Goal: Information Seeking & Learning: Find specific fact

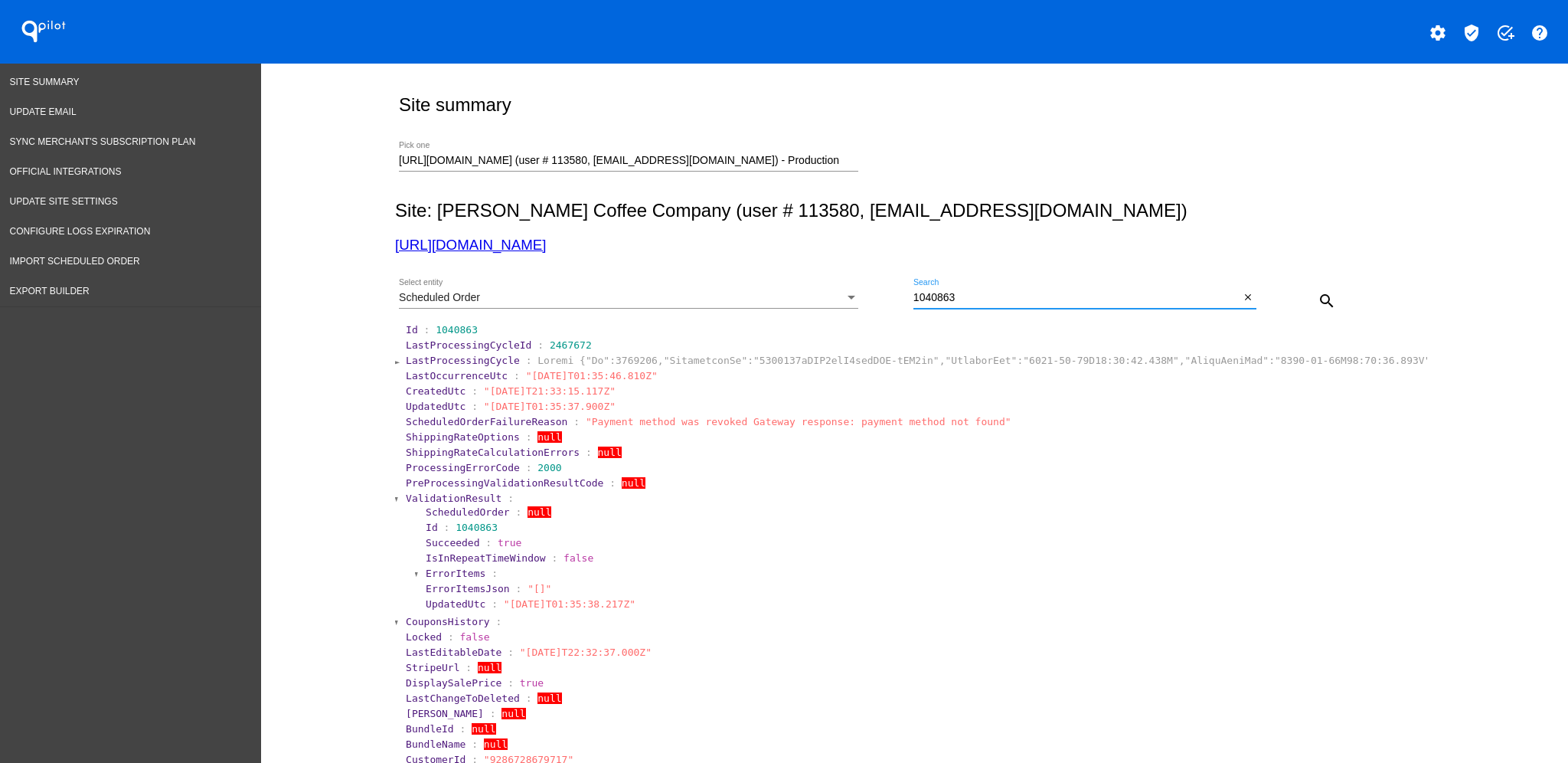
drag, startPoint x: 1023, startPoint y: 300, endPoint x: 867, endPoint y: 279, distance: 157.4
click at [890, 293] on div "Scheduled Order Select entity 1040863 Search close search" at bounding box center [911, 295] width 1033 height 54
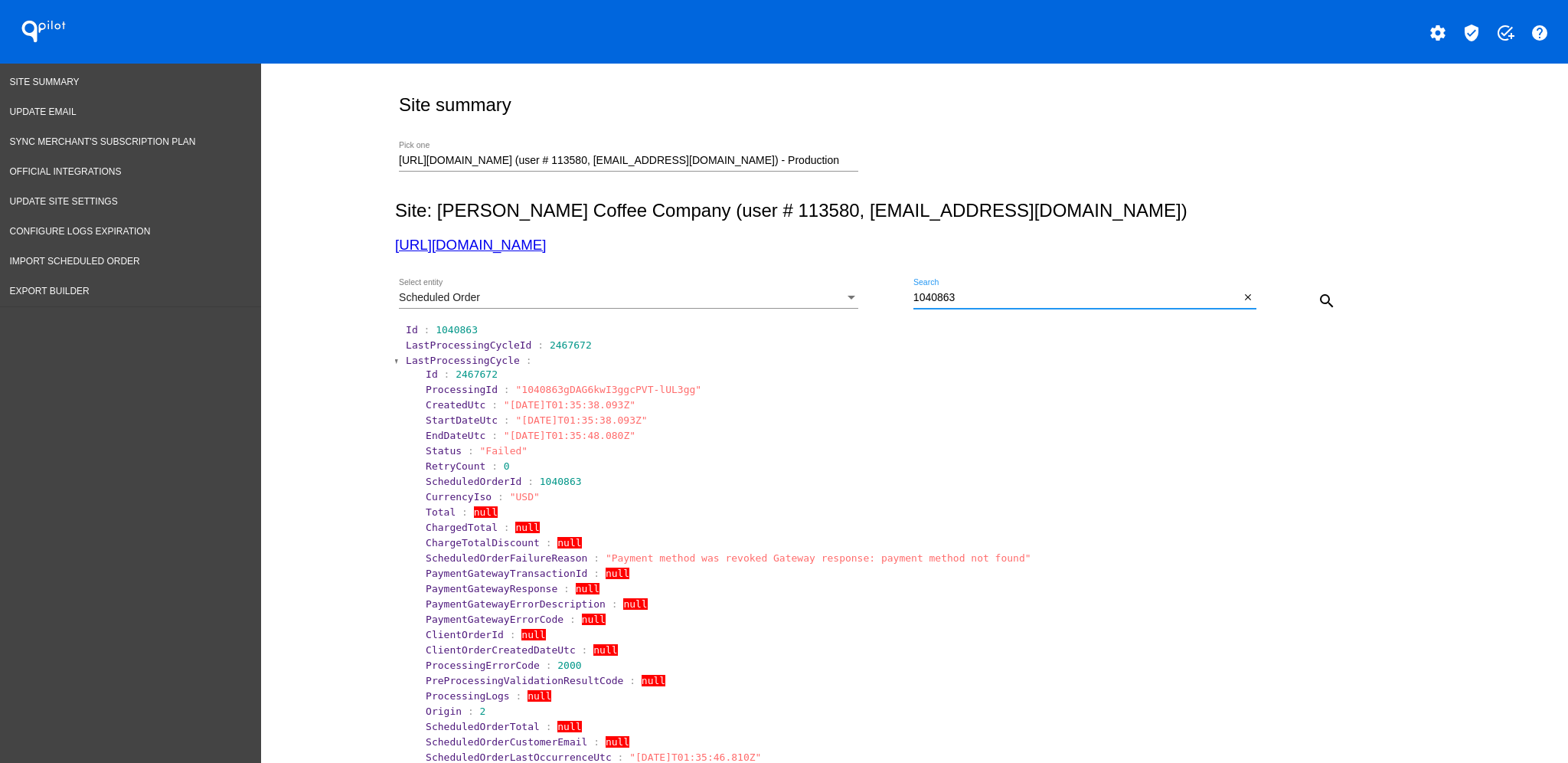
drag, startPoint x: 1008, startPoint y: 304, endPoint x: 788, endPoint y: 298, distance: 220.1
click at [788, 298] on div "Scheduled Order Select entity 1040863 Search close search" at bounding box center [911, 295] width 1033 height 54
paste input "925"
click at [1325, 300] on mat-icon "search" at bounding box center [1327, 301] width 19 height 19
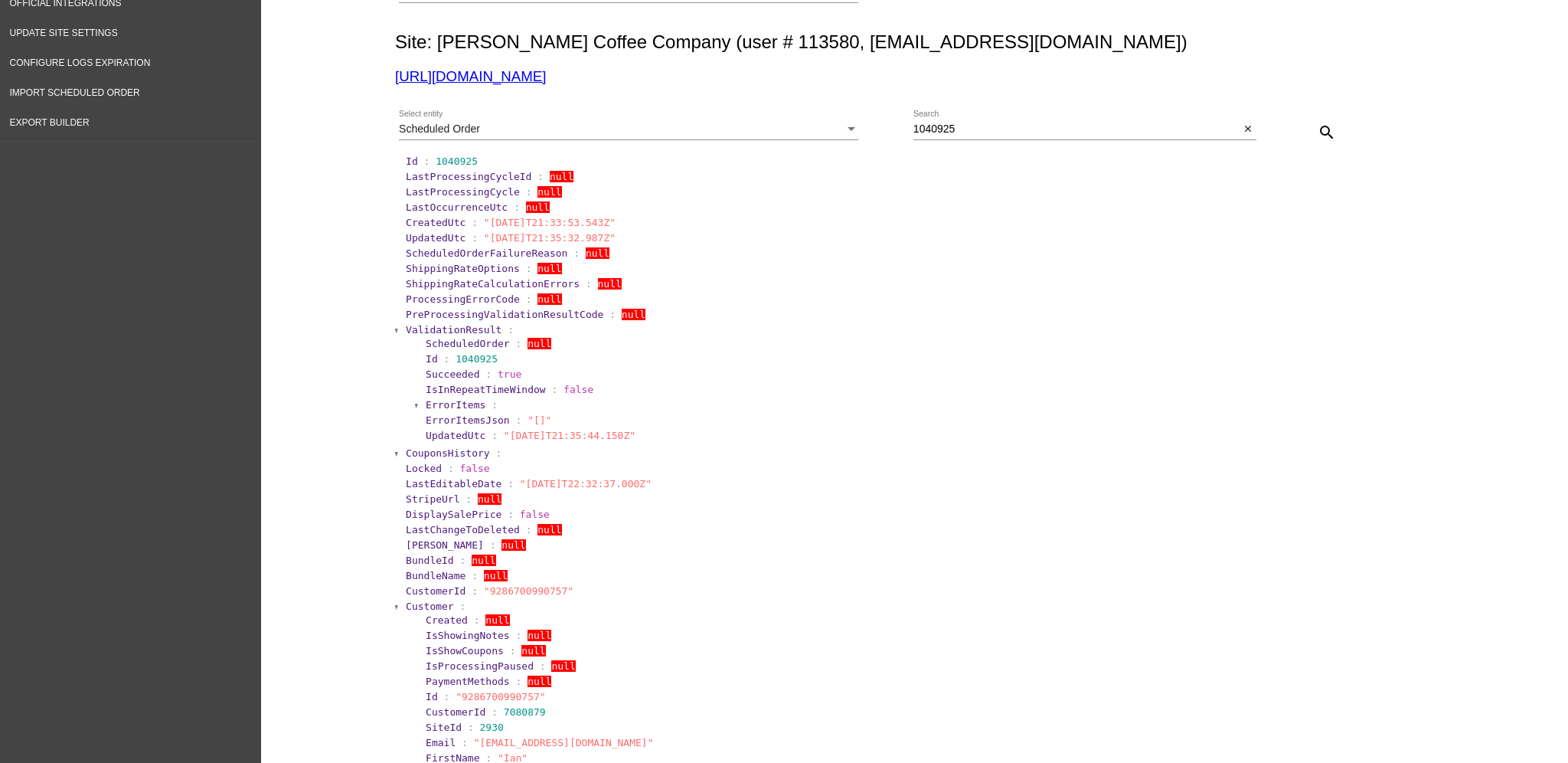
scroll to position [203, 0]
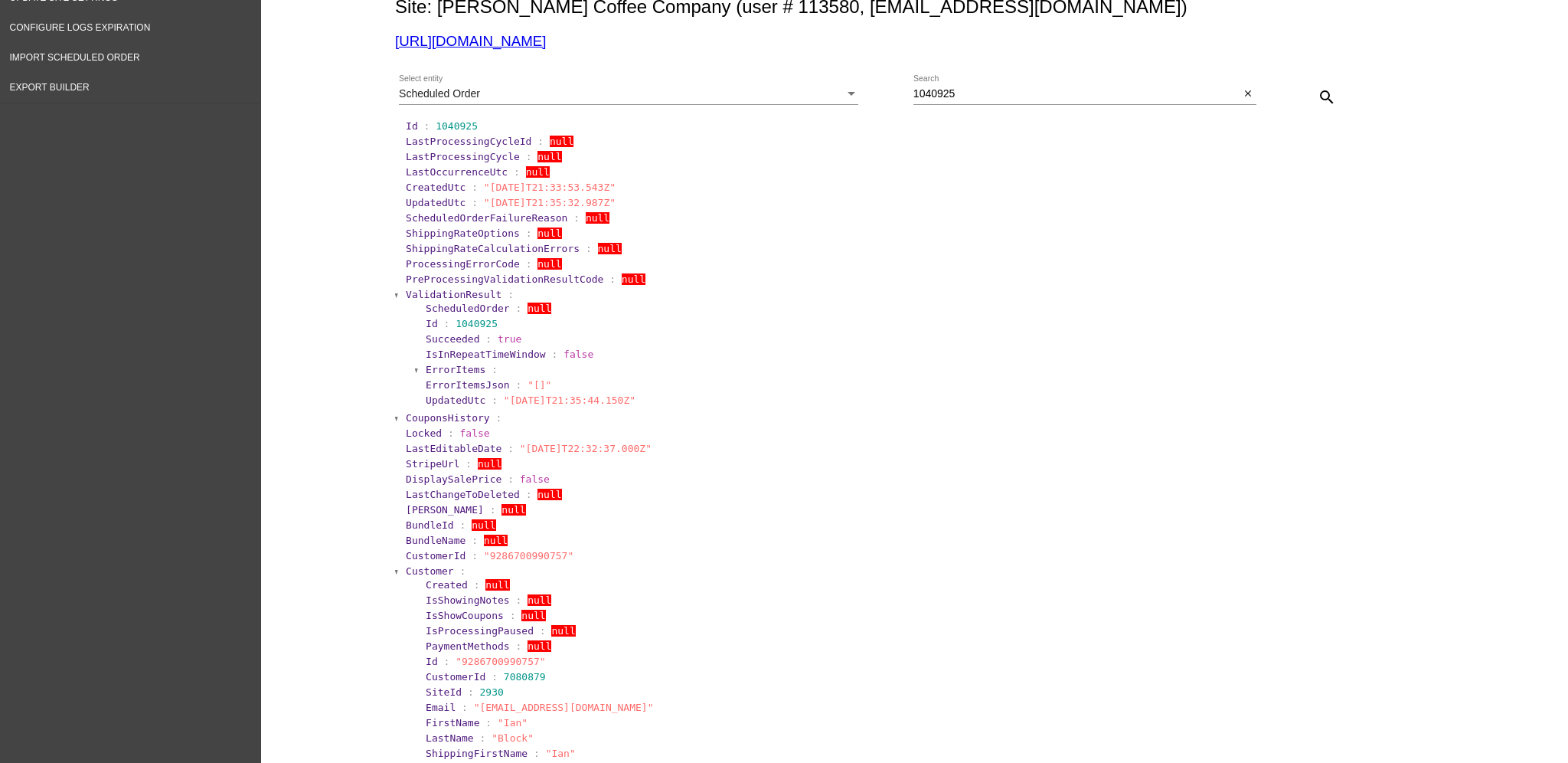
click at [411, 292] on span "ValidationResult" at bounding box center [453, 294] width 95 height 12
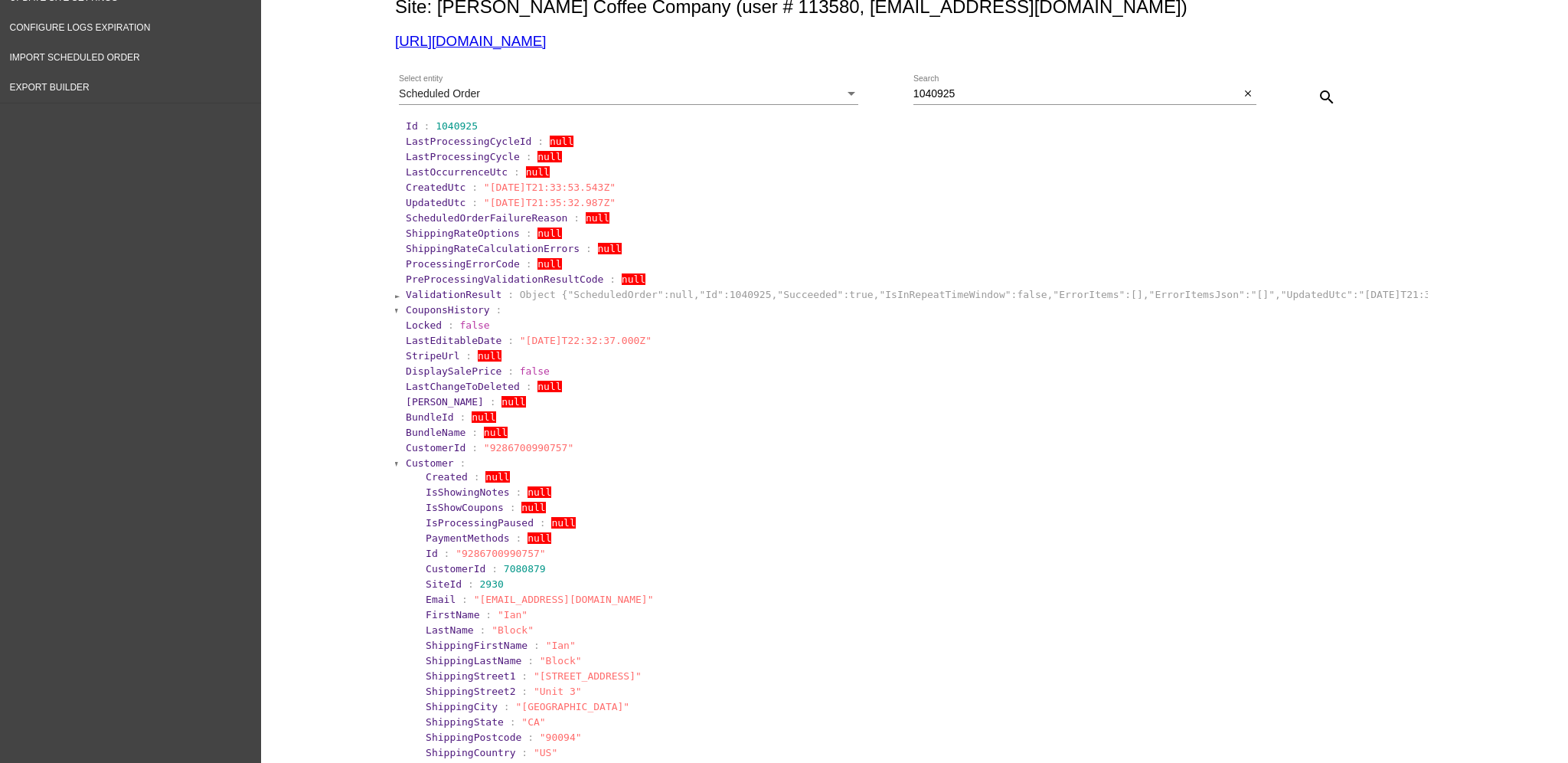
click at [425, 457] on span "Customer" at bounding box center [430, 463] width 48 height 12
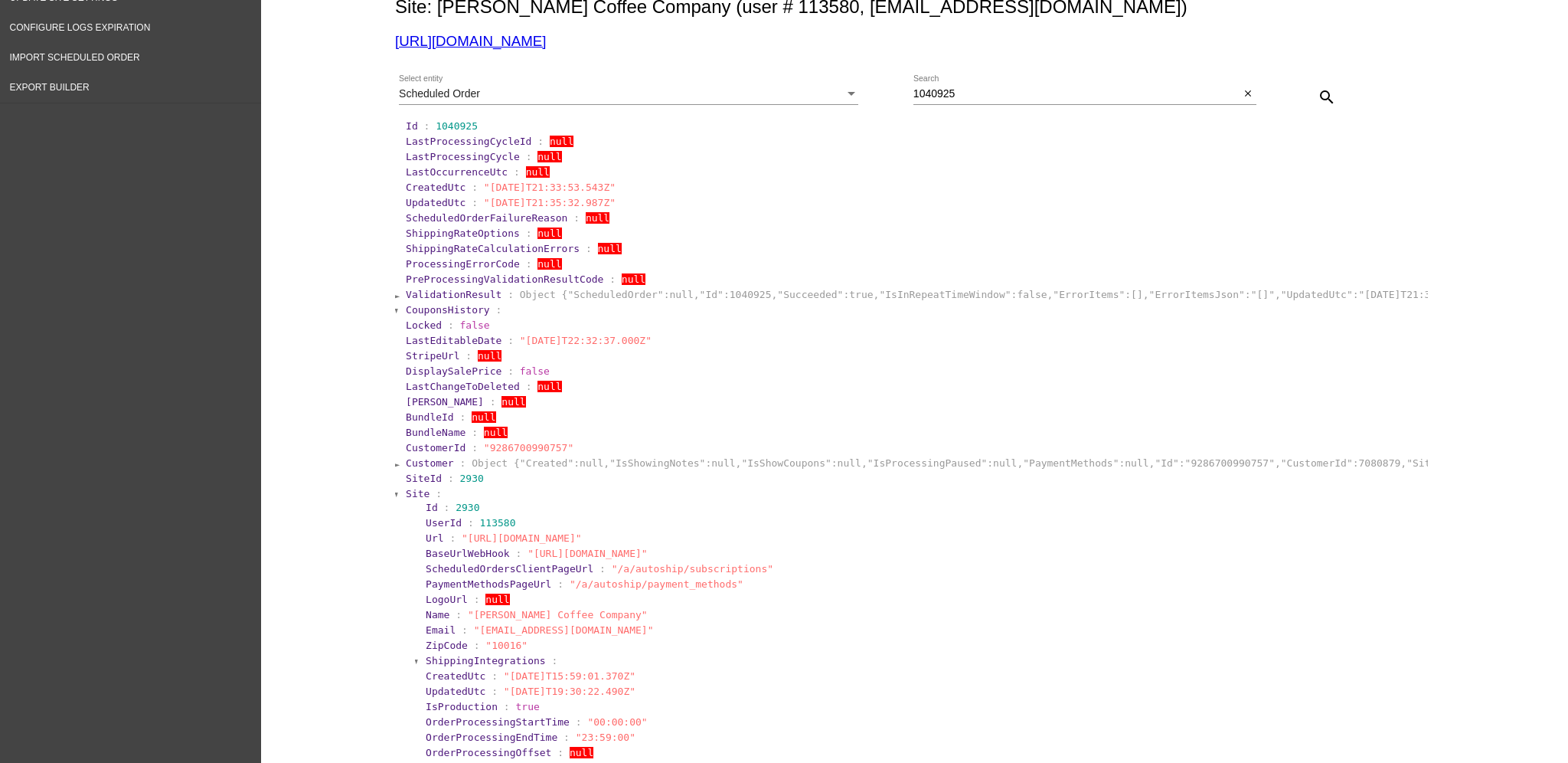
scroll to position [307, 0]
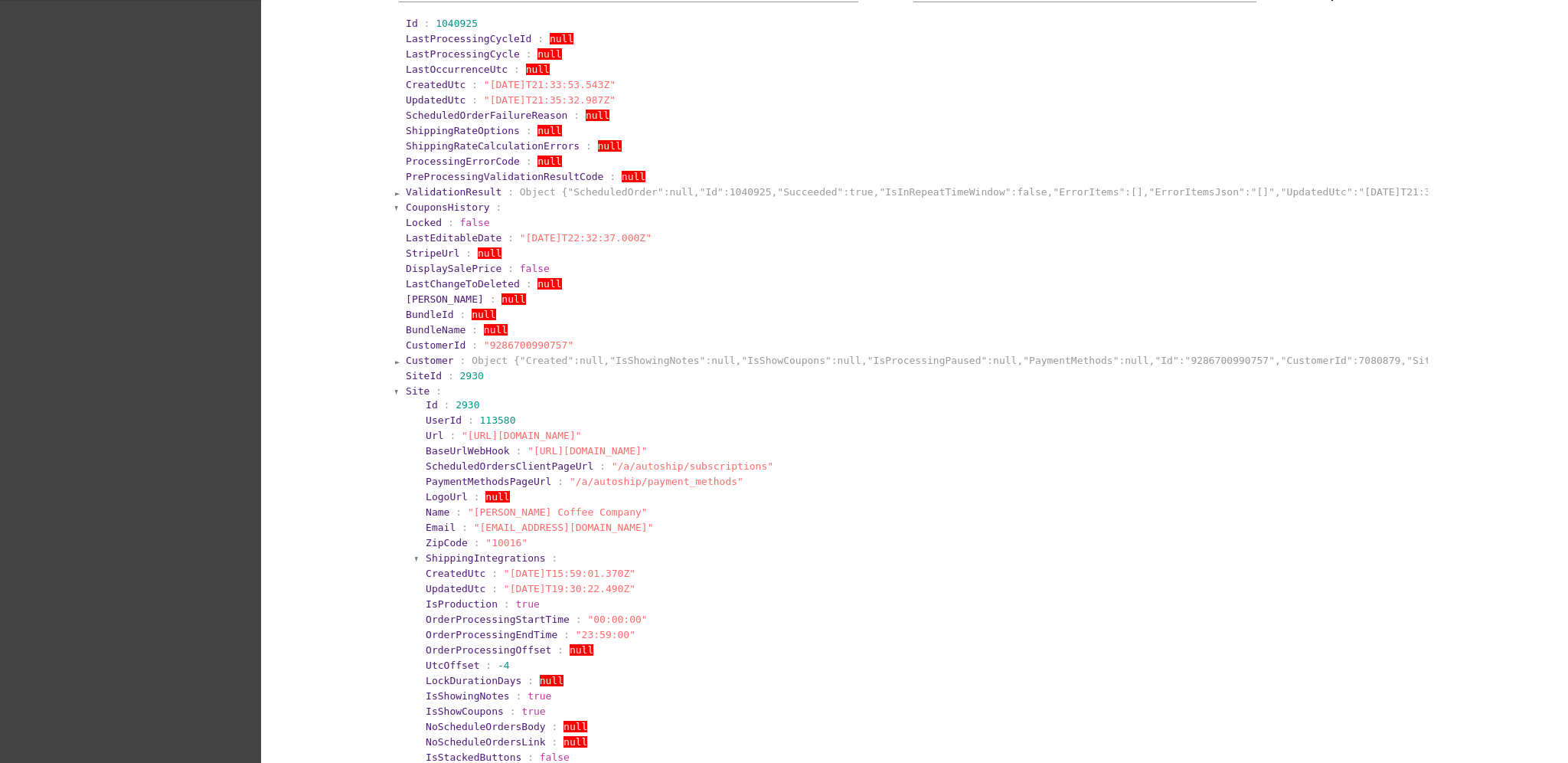
click at [411, 390] on span "Site" at bounding box center [417, 390] width 24 height 12
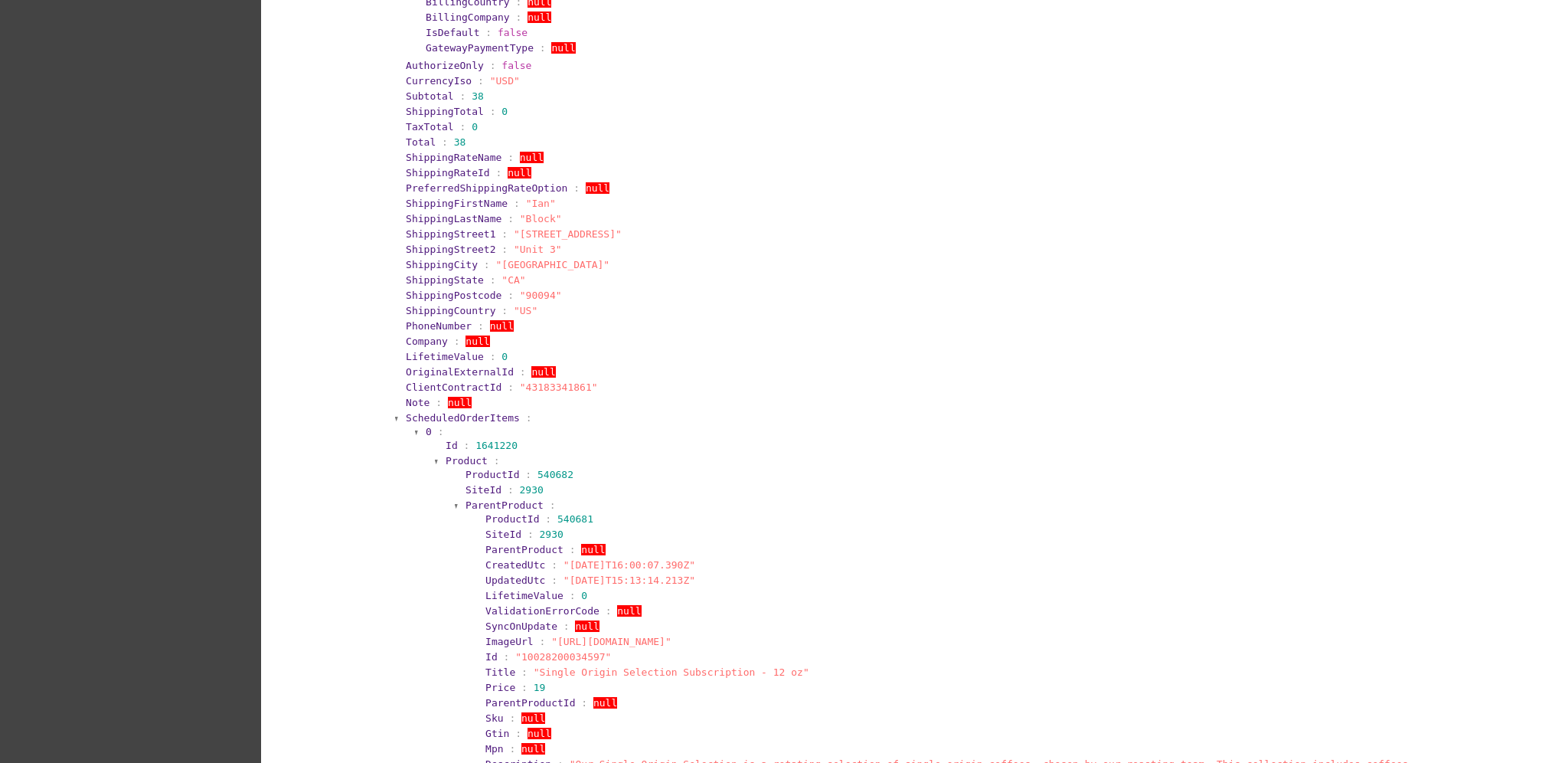
scroll to position [1226, 0]
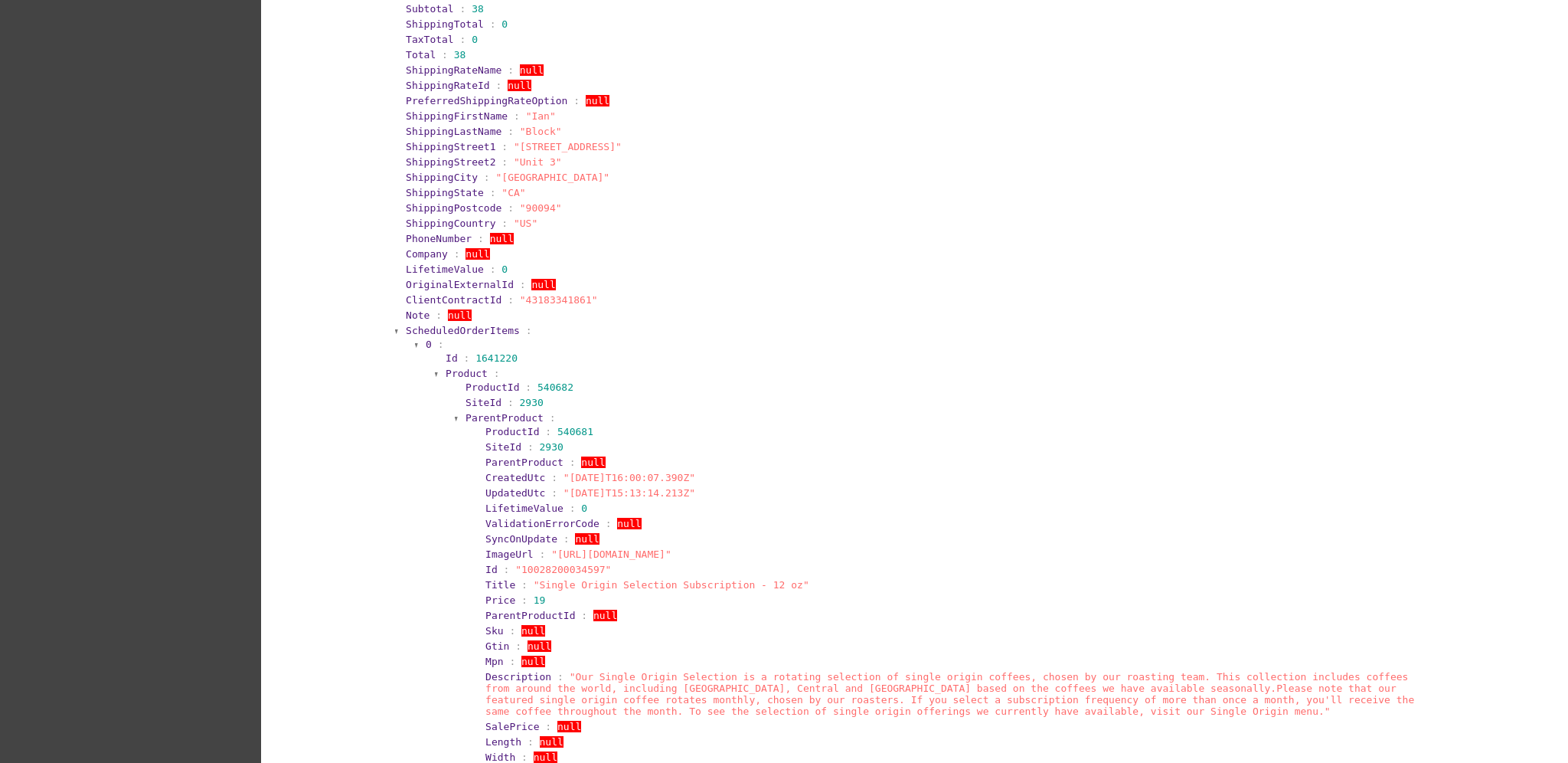
click at [481, 325] on span "ScheduledOrderItems" at bounding box center [462, 330] width 114 height 12
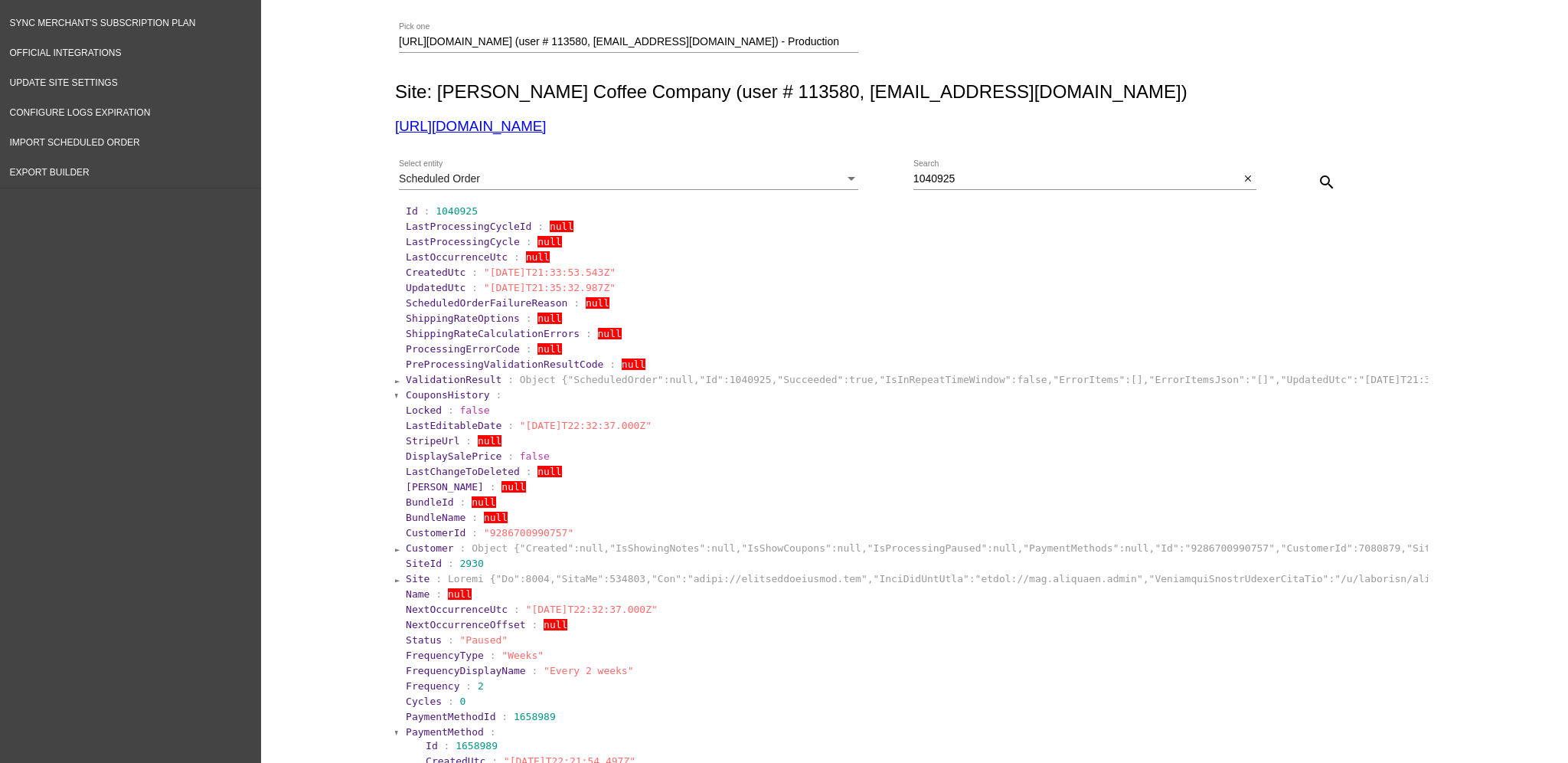
scroll to position [0, 0]
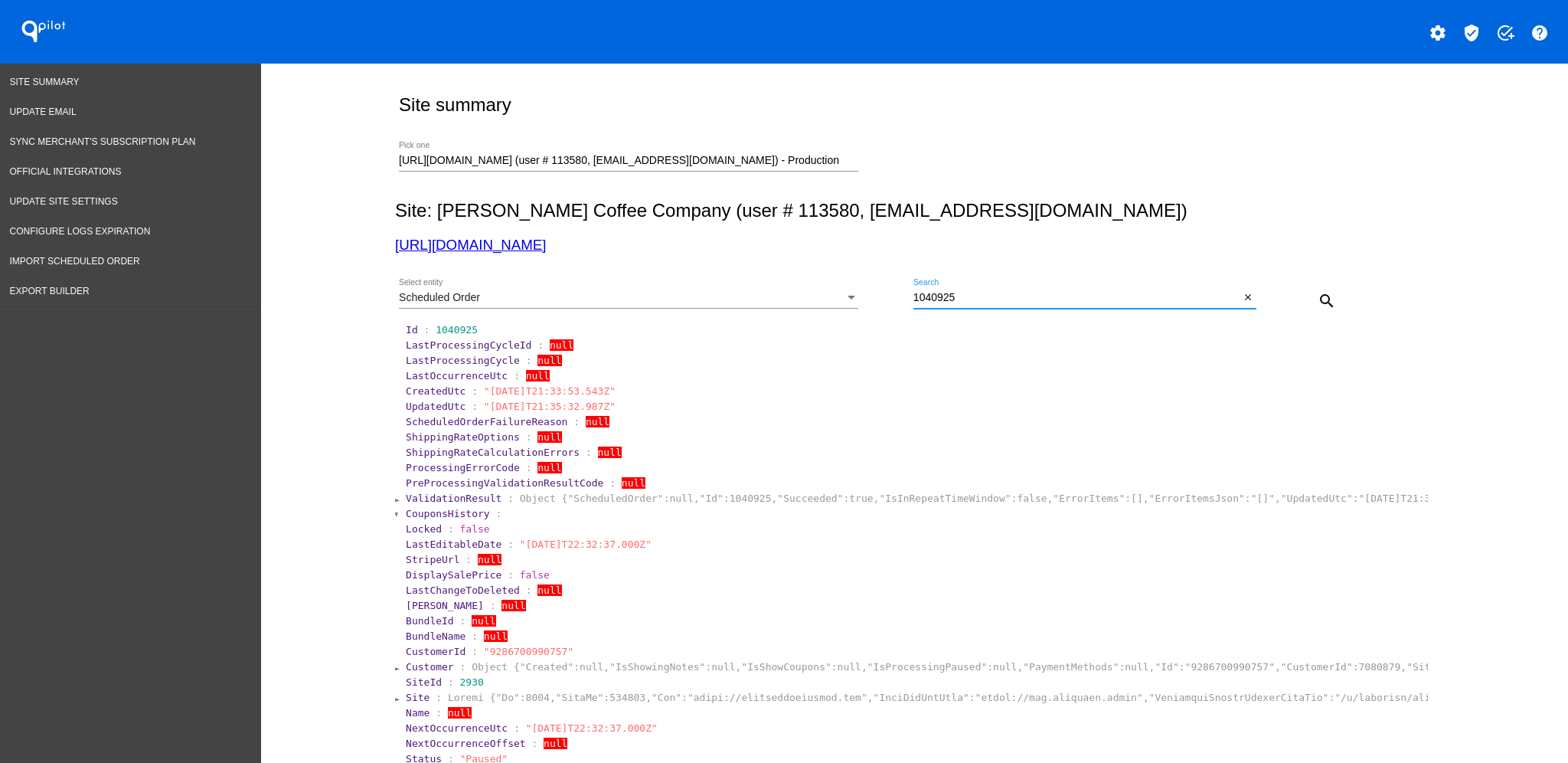
drag, startPoint x: 975, startPoint y: 299, endPoint x: 853, endPoint y: 283, distance: 123.0
click at [875, 300] on div "Scheduled Order Select entity 1040925 Search close search" at bounding box center [911, 295] width 1033 height 54
paste input "[EMAIL_ADDRESS][DOMAIN_NAME]"
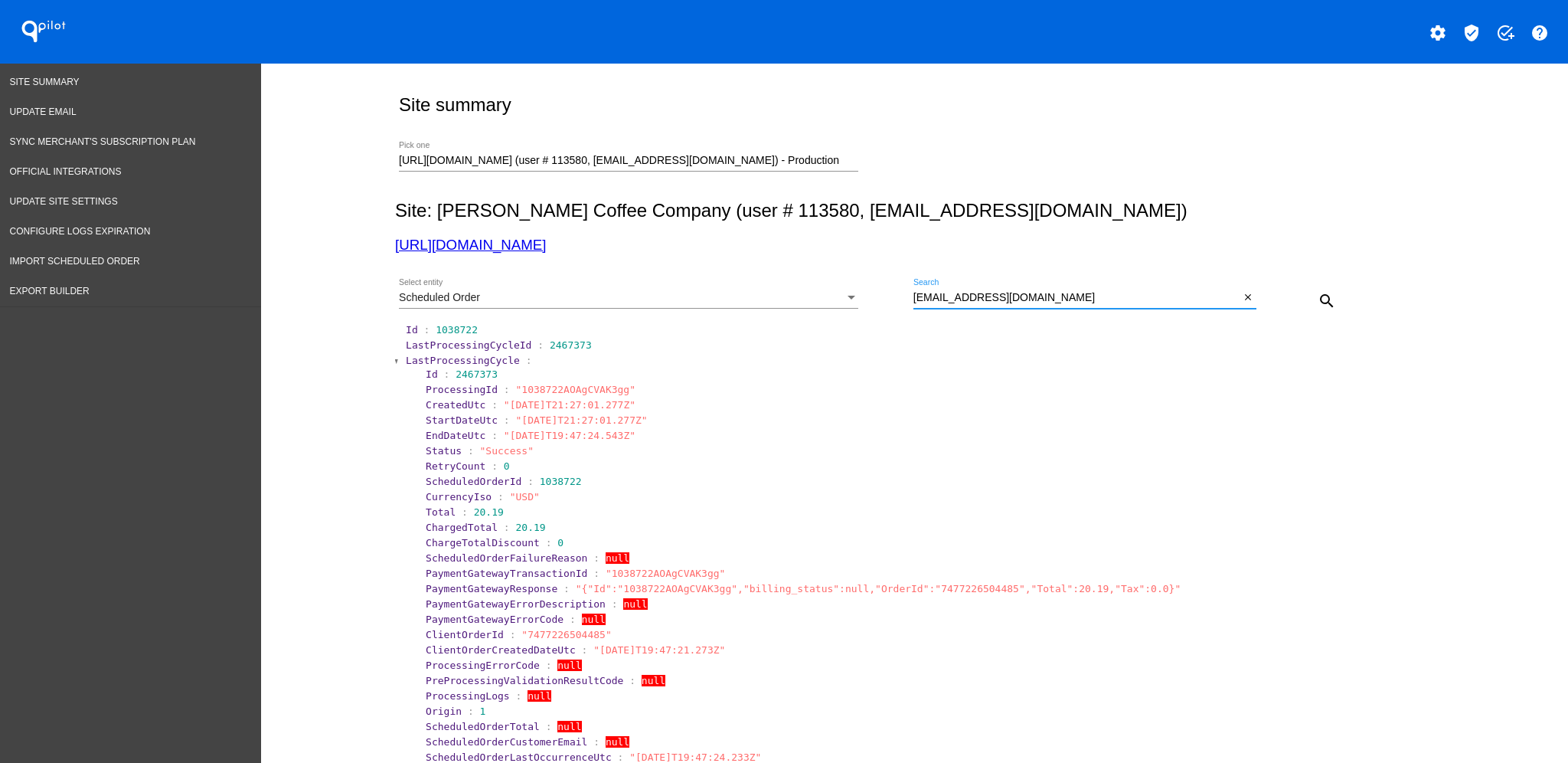
click at [438, 361] on span "LastProcessingCycle" at bounding box center [462, 360] width 114 height 12
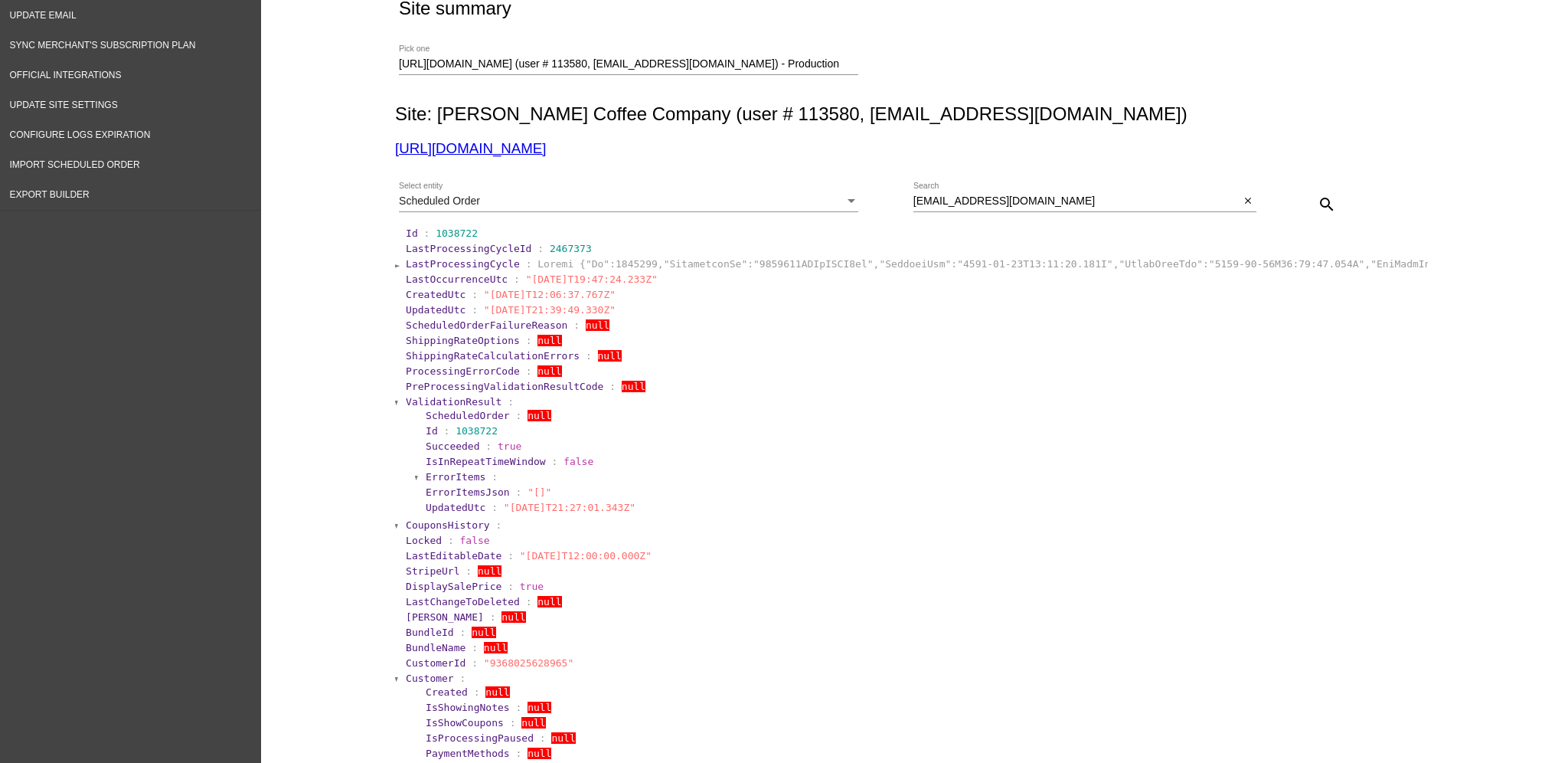
scroll to position [307, 0]
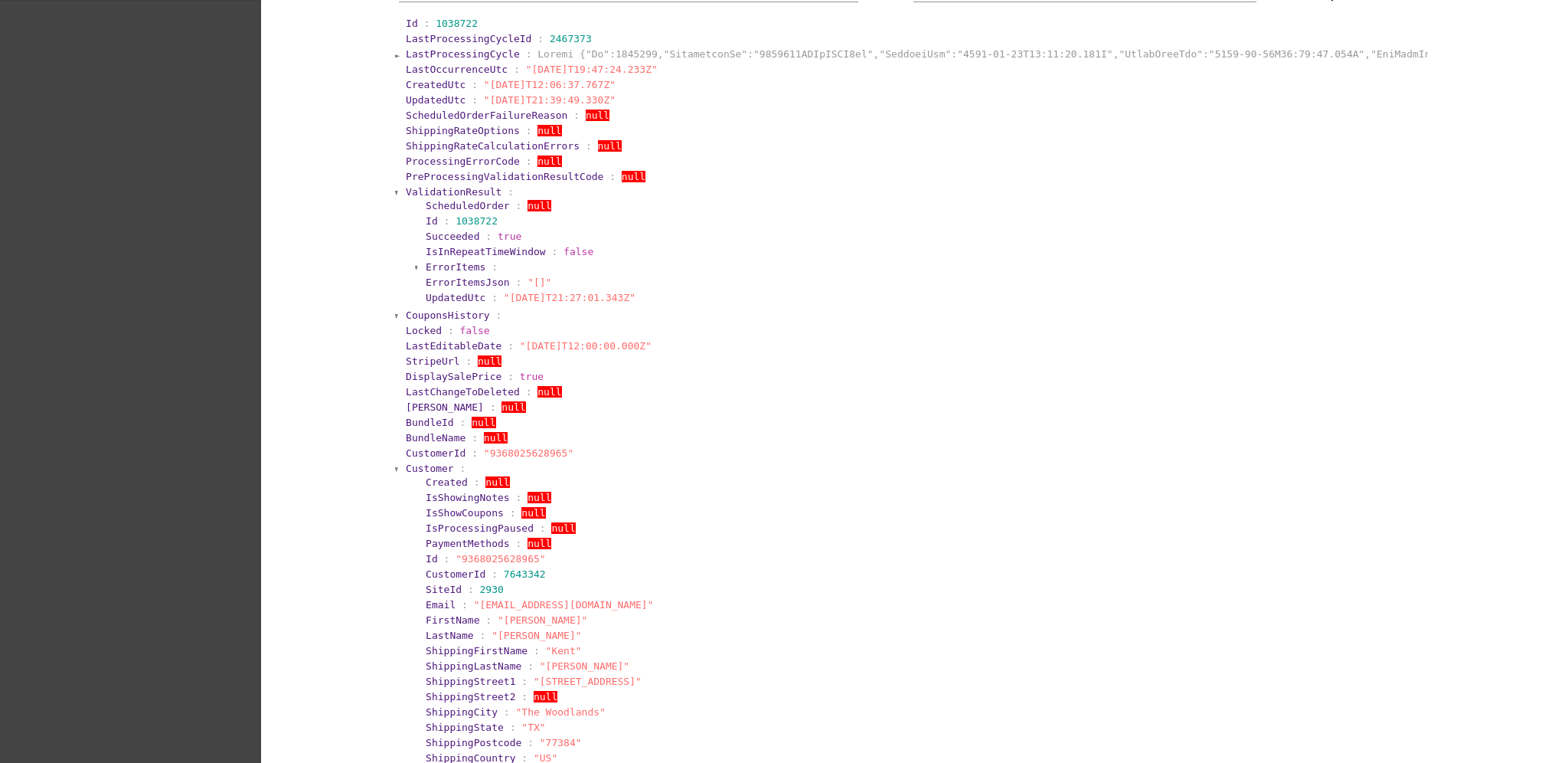
click at [406, 470] on span "Customer" at bounding box center [430, 468] width 48 height 12
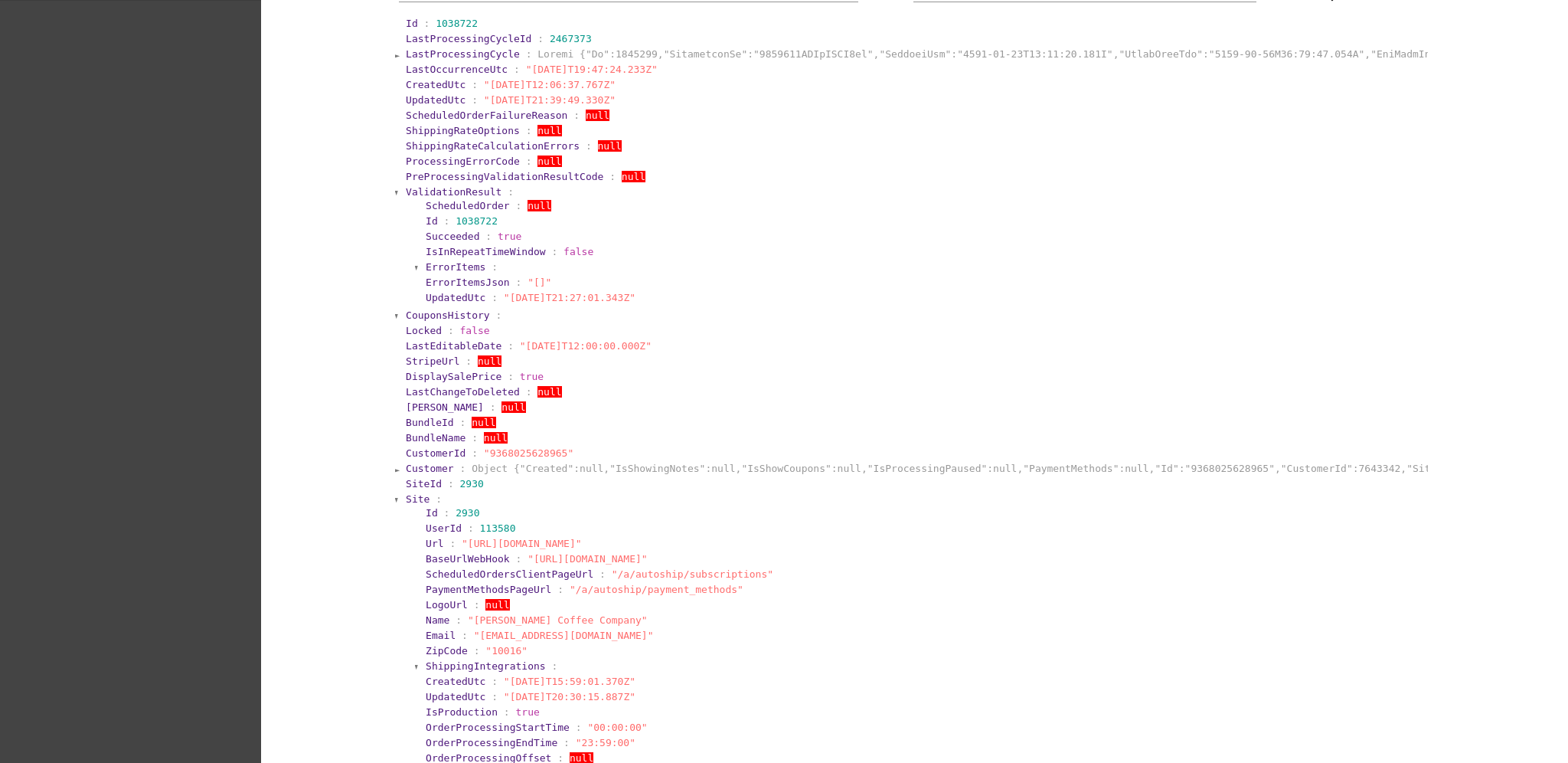
scroll to position [510, 0]
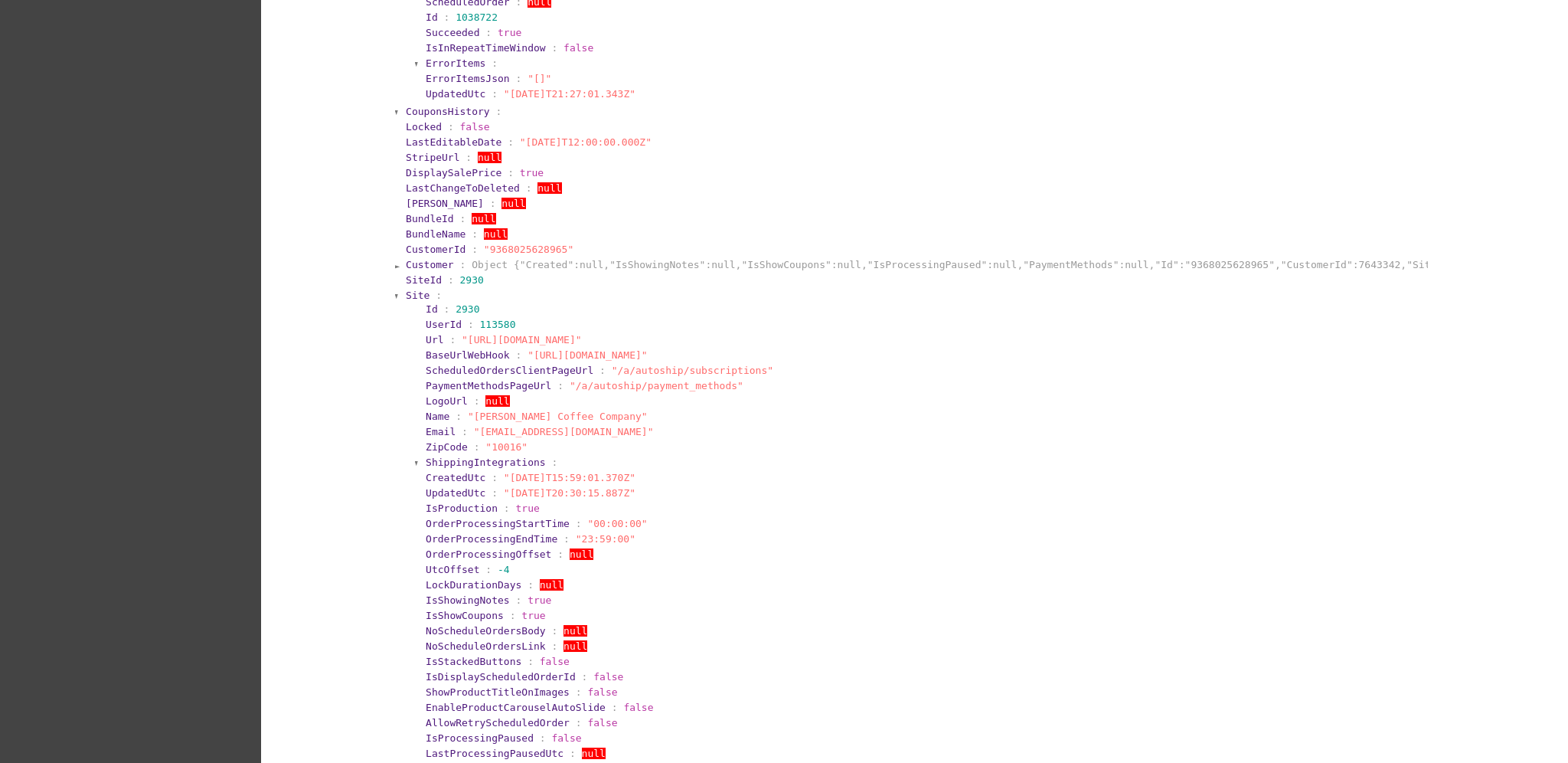
click at [406, 295] on span "Site" at bounding box center [417, 295] width 24 height 12
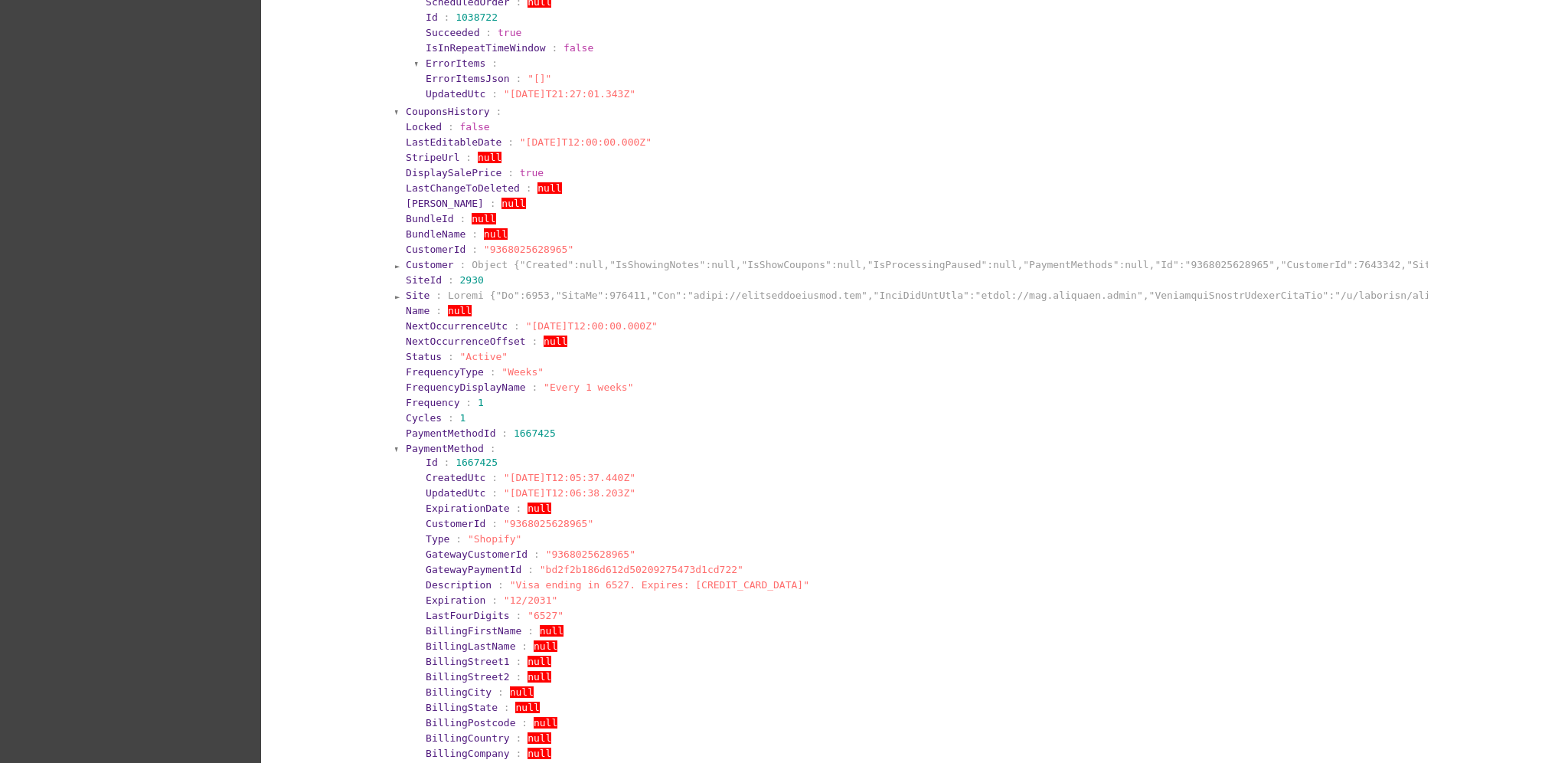
click at [406, 442] on span "PaymentMethod" at bounding box center [445, 448] width 78 height 12
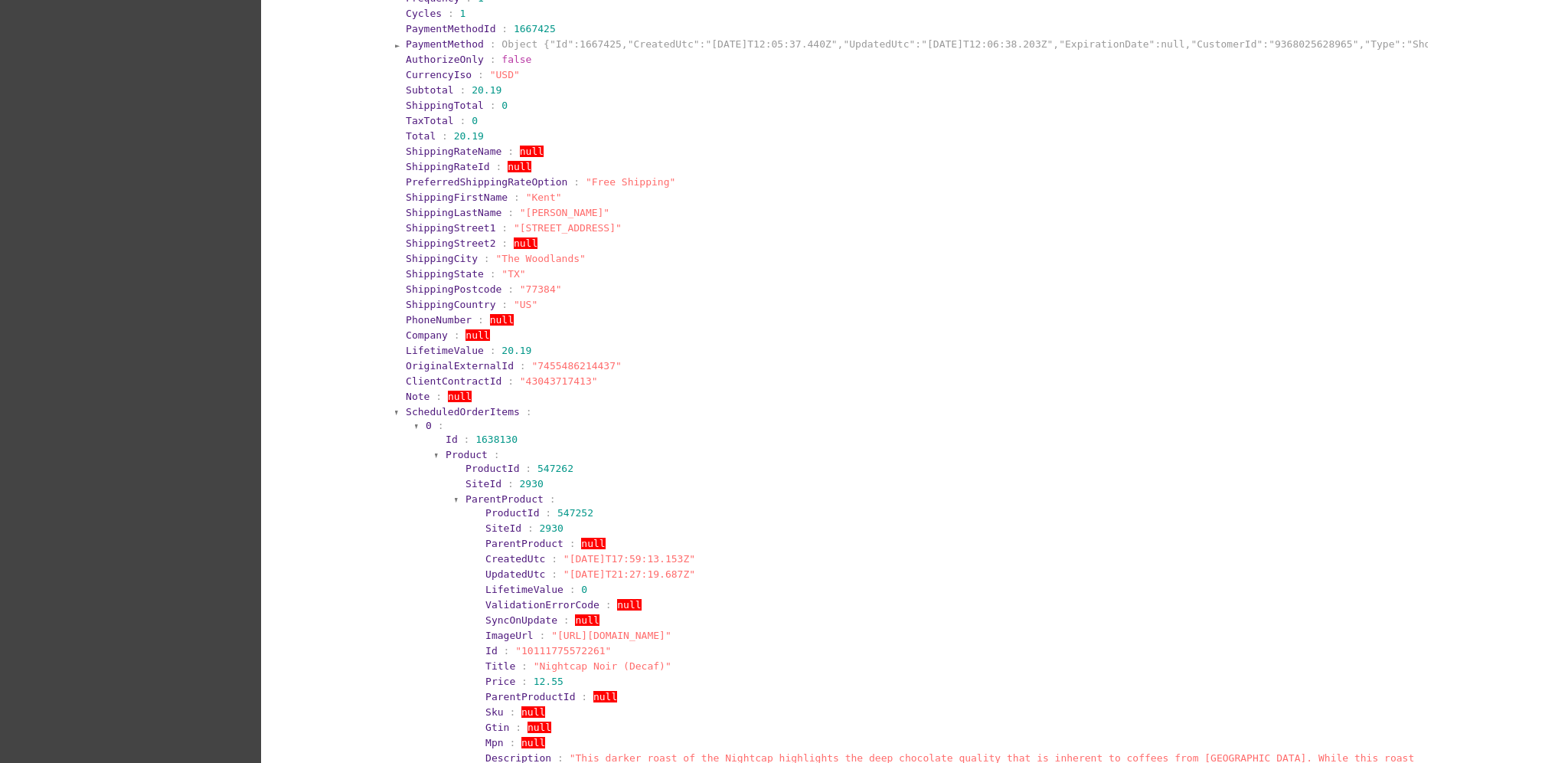
scroll to position [919, 0]
click at [484, 405] on span "ScheduledOrderItems" at bounding box center [462, 407] width 114 height 12
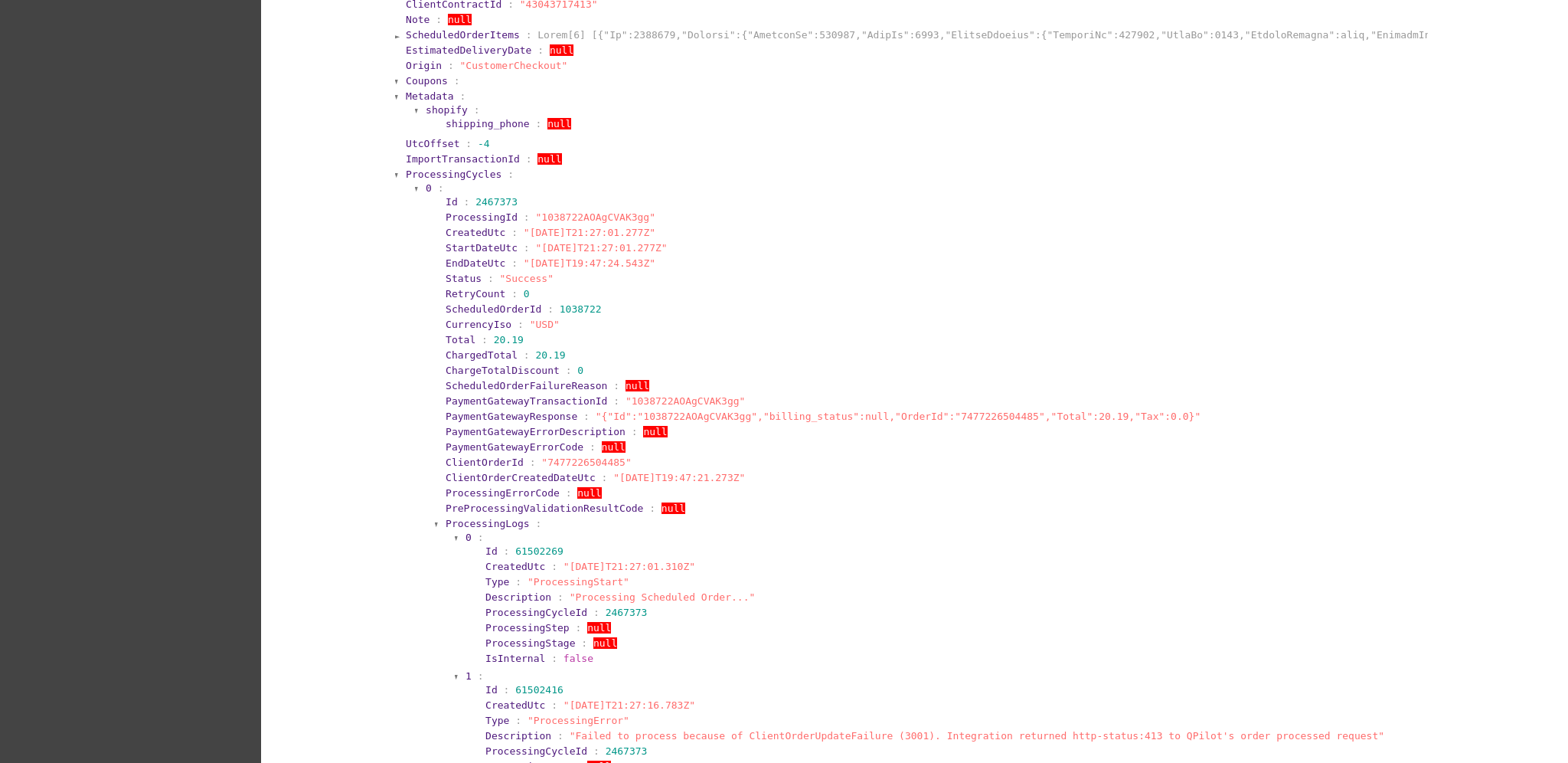
scroll to position [1327, 0]
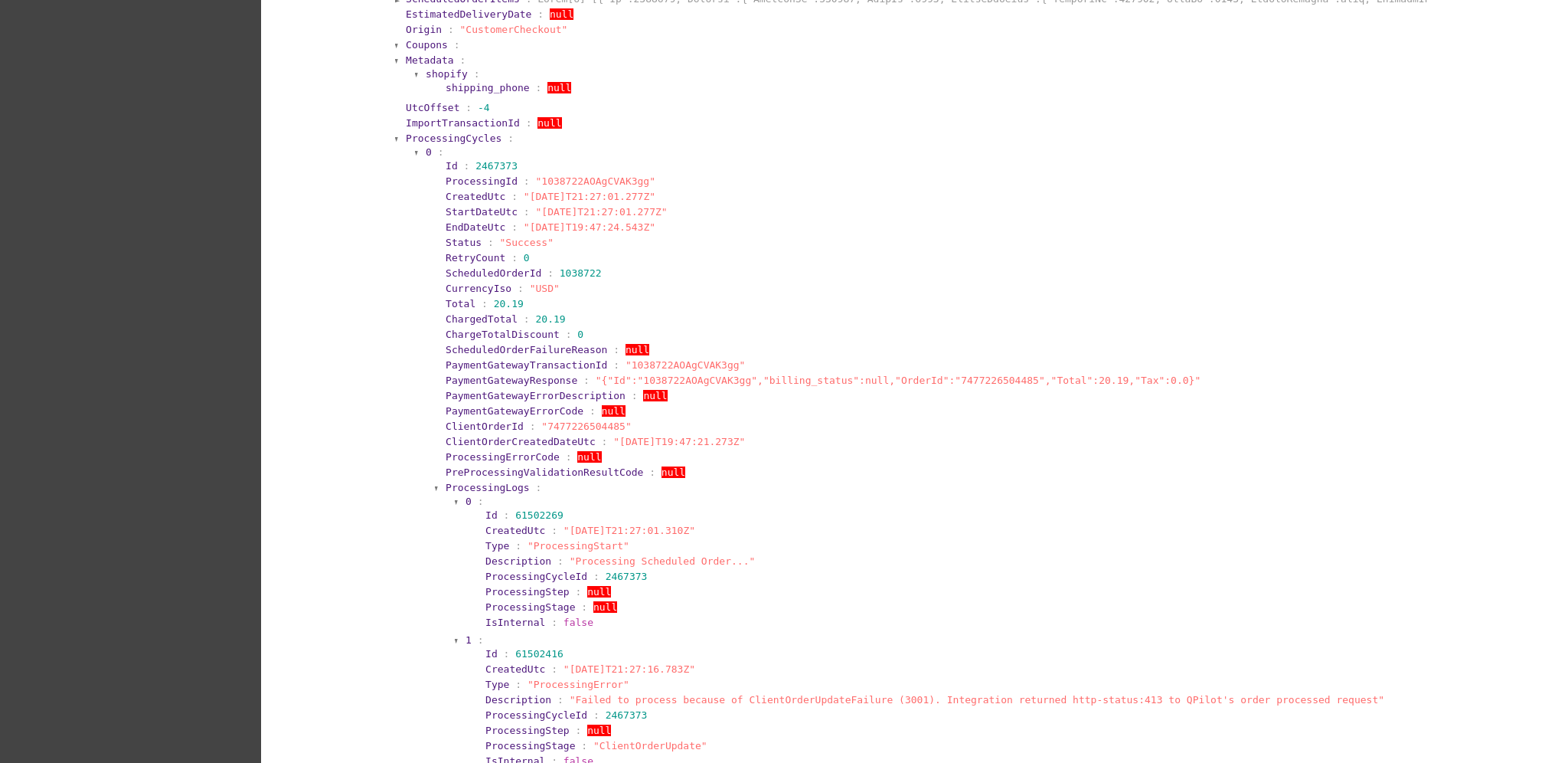
click at [437, 137] on span "ProcessingCycles" at bounding box center [453, 138] width 95 height 12
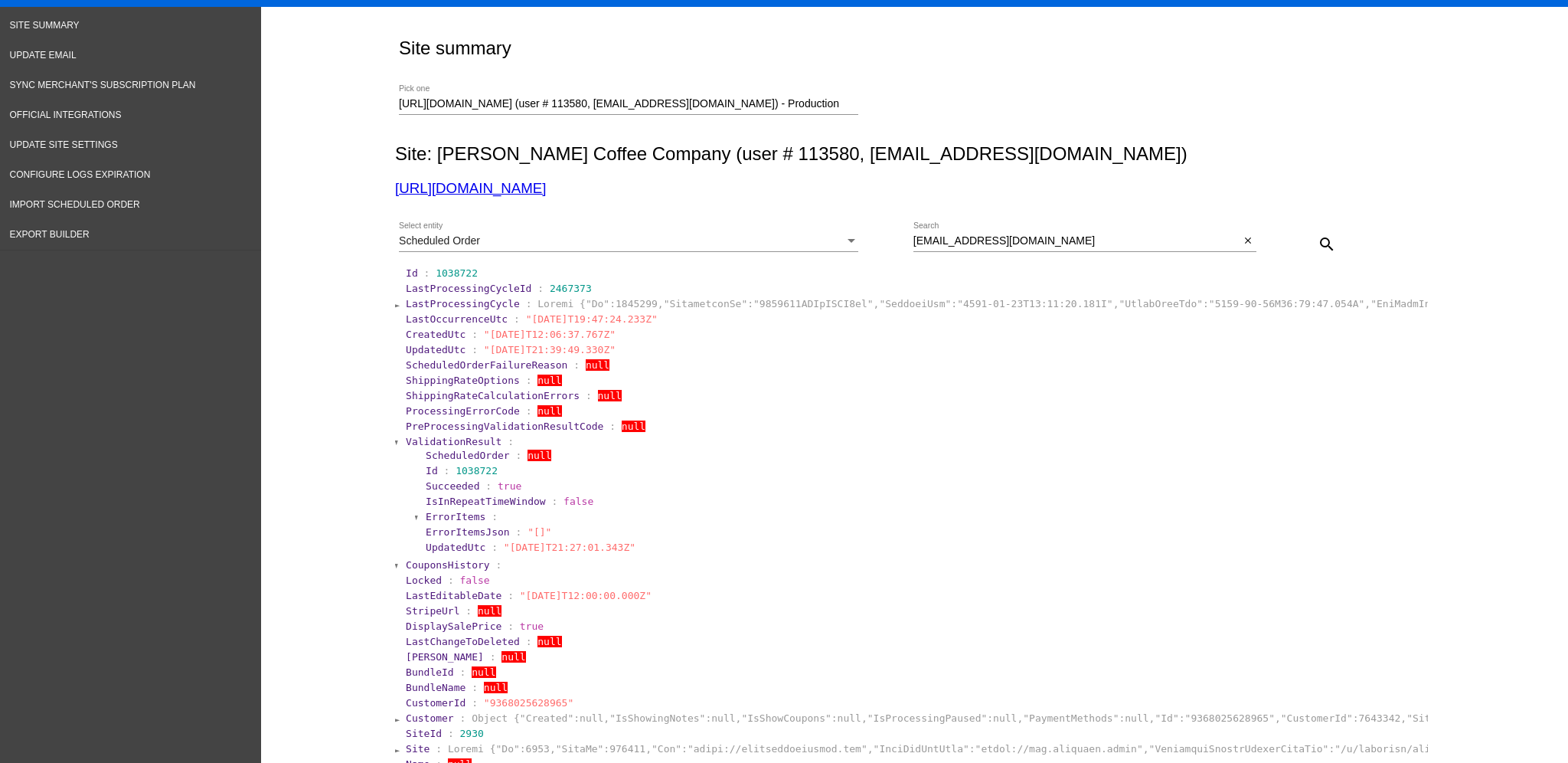
scroll to position [0, 0]
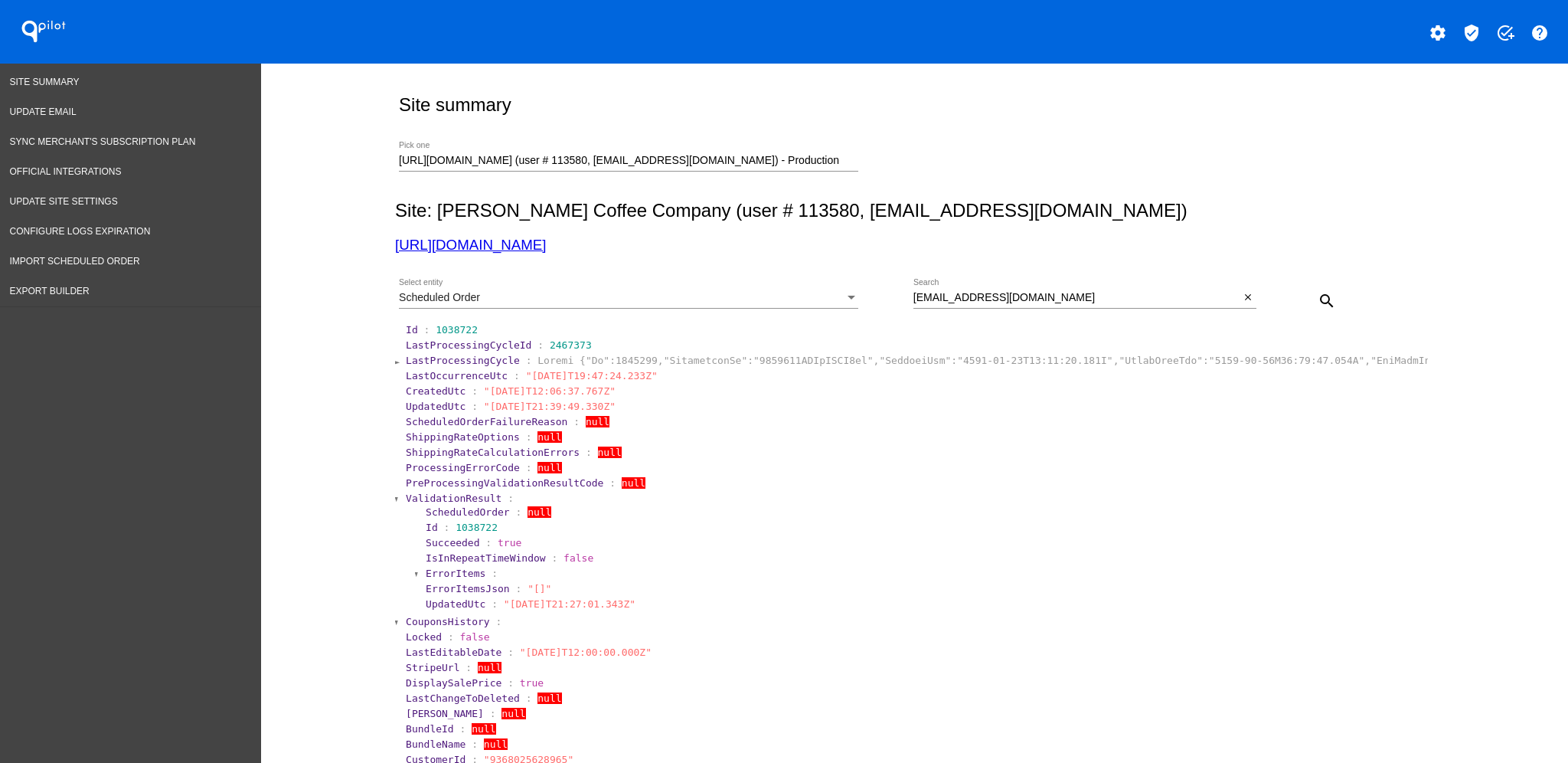
drag, startPoint x: 1099, startPoint y: 286, endPoint x: 1037, endPoint y: 292, distance: 62.3
click at [1033, 295] on div "[EMAIL_ADDRESS][DOMAIN_NAME] Search" at bounding box center [1076, 293] width 327 height 29
drag, startPoint x: 1071, startPoint y: 287, endPoint x: 950, endPoint y: 290, distance: 121.0
click at [941, 291] on div "[EMAIL_ADDRESS][DOMAIN_NAME] Search" at bounding box center [1076, 293] width 327 height 29
drag, startPoint x: 1082, startPoint y: 293, endPoint x: 814, endPoint y: 276, distance: 268.5
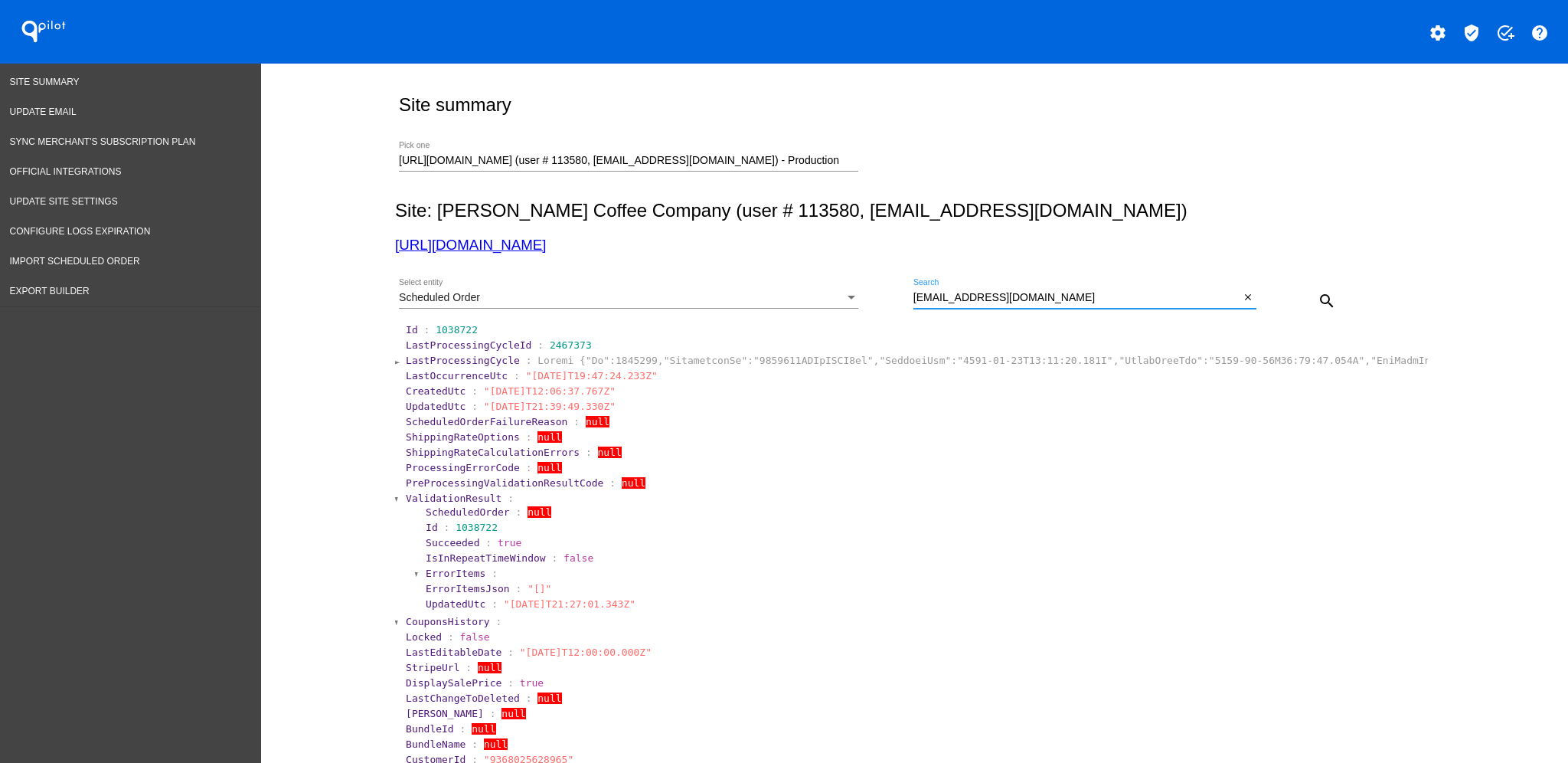
click at [801, 283] on div "Scheduled Order Select entity [EMAIL_ADDRESS][DOMAIN_NAME] Search close search" at bounding box center [911, 295] width 1033 height 54
paste input "aclarke21"
click at [1323, 296] on mat-icon "search" at bounding box center [1327, 301] width 19 height 19
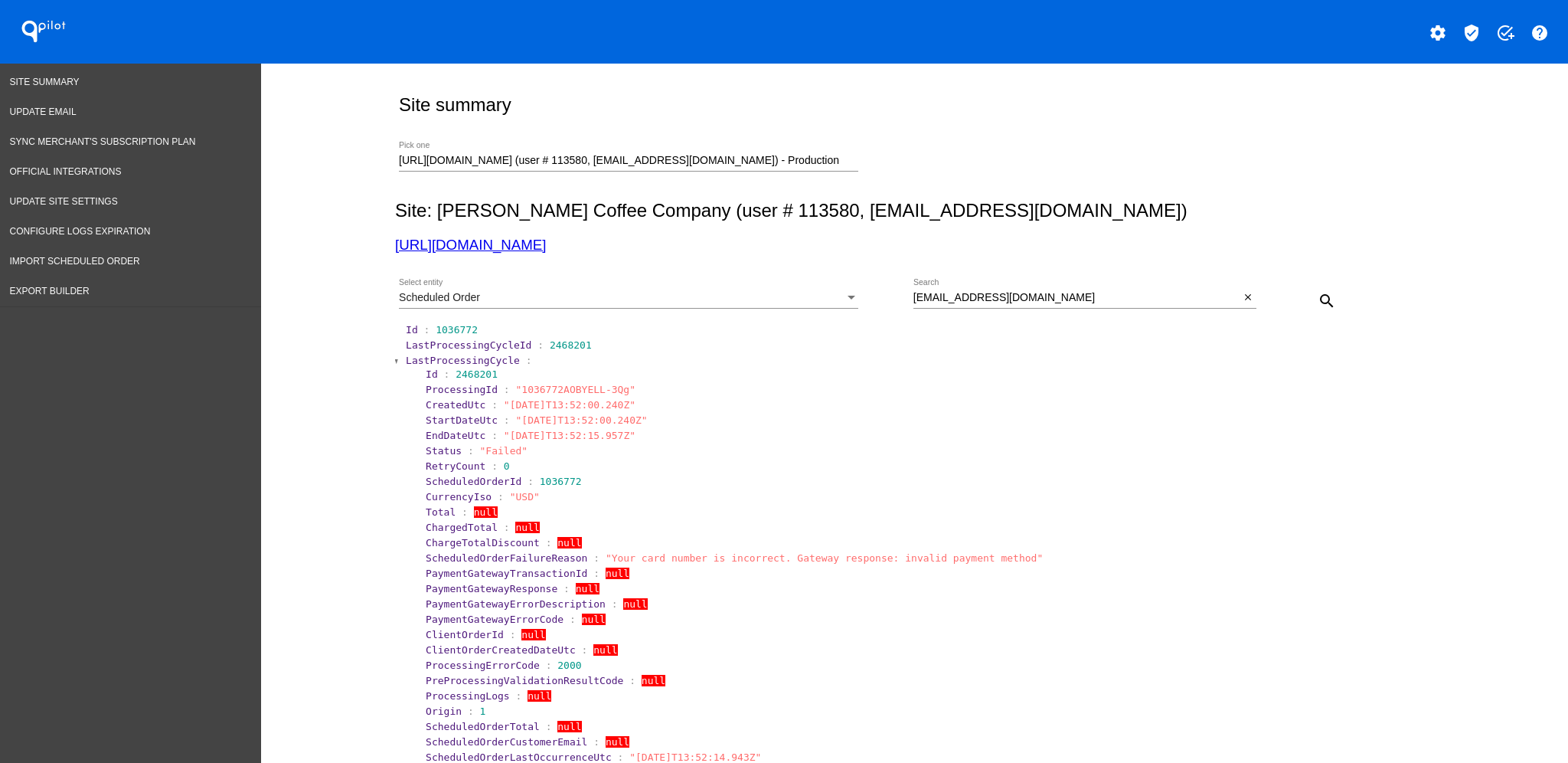
click at [448, 352] on section "LastProcessingCycleId : 2468201" at bounding box center [916, 345] width 1023 height 15
click at [451, 356] on span "LastProcessingCycle" at bounding box center [462, 360] width 114 height 12
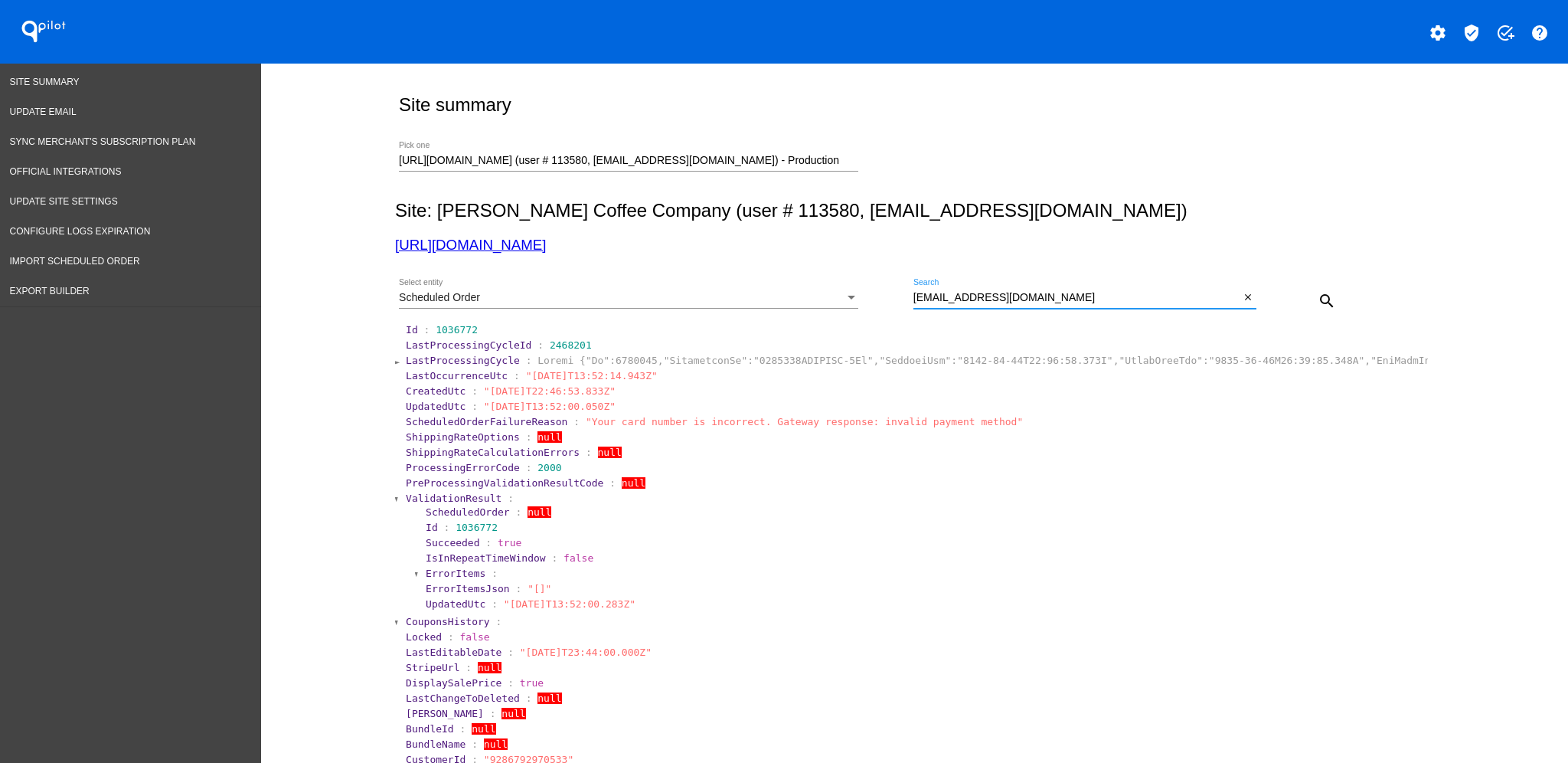
drag, startPoint x: 1058, startPoint y: 293, endPoint x: 777, endPoint y: 268, distance: 282.1
click at [781, 272] on div "Scheduled Order Select entity [EMAIL_ADDRESS][DOMAIN_NAME] Search close search" at bounding box center [911, 295] width 1033 height 54
paste input "mountaingoat24"
click at [1317, 292] on mat-icon "search" at bounding box center [1327, 301] width 19 height 19
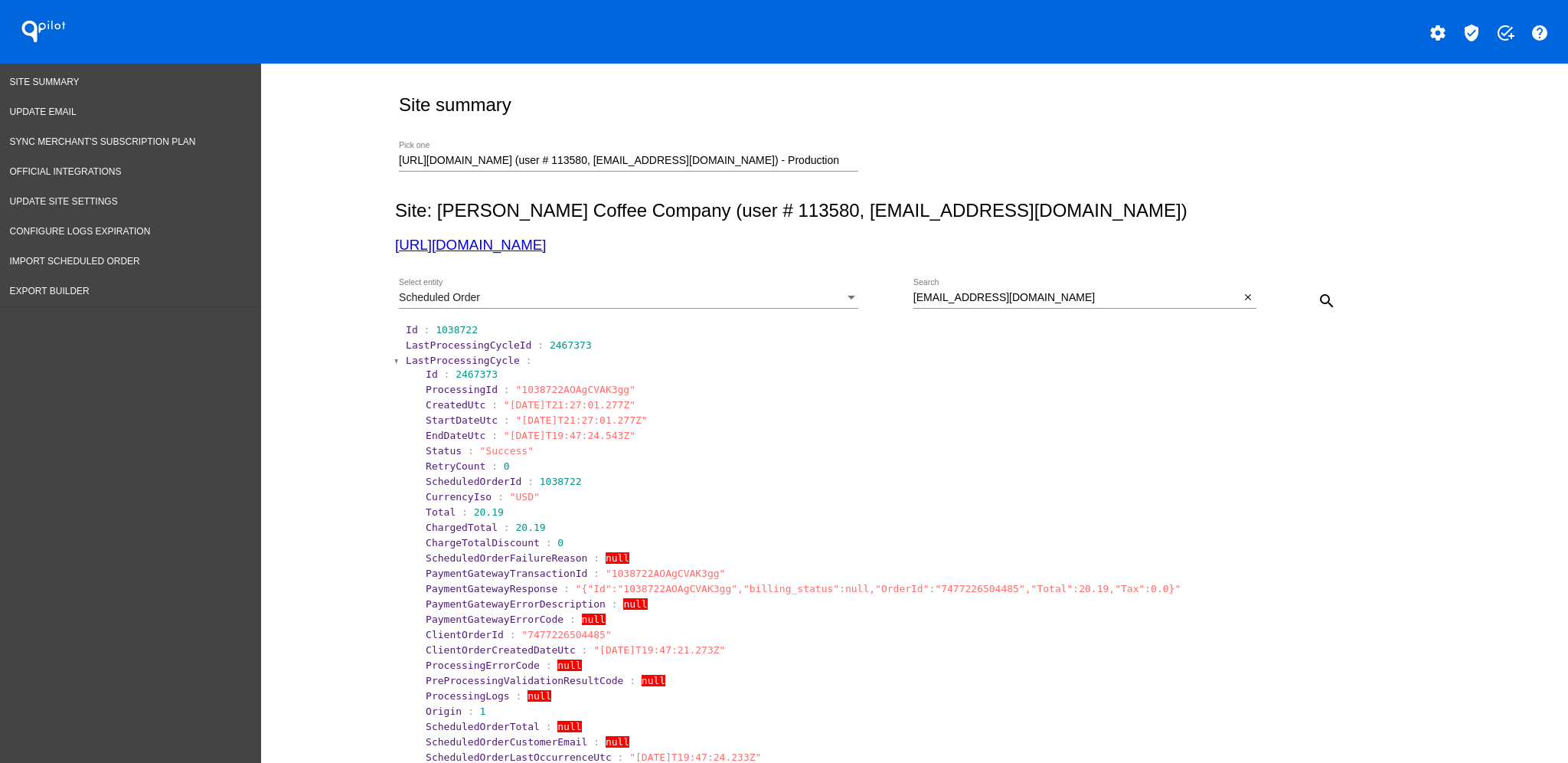
drag, startPoint x: 493, startPoint y: 439, endPoint x: 625, endPoint y: 435, distance: 132.1
click at [625, 435] on span ""[DATE]T19:47:24.543Z"" at bounding box center [569, 435] width 132 height 12
copy span "[DATE]T19:47:24.543Z"
drag, startPoint x: 422, startPoint y: 331, endPoint x: 476, endPoint y: 333, distance: 54.0
click at [476, 333] on section "Id : 1038722" at bounding box center [916, 329] width 1019 height 12
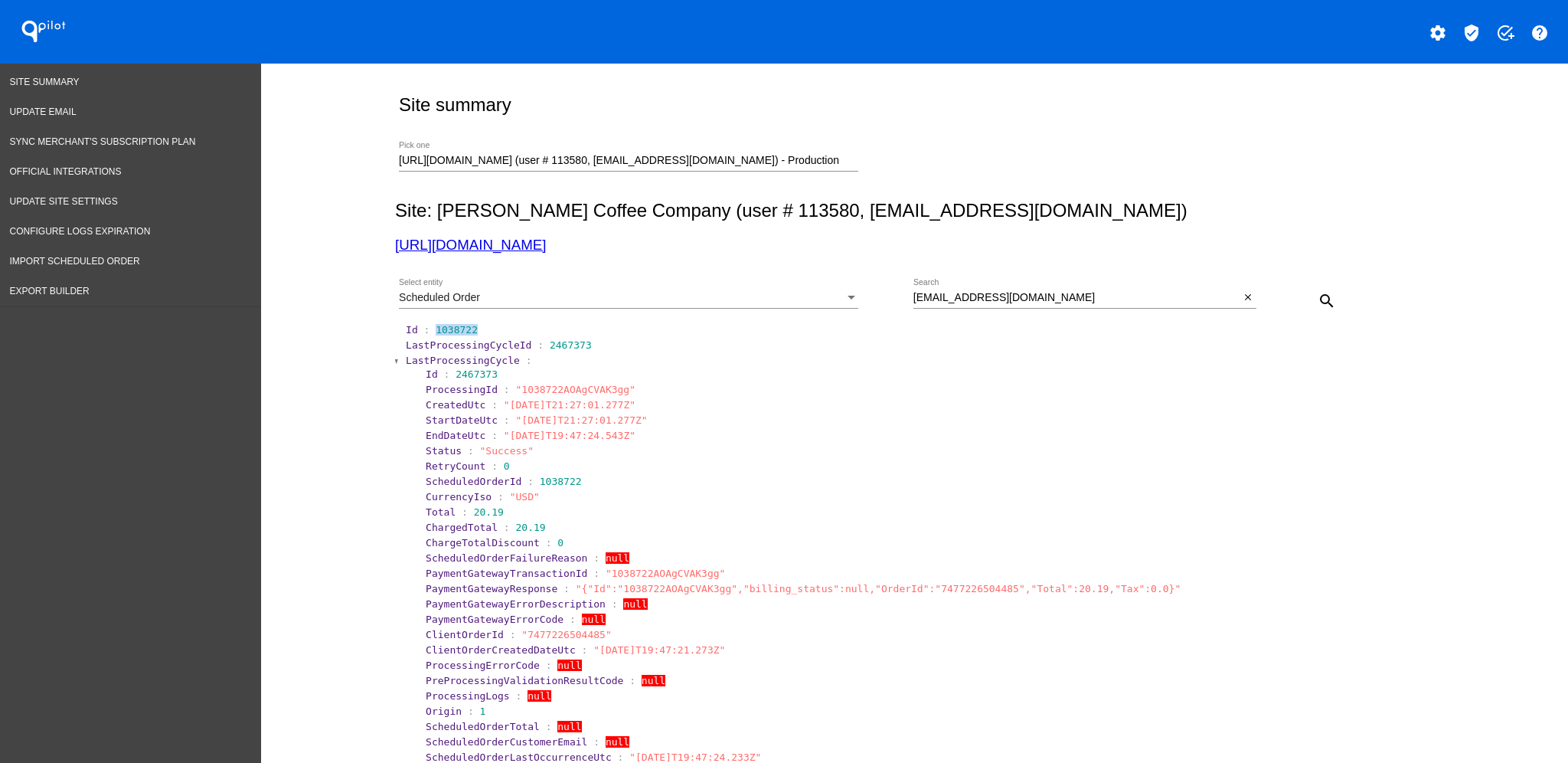
copy span "1038722"
drag, startPoint x: 1137, startPoint y: 295, endPoint x: 894, endPoint y: 281, distance: 243.4
click at [894, 281] on div "Scheduled Order Select entity [EMAIL_ADDRESS][DOMAIN_NAME] Search close search" at bounding box center [911, 295] width 1033 height 54
paste input "atthew.[PERSON_NAME]"
click at [1317, 301] on mat-icon "search" at bounding box center [1327, 301] width 19 height 19
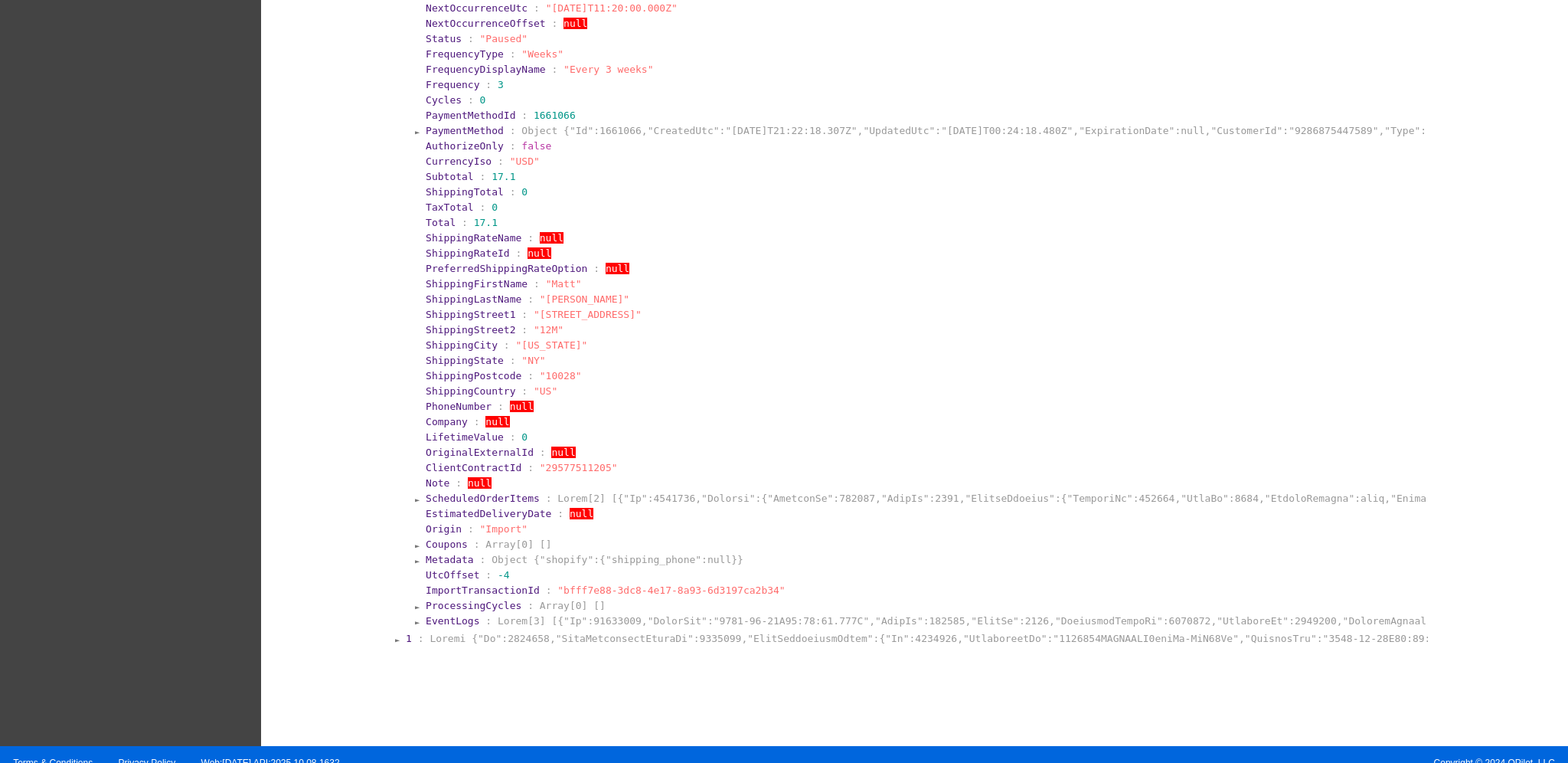
scroll to position [752, 0]
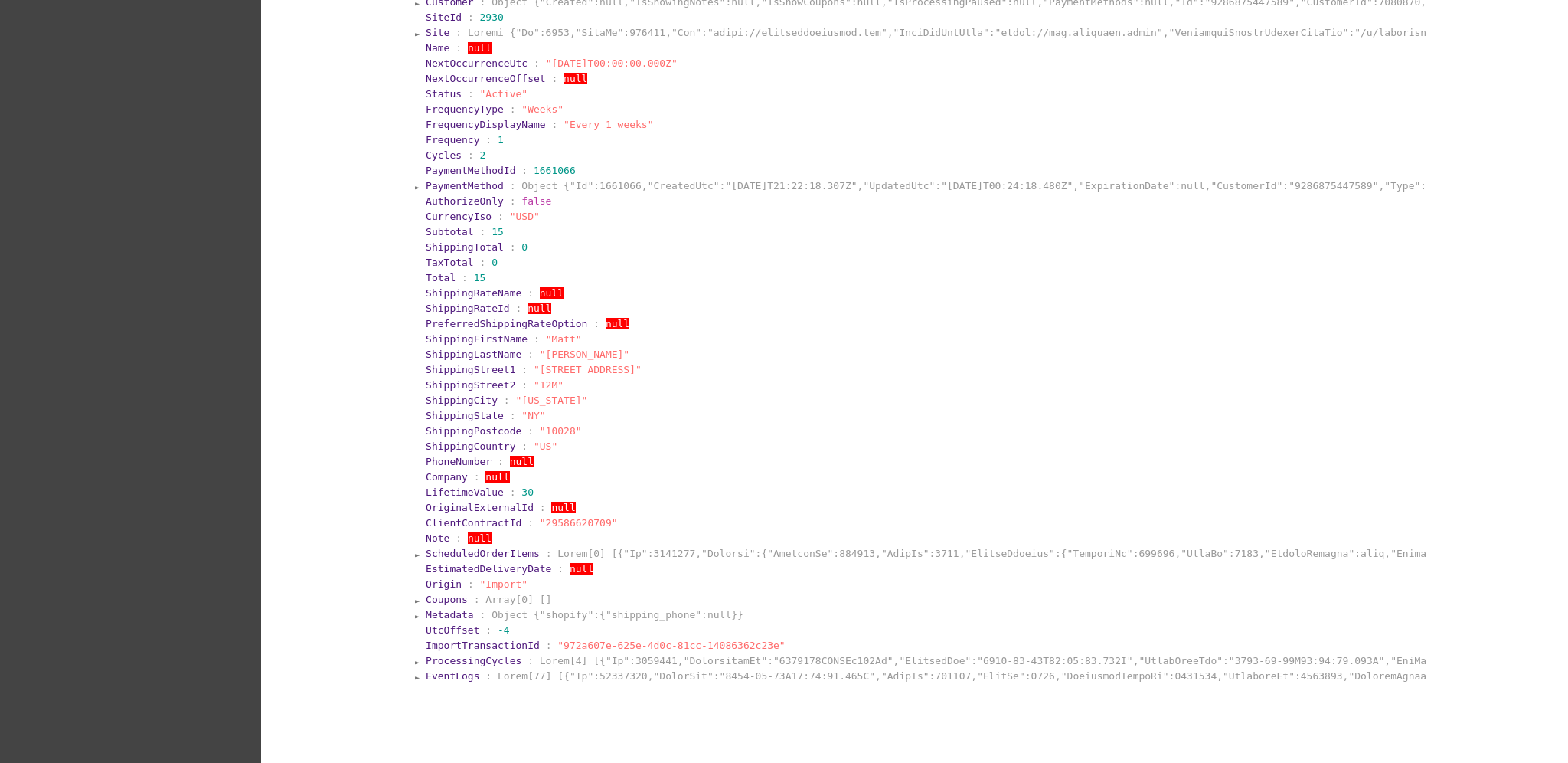
scroll to position [1775, 0]
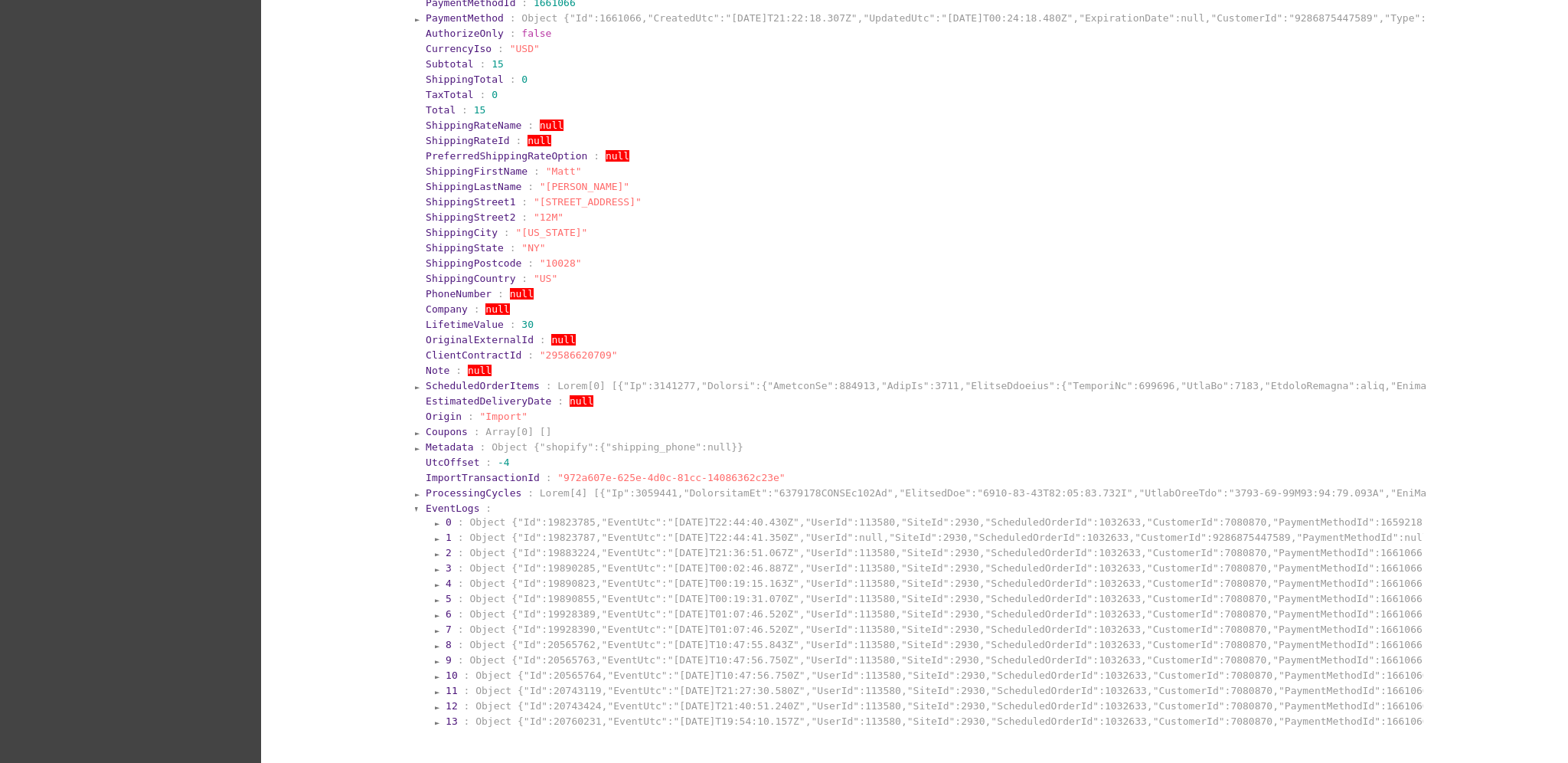
scroll to position [1991, 0]
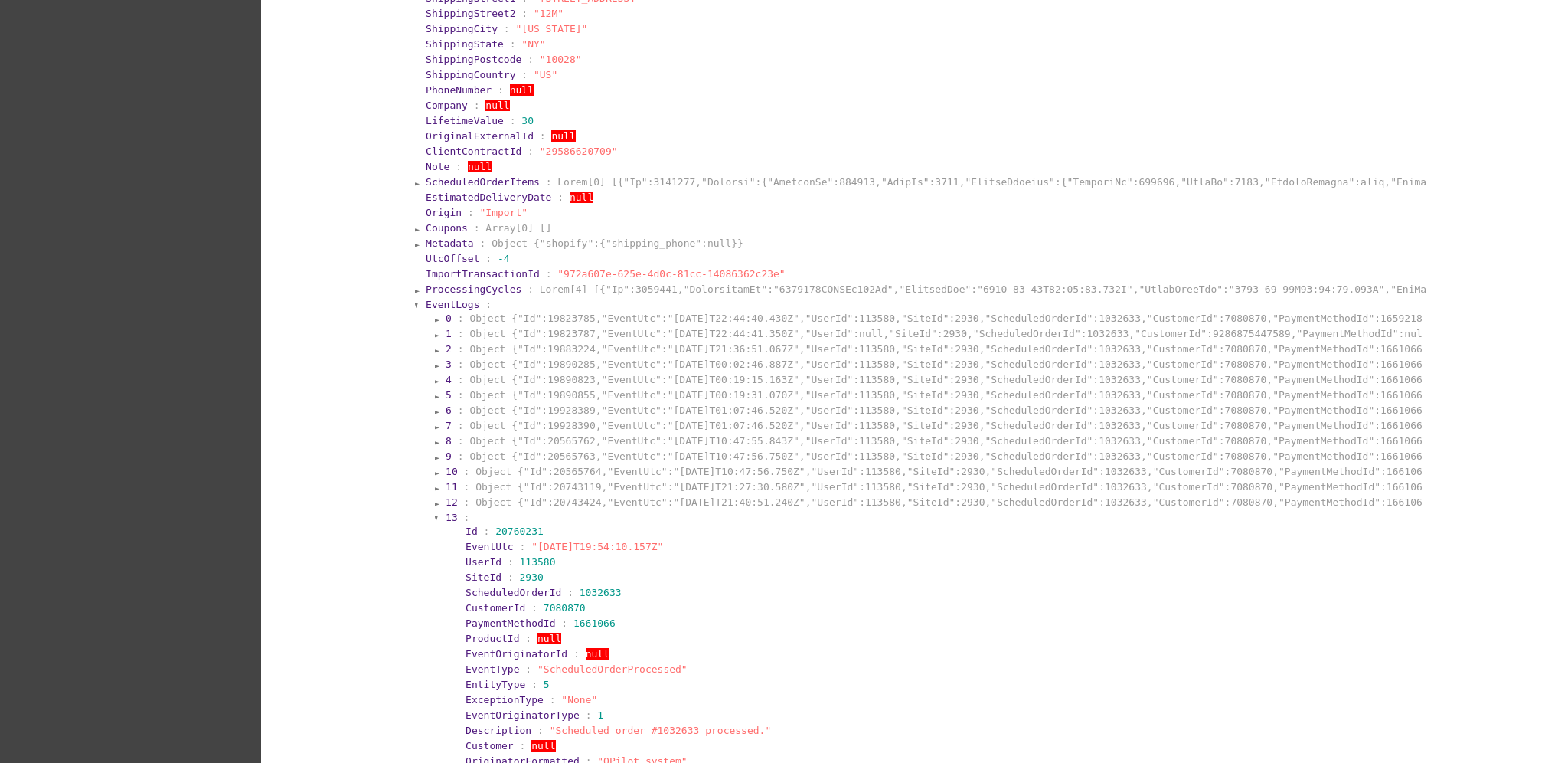
scroll to position [2266, 0]
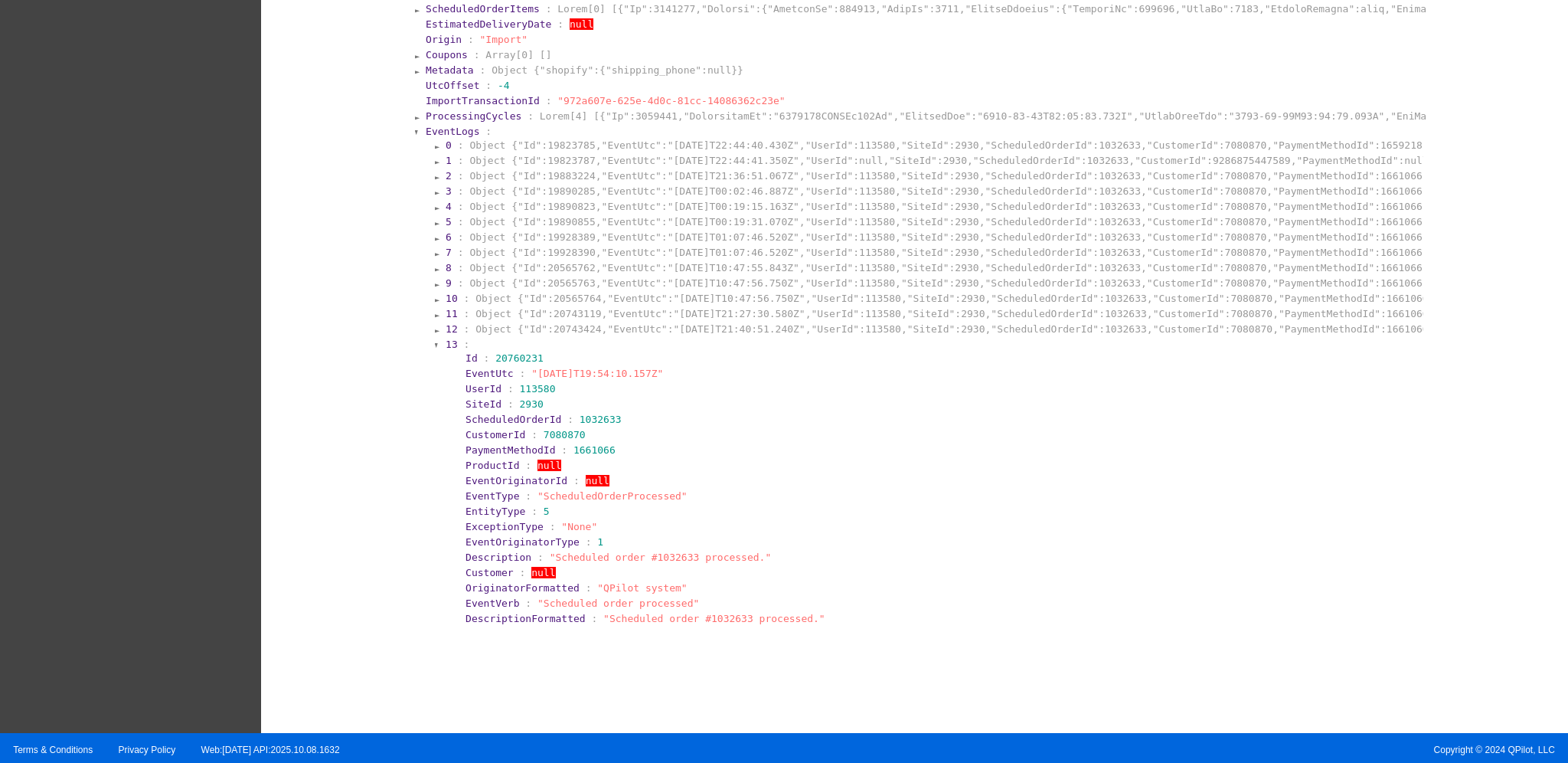
click at [732, 328] on section "12 : Object {"Id":20743424,"EventUtc":"[DATE]T21:40:51.240Z","UserId":113580,"S…" at bounding box center [933, 328] width 978 height 15
click at [732, 321] on section "12 : Object {"Id":20743424,"EventUtc":"[DATE]T21:40:51.240Z","UserId":113580,"S…" at bounding box center [933, 328] width 978 height 15
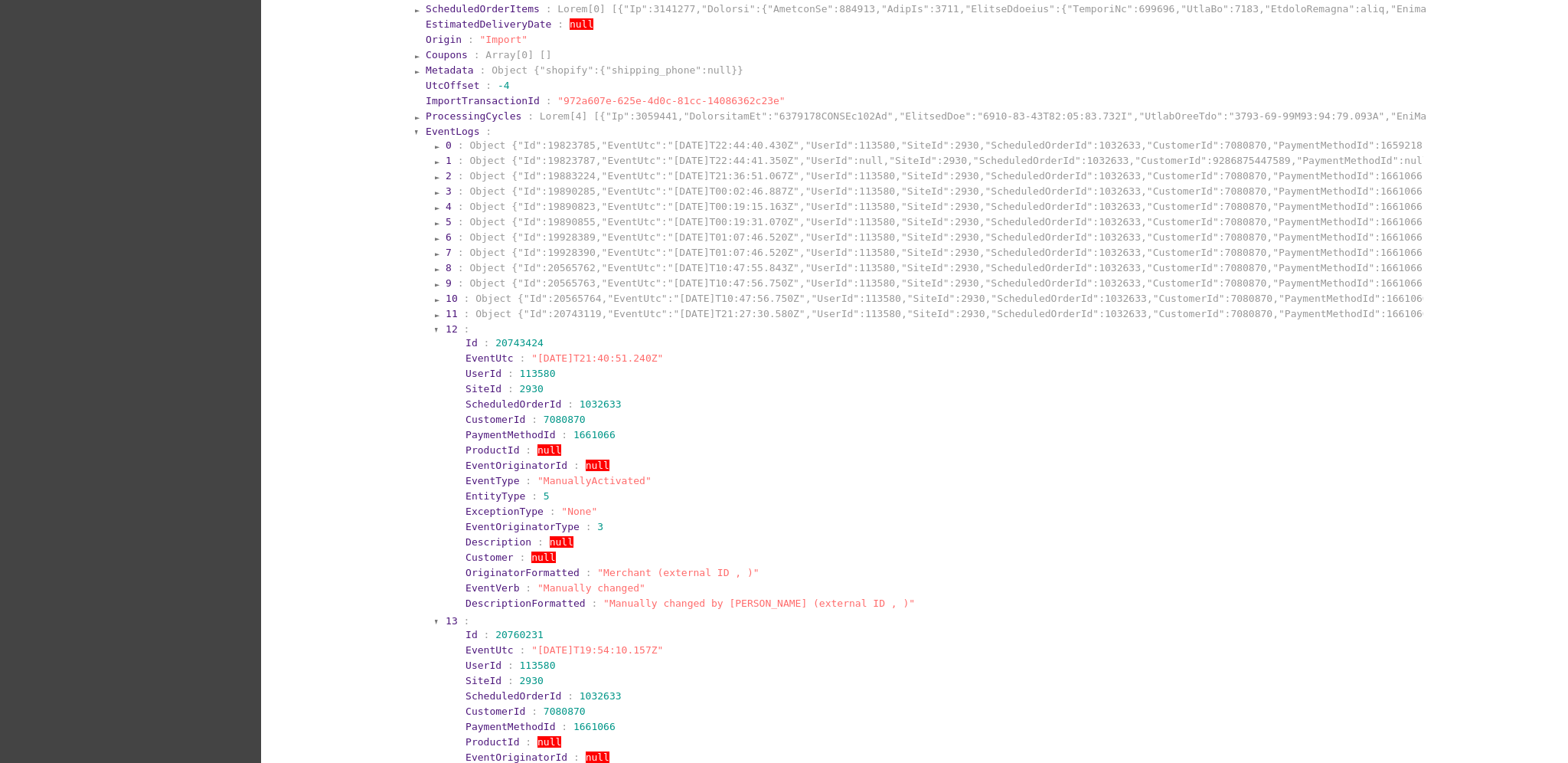
click at [737, 297] on section "10 : Object {"Id":20565764,"EventUtc":"[DATE]T10:47:56.750Z","UserId":113580,"S…" at bounding box center [933, 298] width 978 height 15
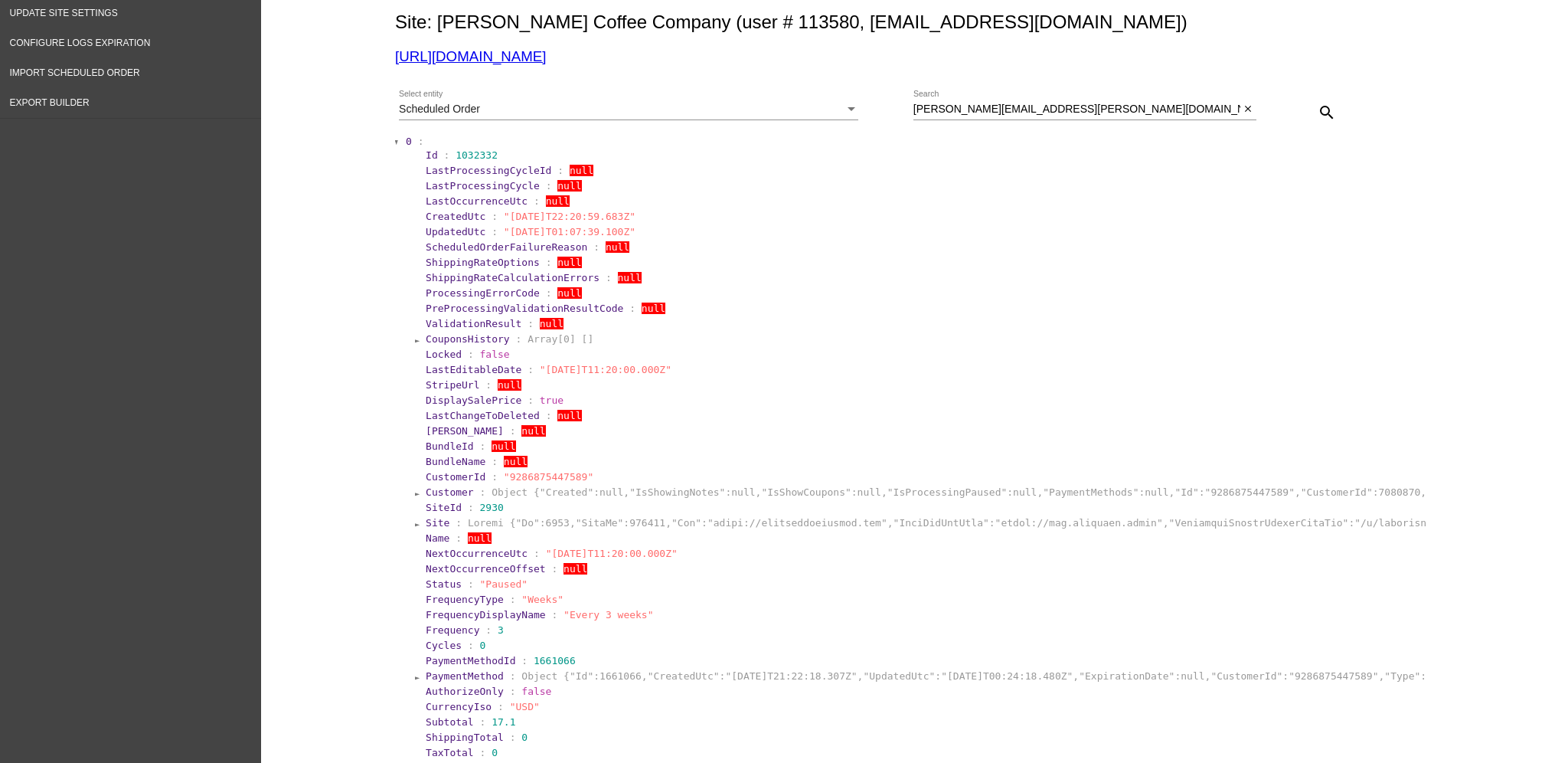
scroll to position [224, 0]
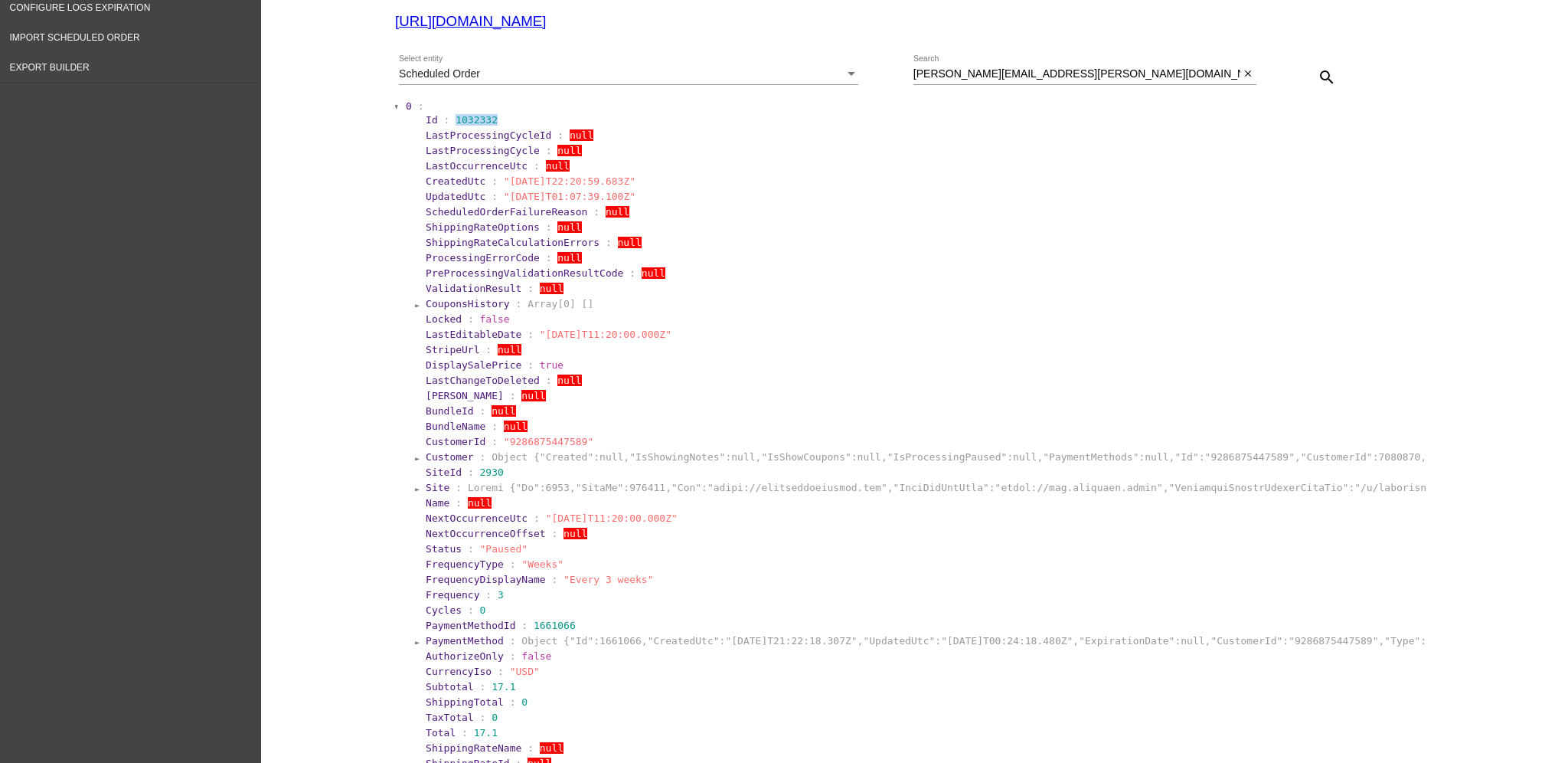
drag, startPoint x: 443, startPoint y: 117, endPoint x: 483, endPoint y: 122, distance: 40.3
click at [483, 122] on section "Id : 1032332" at bounding box center [925, 120] width 998 height 12
copy span "1032332"
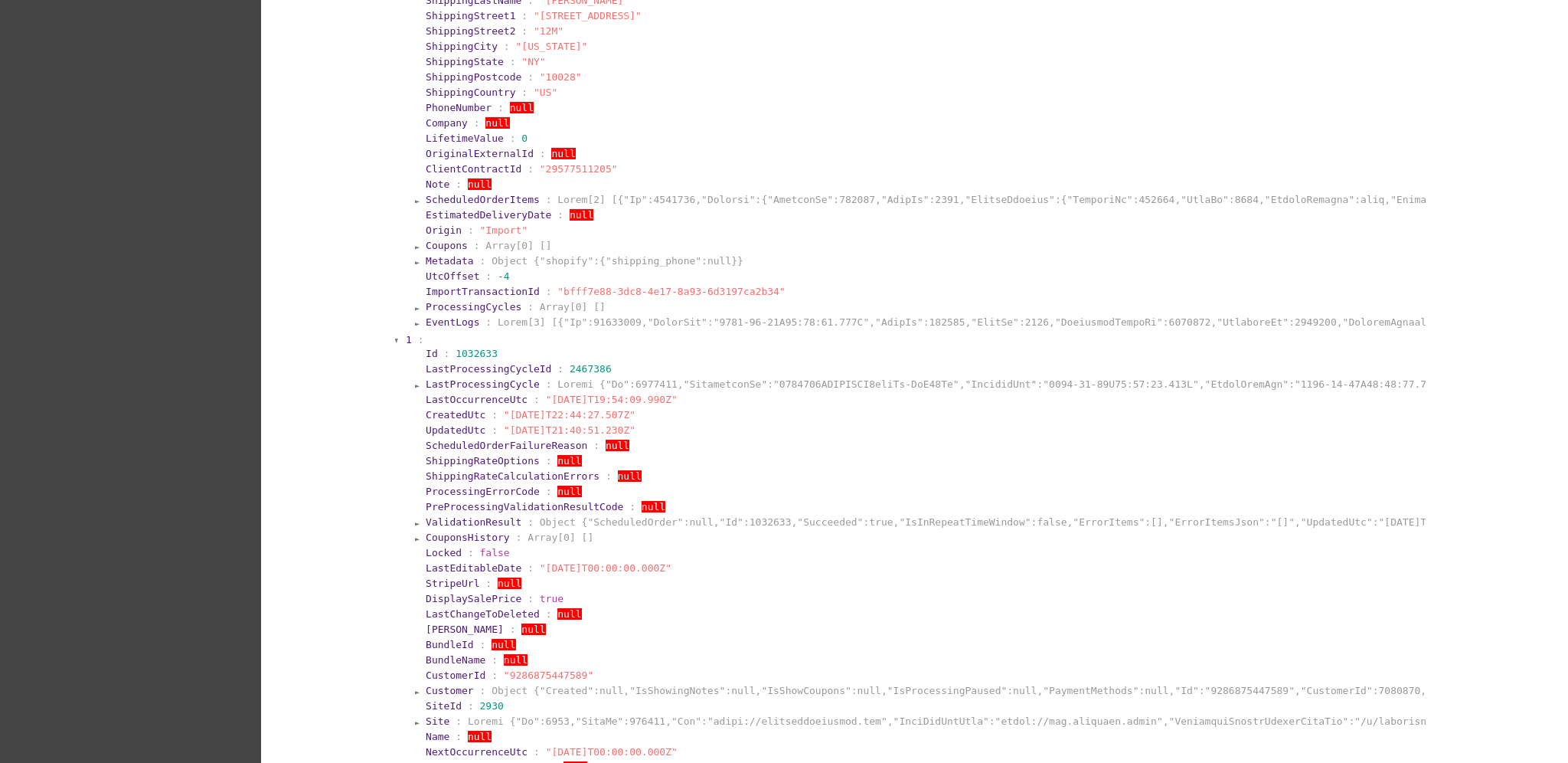
scroll to position [1040, 0]
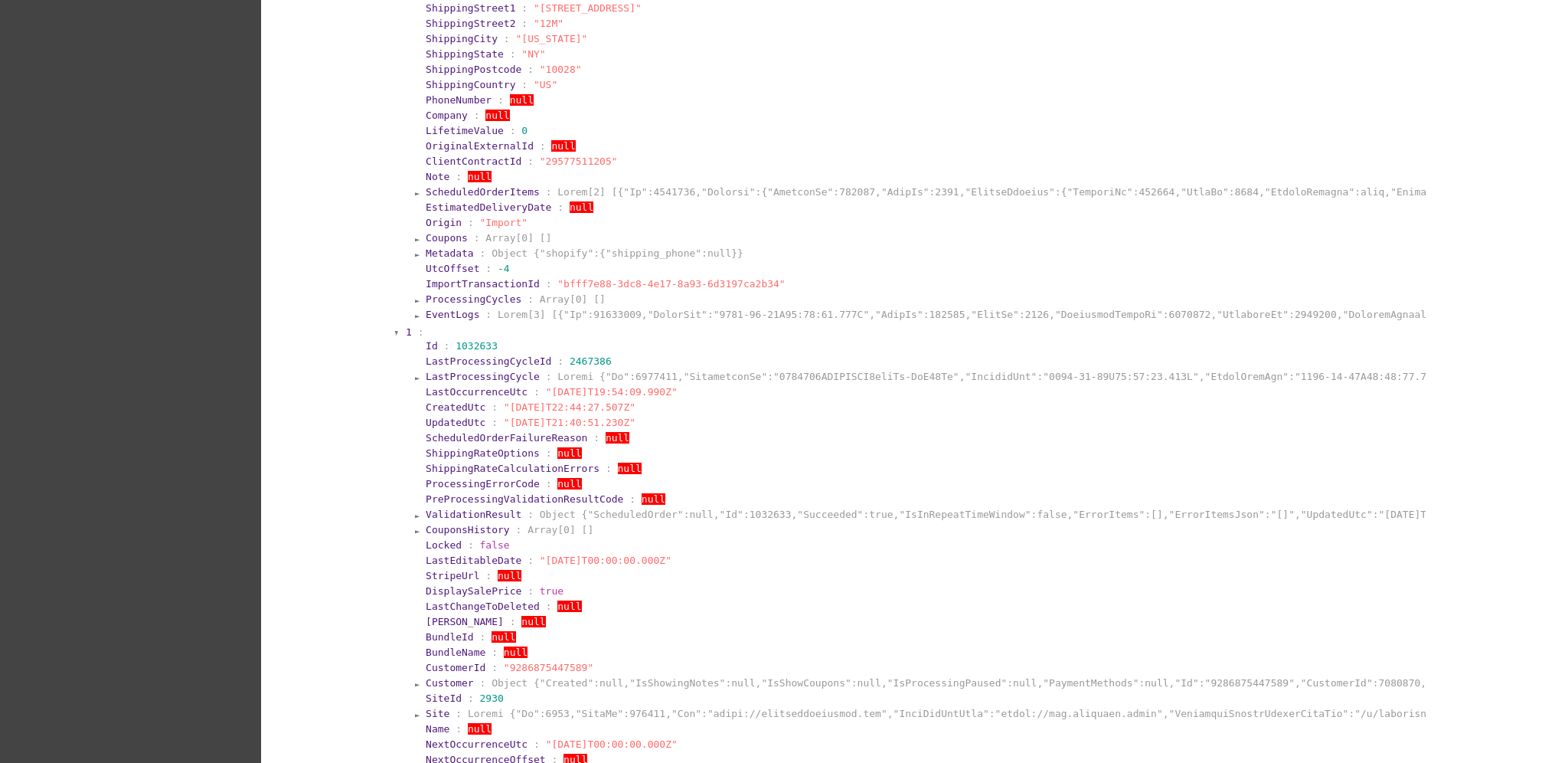
click at [437, 311] on span "EventLogs" at bounding box center [452, 314] width 54 height 12
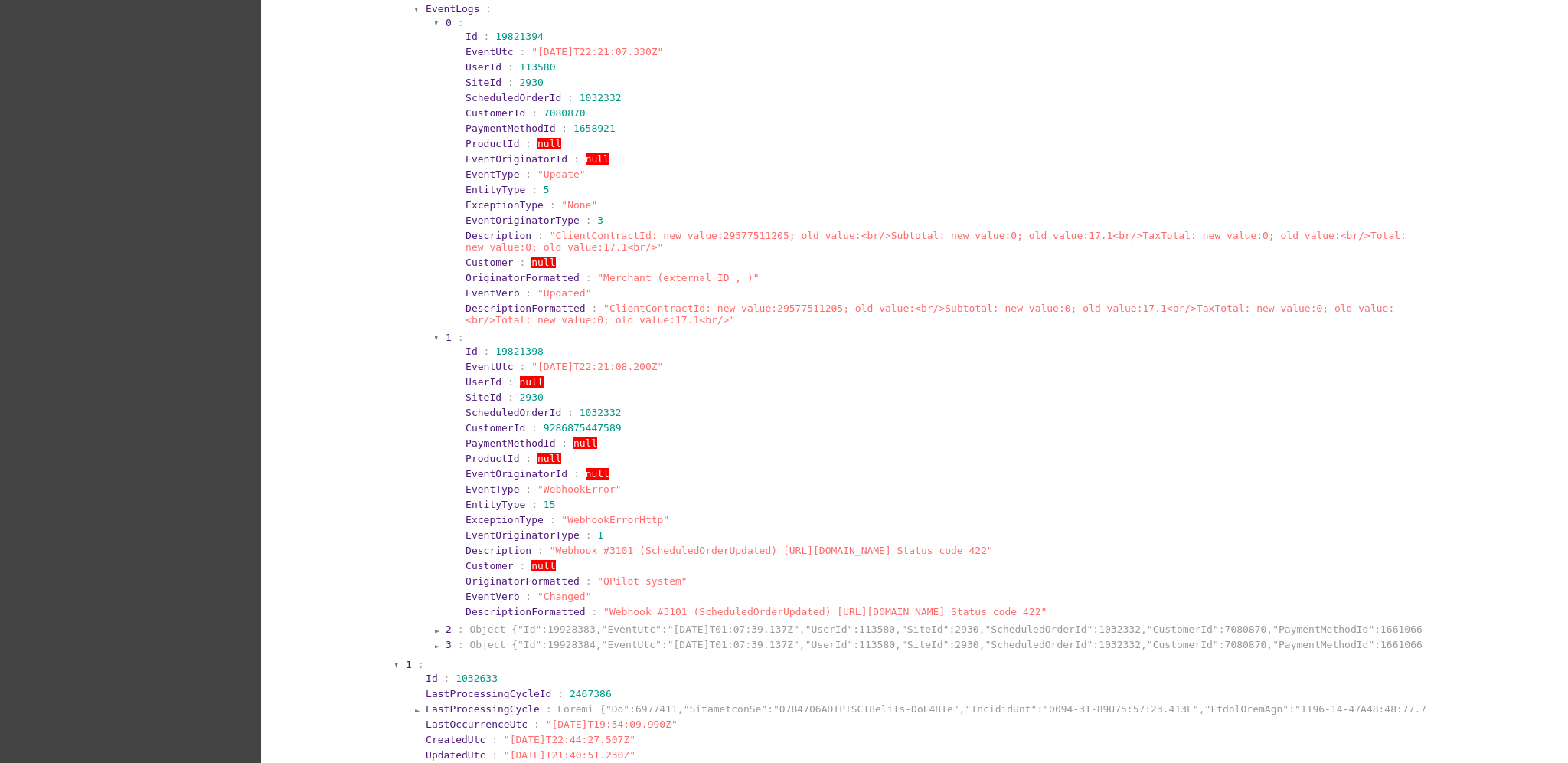
scroll to position [1347, 0]
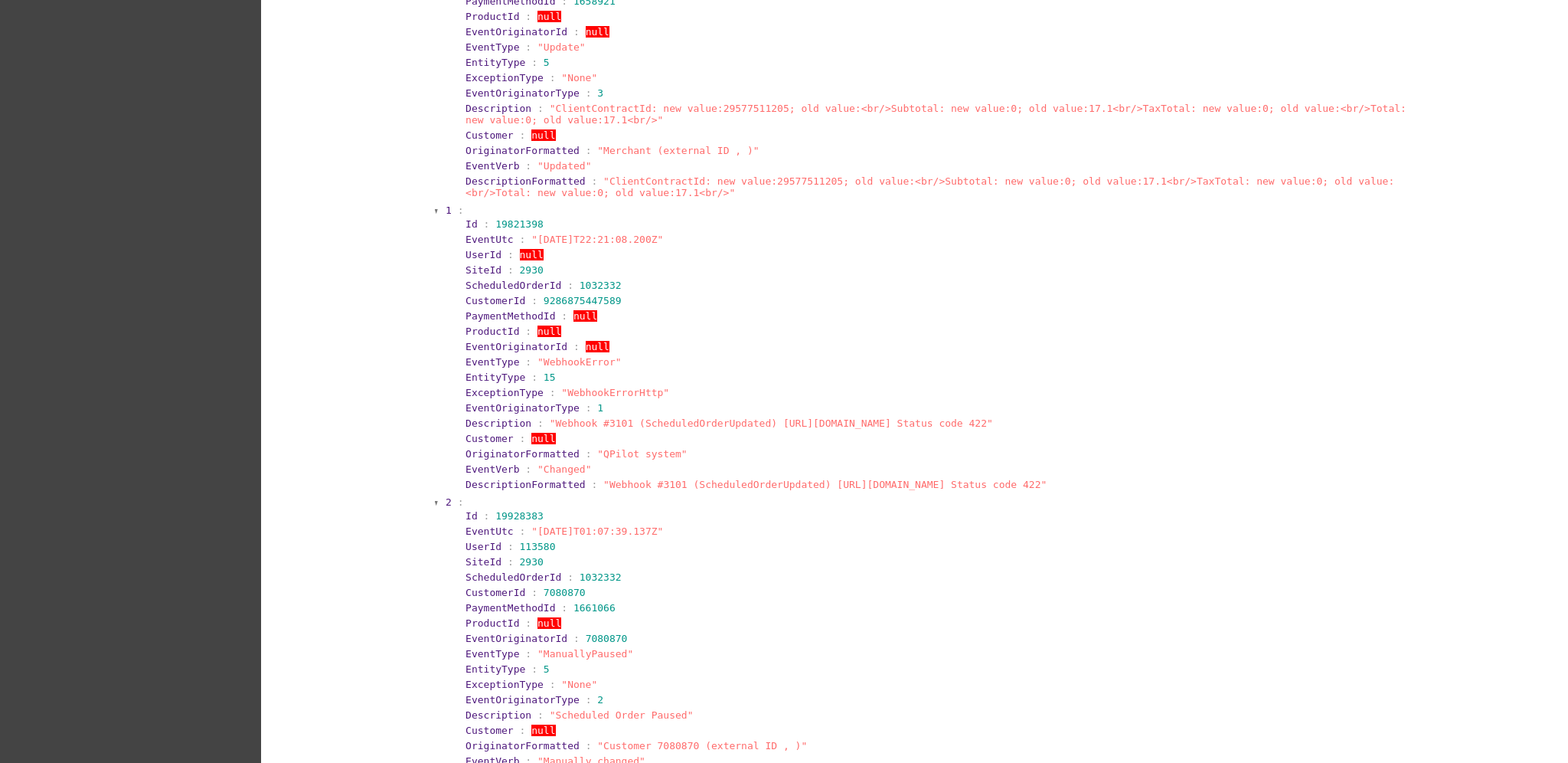
scroll to position [1653, 0]
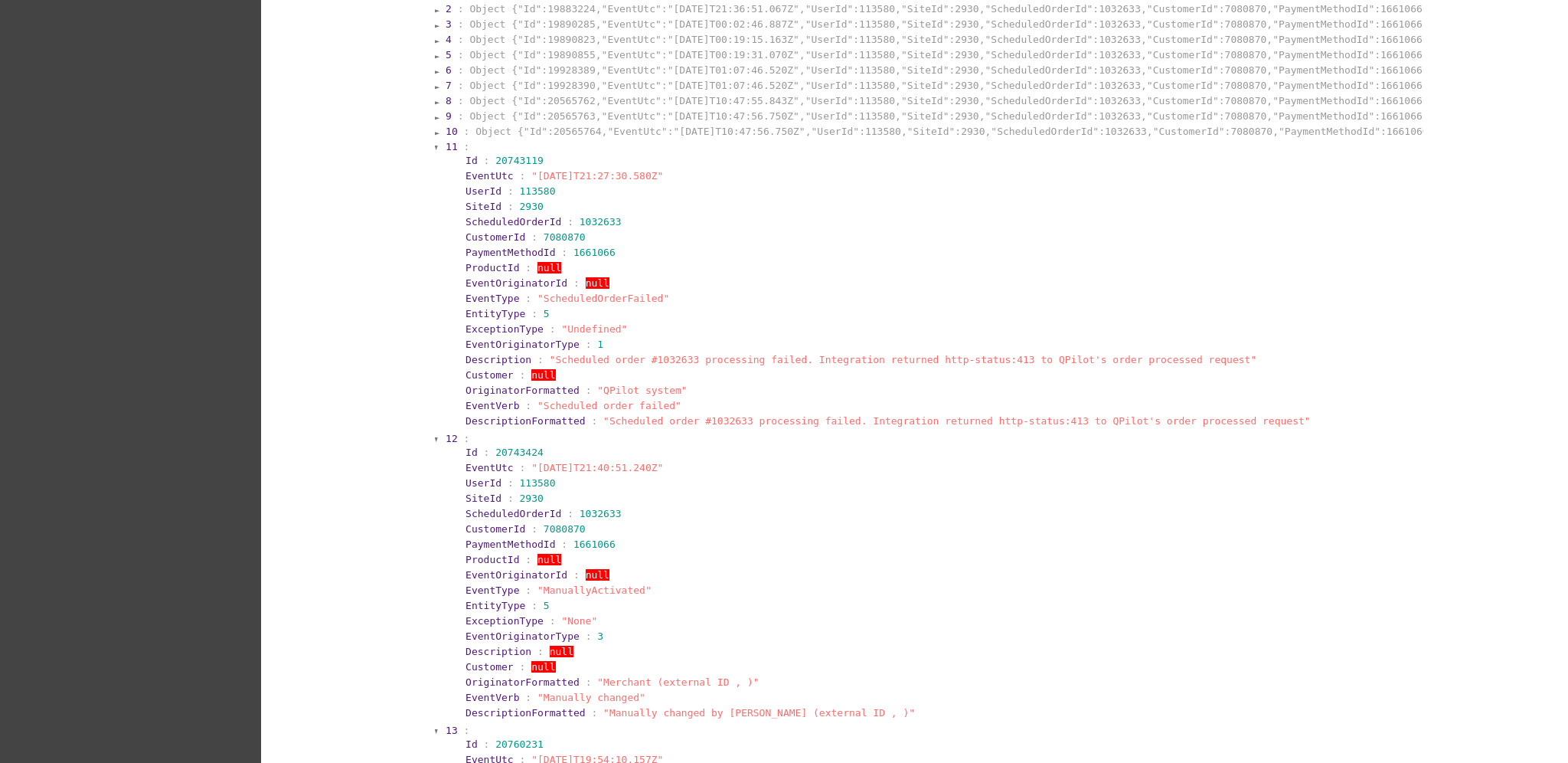
scroll to position [3594, 0]
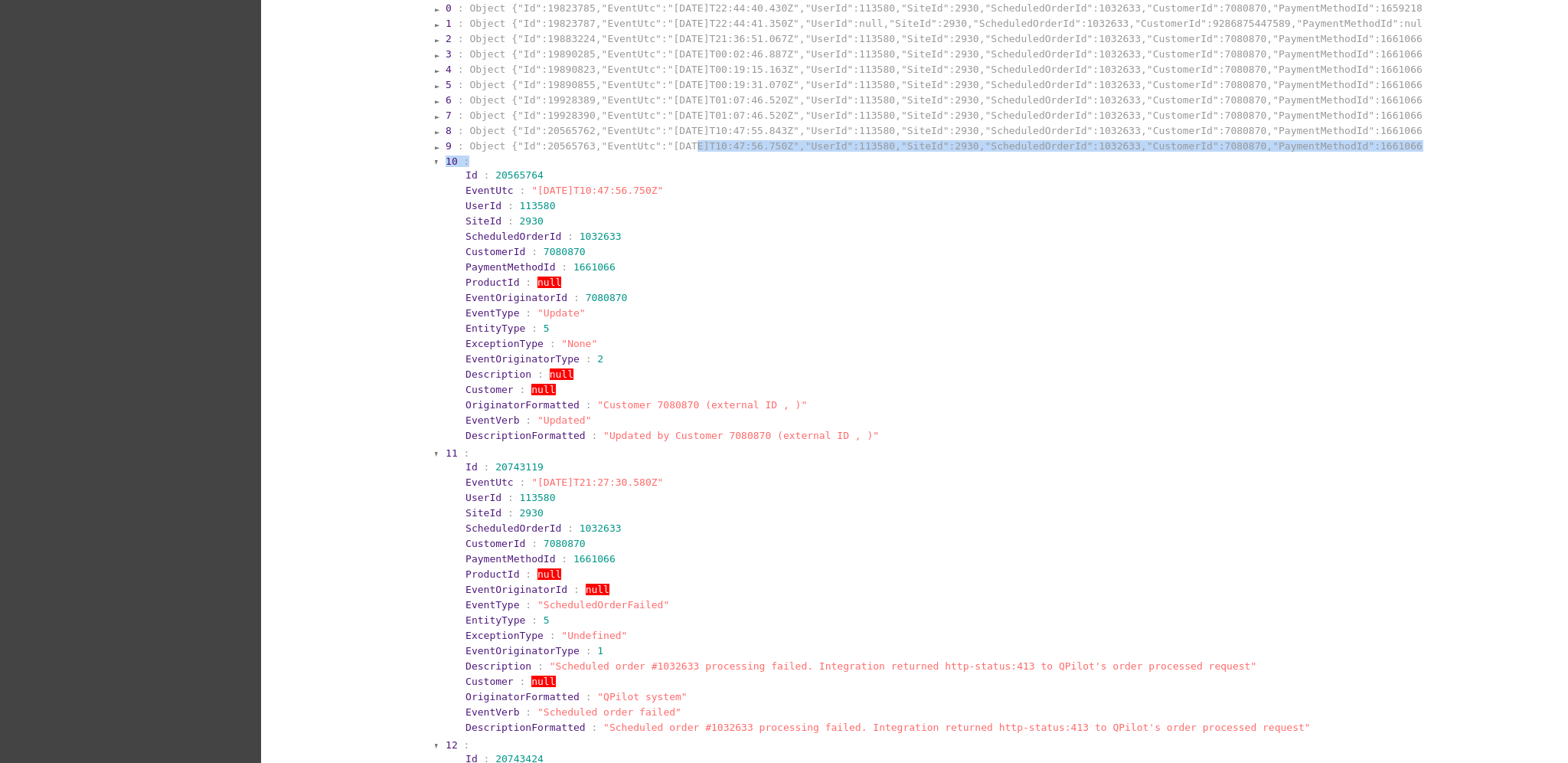
click at [664, 143] on section "0 : Object {"Id":19823785,"EventUtc":"[DATE]T22:44:40.430Z","UserId":113580,"Si…" at bounding box center [929, 661] width 988 height 1321
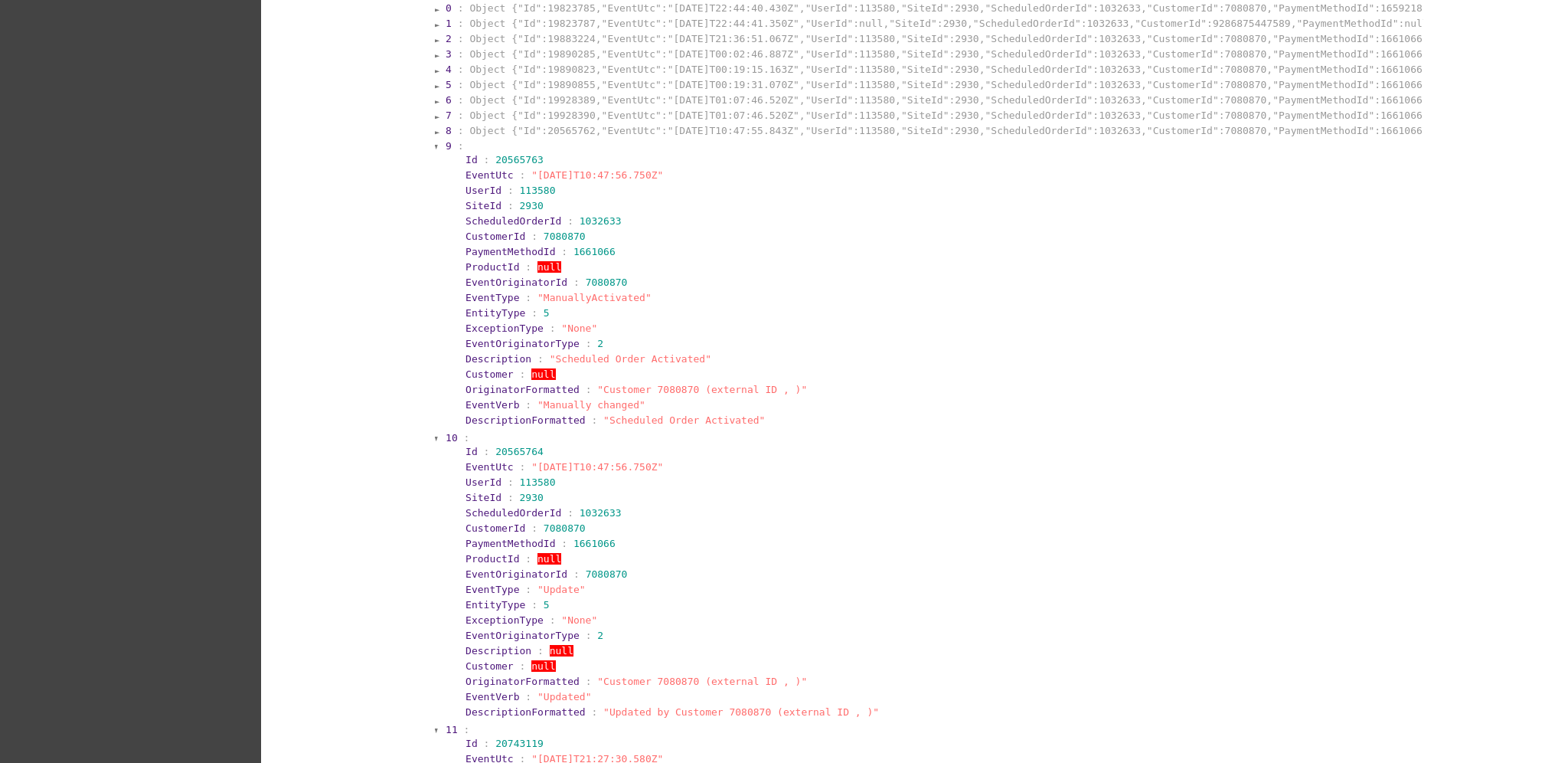
click at [652, 123] on section "8 : Object {"Id":20565762,"EventUtc":"[DATE]T10:47:55.843Z","UserId":113580,"Si…" at bounding box center [933, 130] width 978 height 15
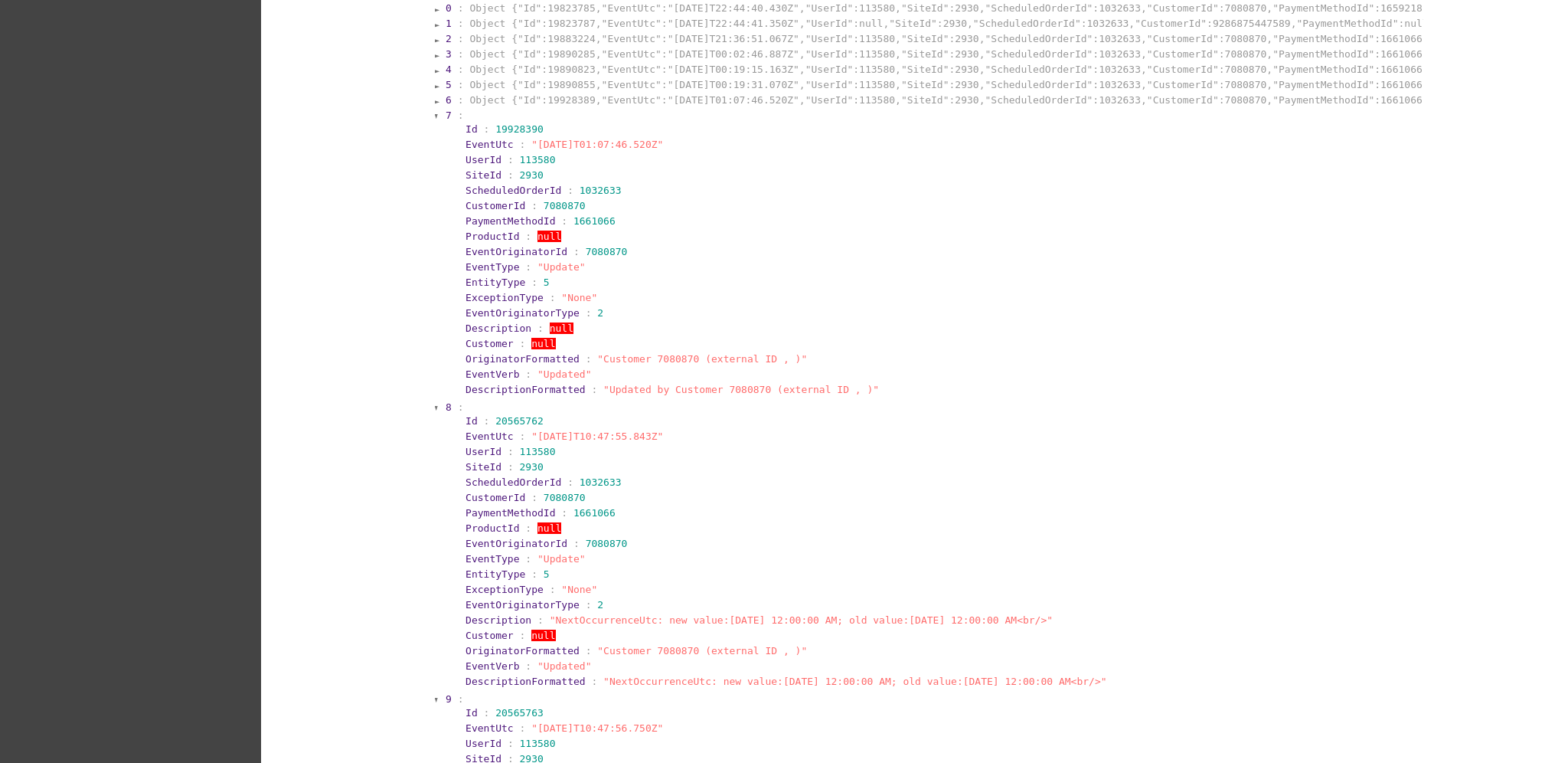
click at [623, 92] on section "6 : Object {"Id":19928389,"EventUtc":"[DATE]T01:07:46.520Z","UserId":113580,"Si…" at bounding box center [933, 99] width 978 height 15
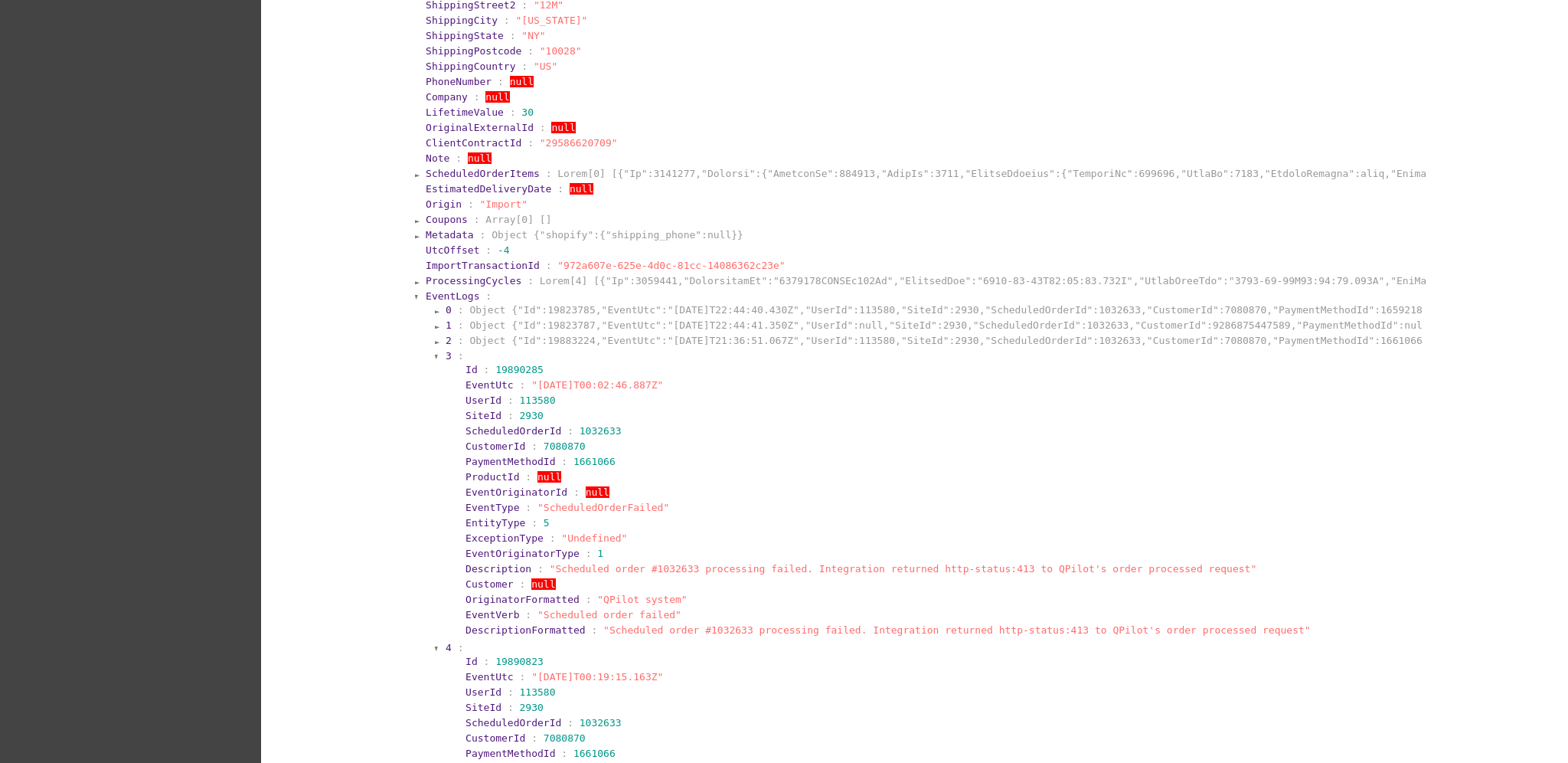
scroll to position [3287, 0]
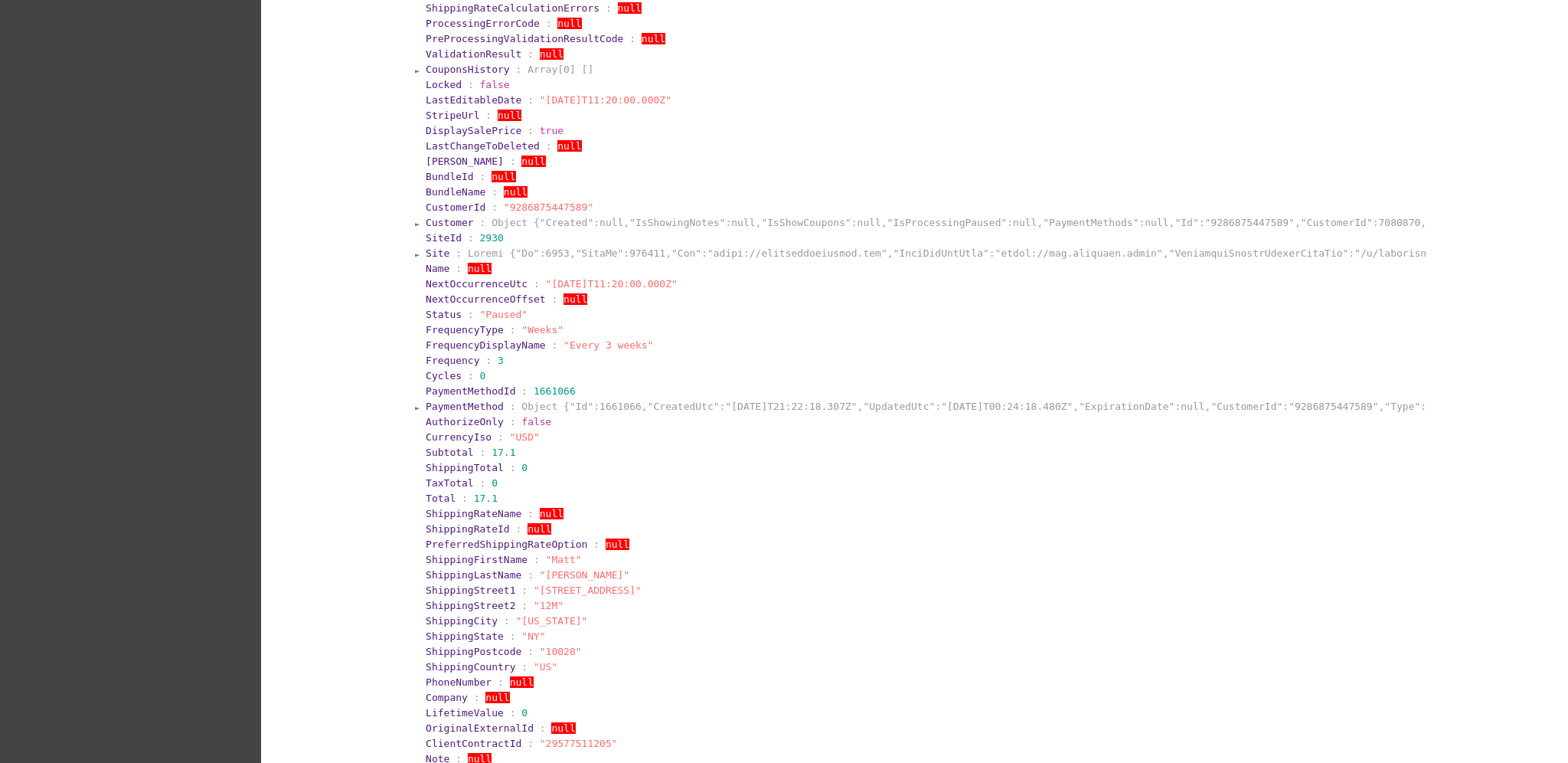
scroll to position [144, 0]
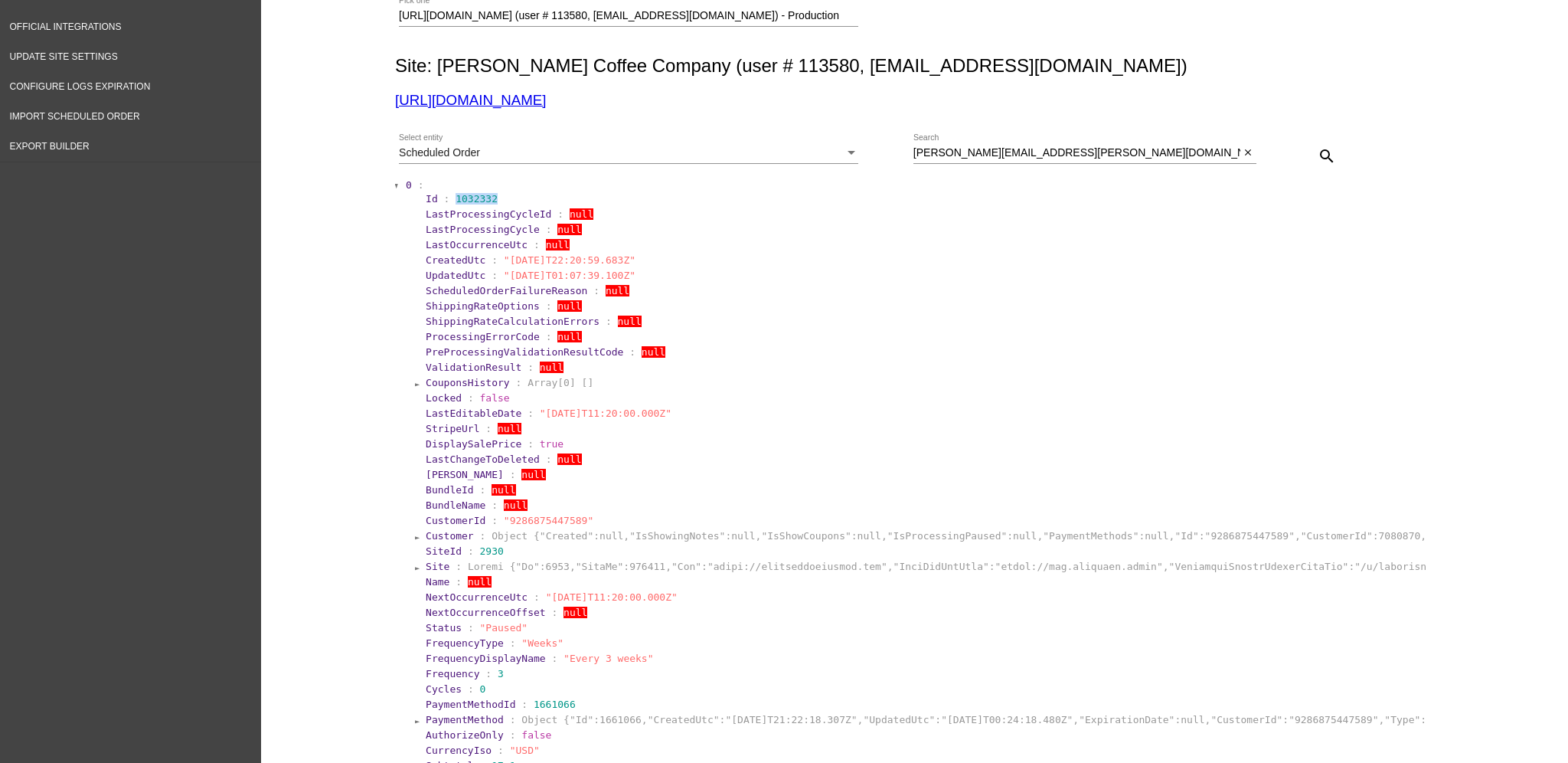
drag, startPoint x: 445, startPoint y: 193, endPoint x: 487, endPoint y: 196, distance: 42.1
click at [487, 196] on section "Id : 1032332" at bounding box center [925, 199] width 998 height 12
copy span "1032332"
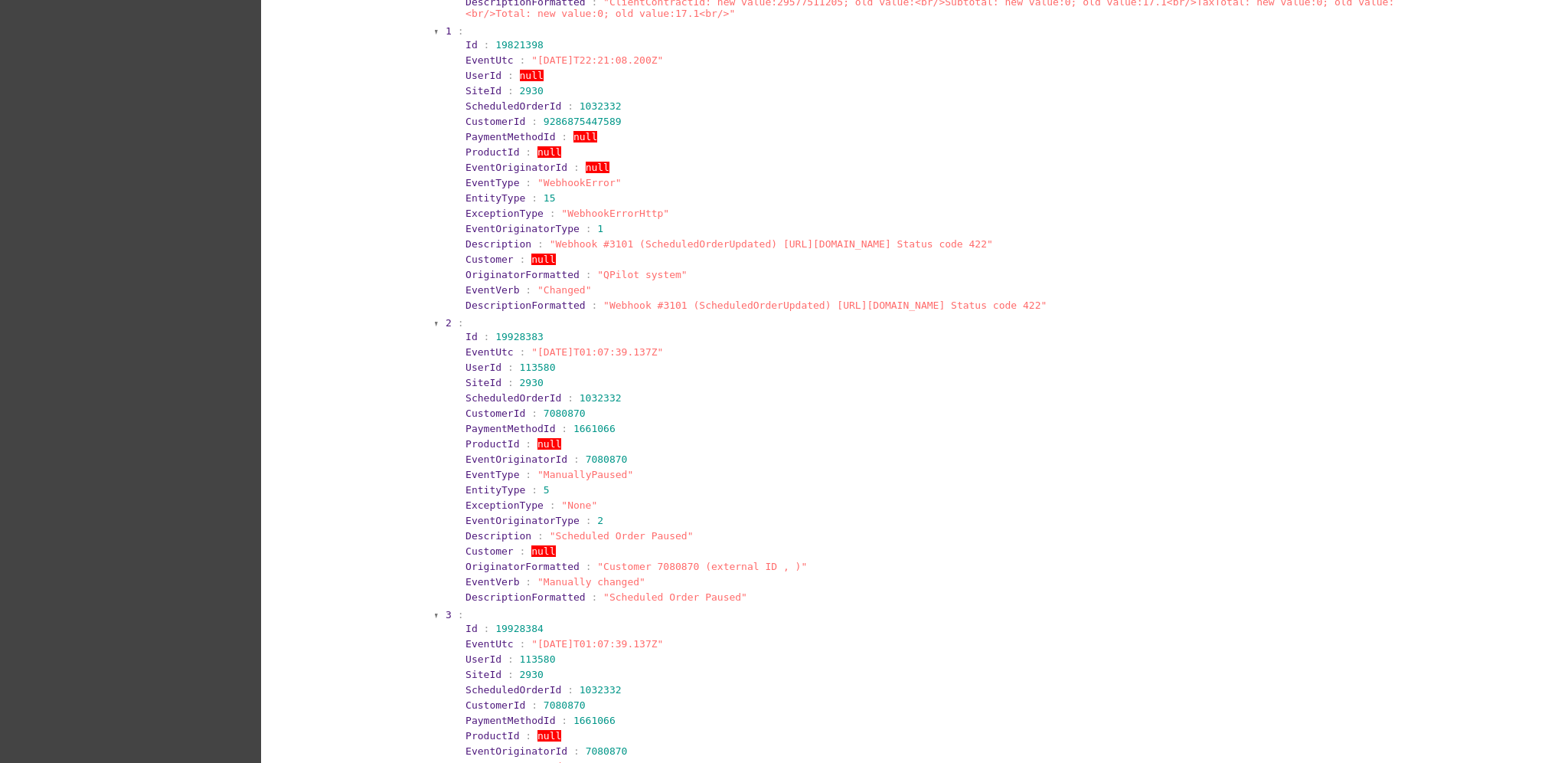
scroll to position [1677, 0]
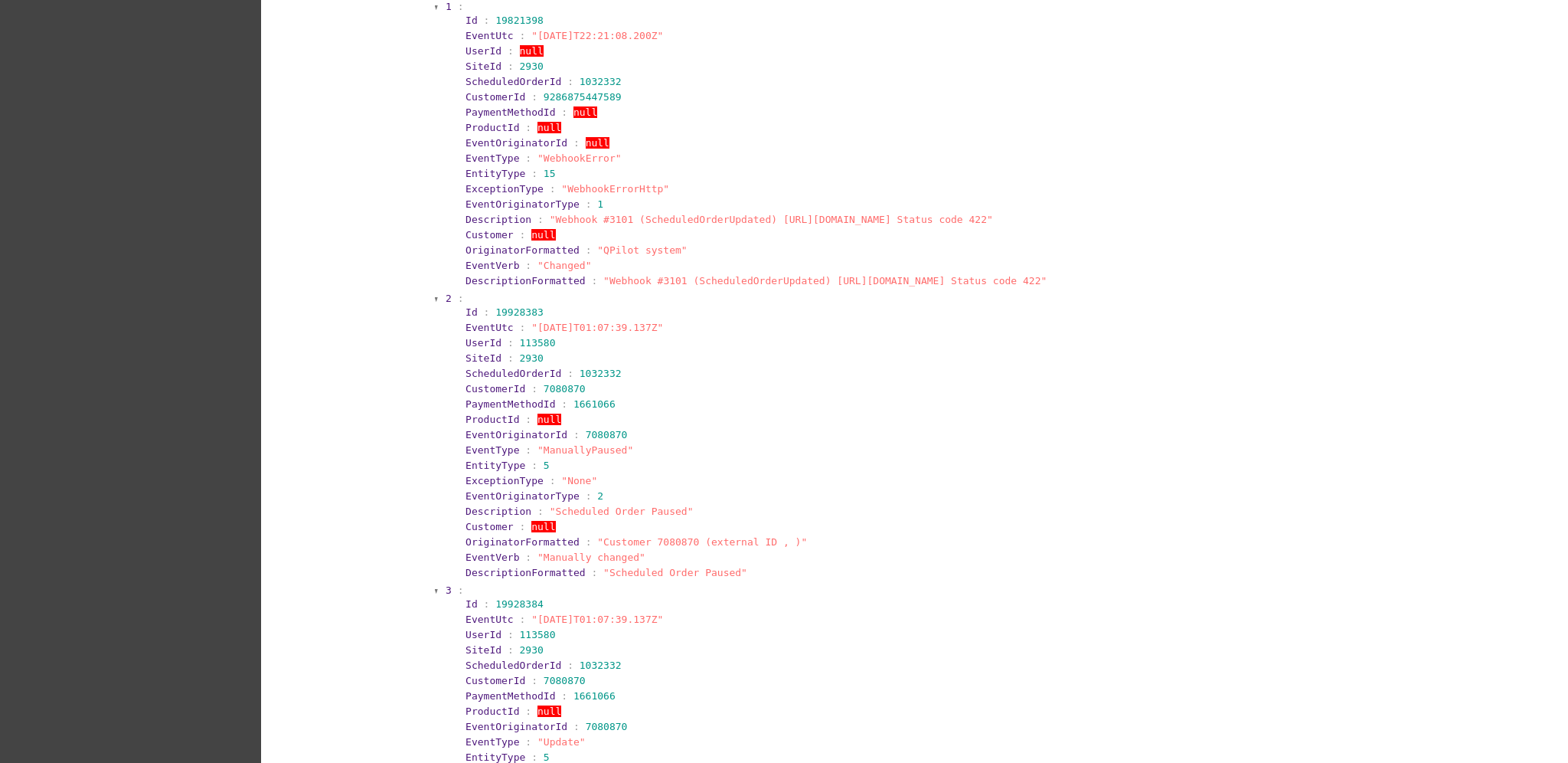
drag, startPoint x: 665, startPoint y: 324, endPoint x: 517, endPoint y: 318, distance: 148.1
click at [517, 321] on section "EventUtc : "[DATE]T01:07:39.137Z"" at bounding box center [942, 327] width 953 height 12
copy span ""[DATE]T01:07:39.137Z""
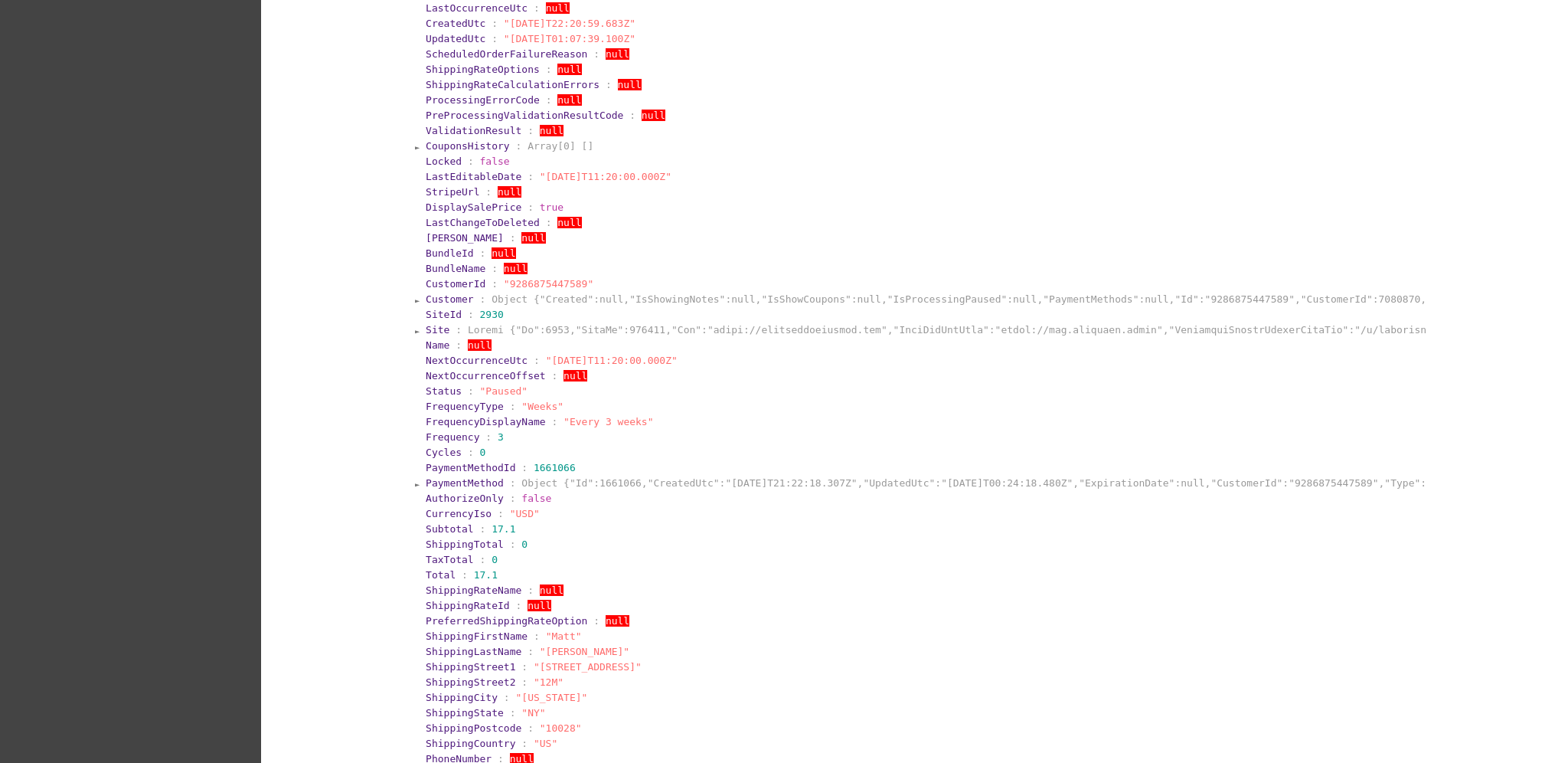
scroll to position [349, 0]
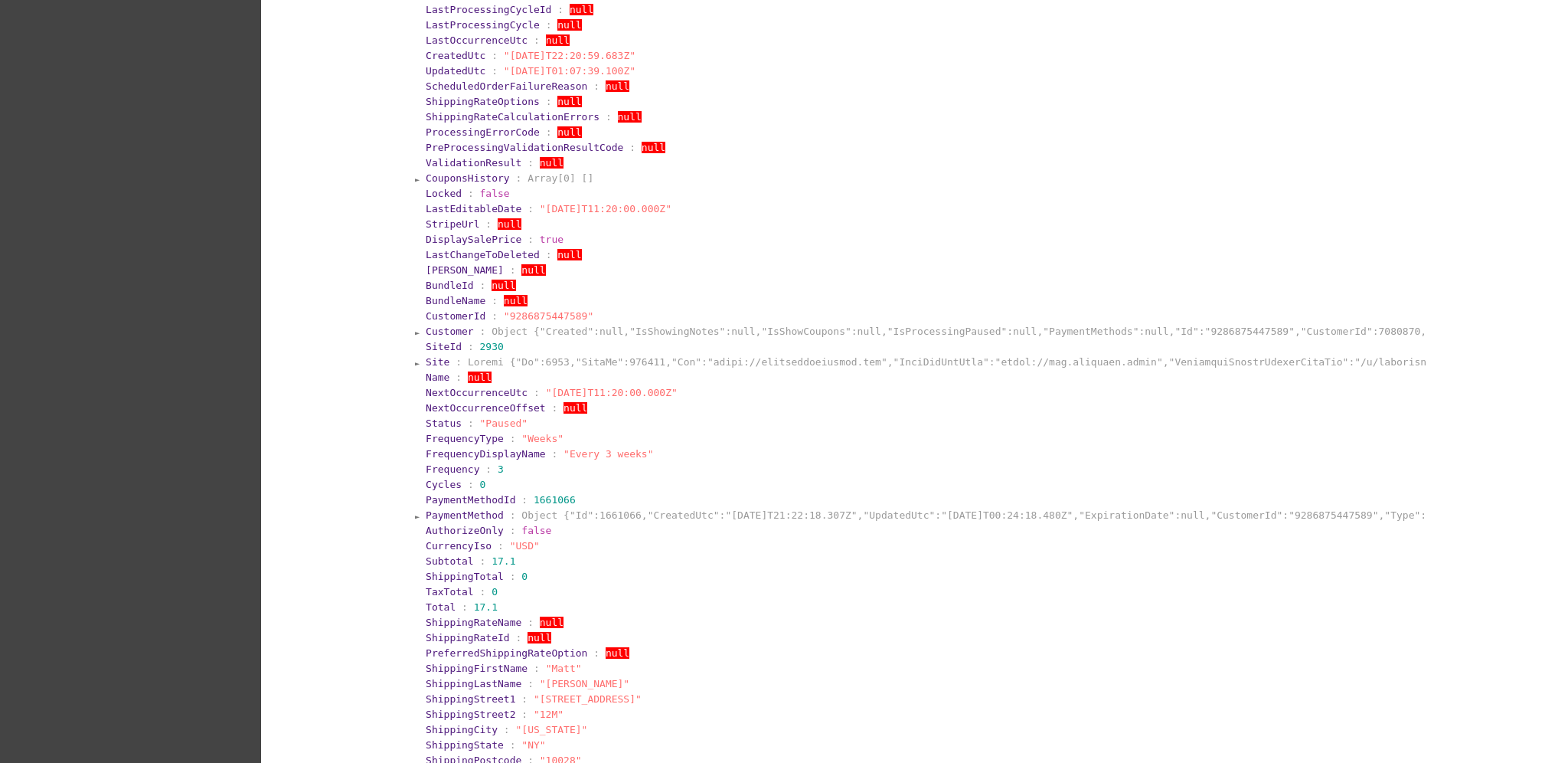
drag, startPoint x: 673, startPoint y: 210, endPoint x: 523, endPoint y: 206, distance: 150.1
click at [523, 206] on section "LastEditableDate : "[DATE]T11:20:00.000Z"" at bounding box center [925, 208] width 998 height 12
click at [790, 249] on section "LastChangeToDeleted : null" at bounding box center [925, 255] width 998 height 12
drag, startPoint x: 524, startPoint y: 390, endPoint x: 678, endPoint y: 393, distance: 154.0
click at [687, 397] on section "NextOccurrenceUtc : "[DATE]T11:20:00.000Z"" at bounding box center [925, 392] width 1001 height 15
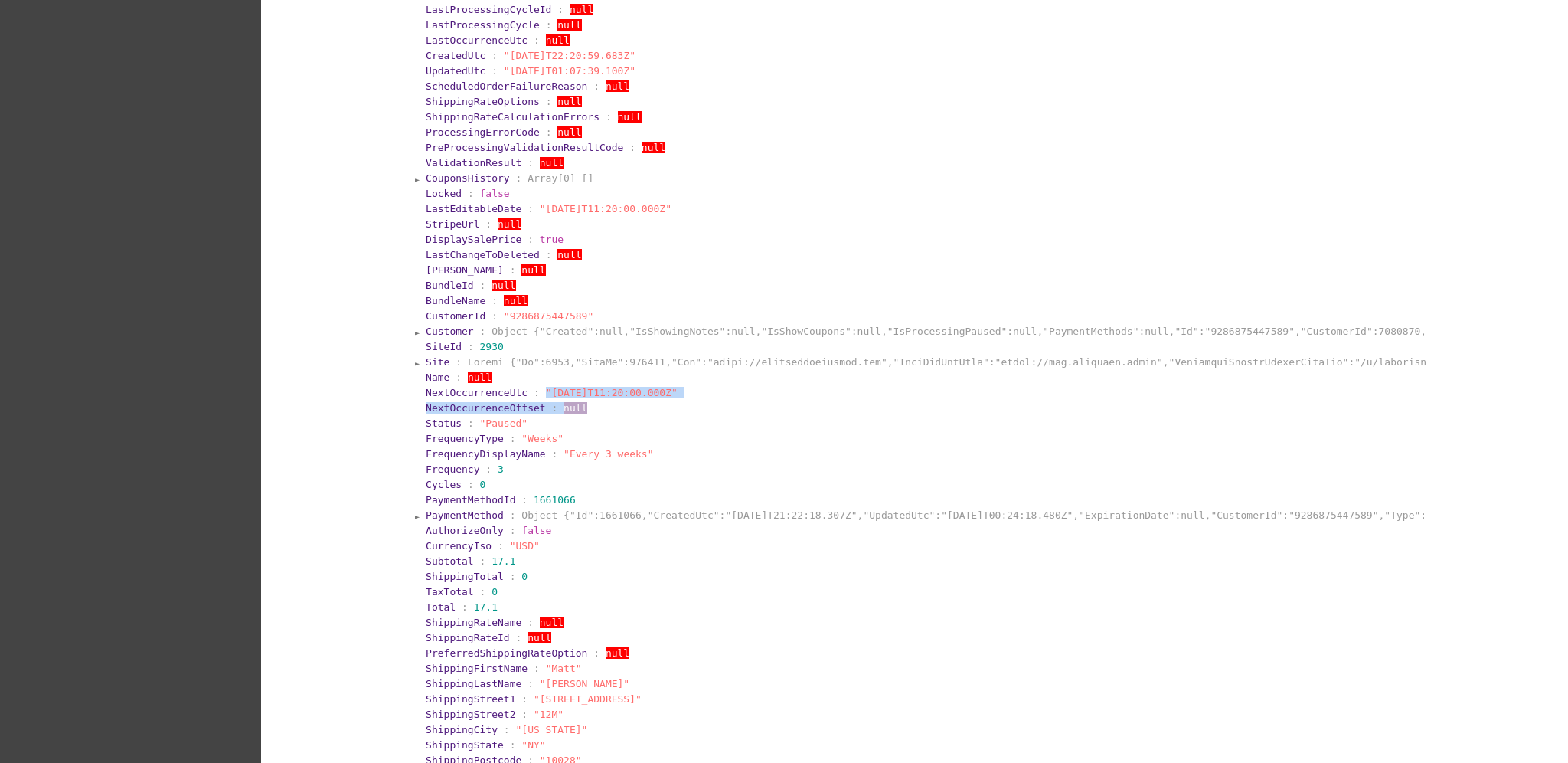
copy span ""[DATE]T11:20:00.000Z""
click at [657, 393] on span ""[DATE]T11:20:00.000Z"" at bounding box center [612, 392] width 132 height 12
click at [690, 397] on section "NextOccurrenceUtc : "[DATE]T11:20:00.000Z"" at bounding box center [925, 392] width 1001 height 15
drag, startPoint x: 688, startPoint y: 395, endPoint x: 643, endPoint y: 391, distance: 45.2
click at [643, 391] on section "NextOccurrenceUtc : "[DATE]T11:20:00.000Z"" at bounding box center [925, 392] width 998 height 12
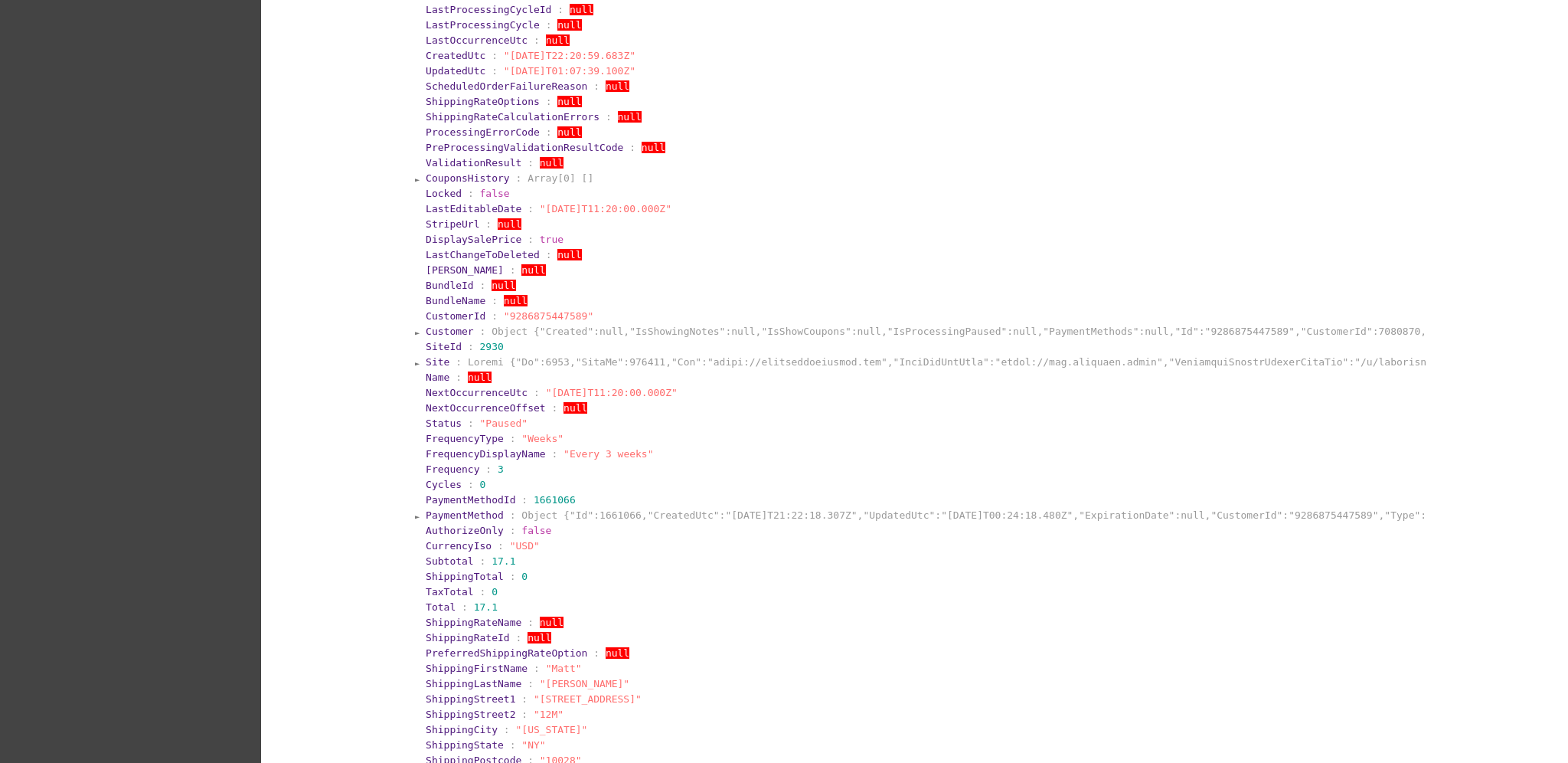
click at [534, 394] on span ":" at bounding box center [537, 392] width 6 height 12
drag, startPoint x: 528, startPoint y: 392, endPoint x: 674, endPoint y: 394, distance: 146.0
click at [674, 394] on section "NextOccurrenceUtc : "[DATE]T11:20:00.000Z"" at bounding box center [925, 392] width 998 height 12
copy span ""[DATE]T11:20:00.000Z""
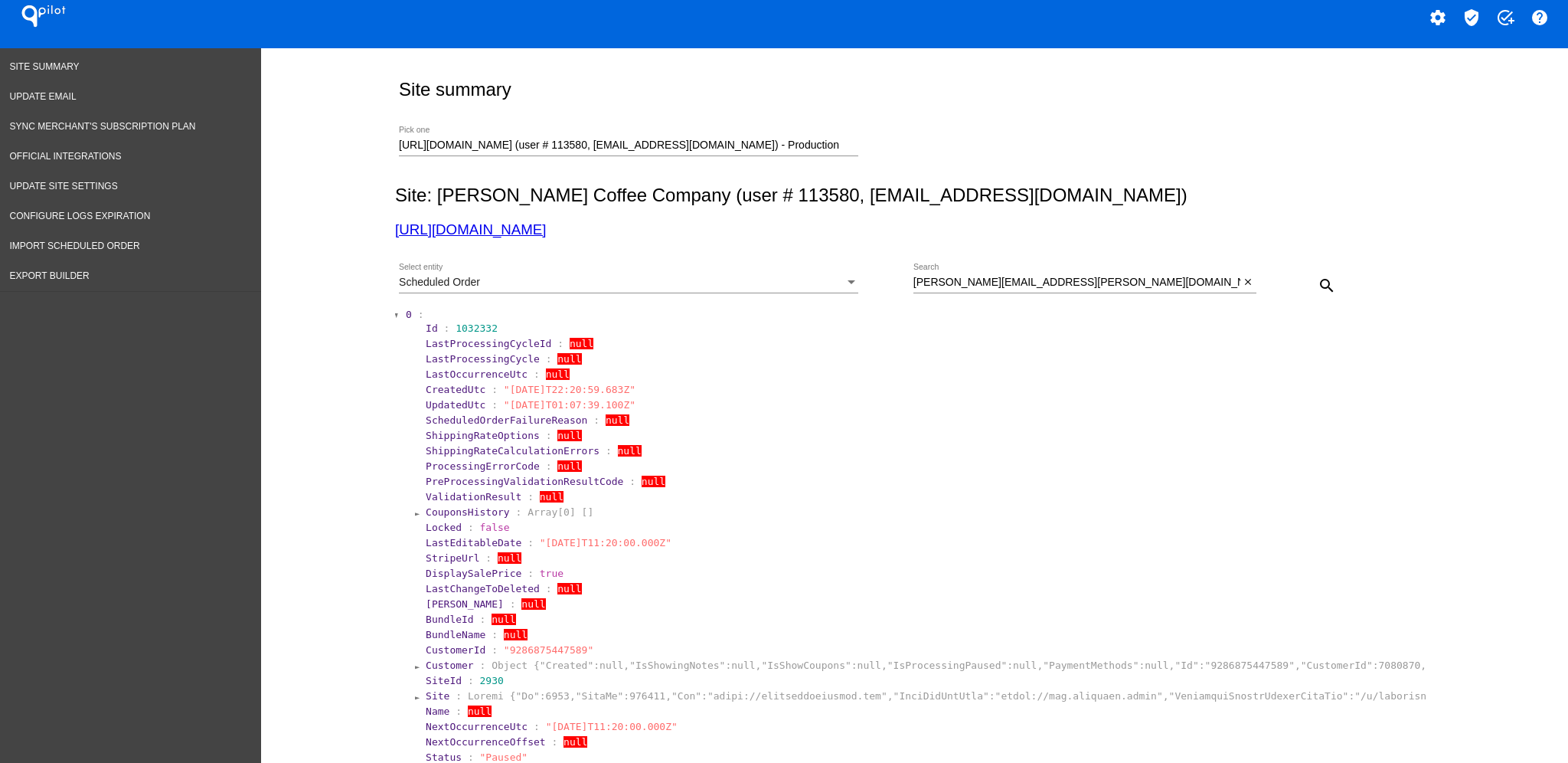
scroll to position [0, 0]
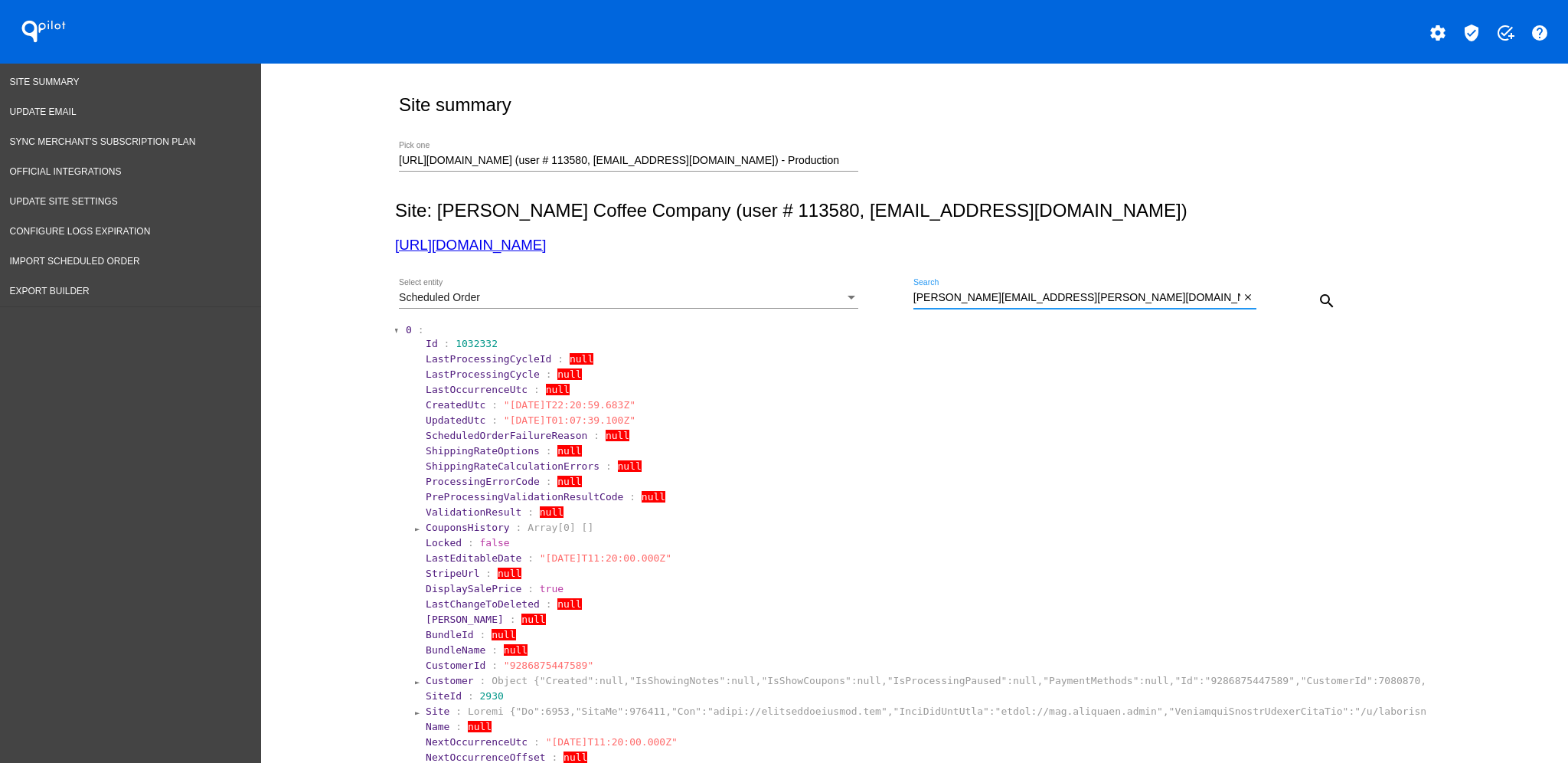
drag, startPoint x: 1087, startPoint y: 305, endPoint x: 1082, endPoint y: 296, distance: 10.3
click at [1084, 300] on div "[PERSON_NAME][EMAIL_ADDRESS][PERSON_NAME][DOMAIN_NAME] Search" at bounding box center [1076, 293] width 327 height 29
drag, startPoint x: 1082, startPoint y: 296, endPoint x: 908, endPoint y: 279, distance: 174.8
click at [867, 293] on div "Scheduled Order Select entity [PERSON_NAME][EMAIL_ADDRESS][PERSON_NAME][DOMAIN_…" at bounding box center [911, 295] width 1033 height 54
paste input "irzaadnan@hot"
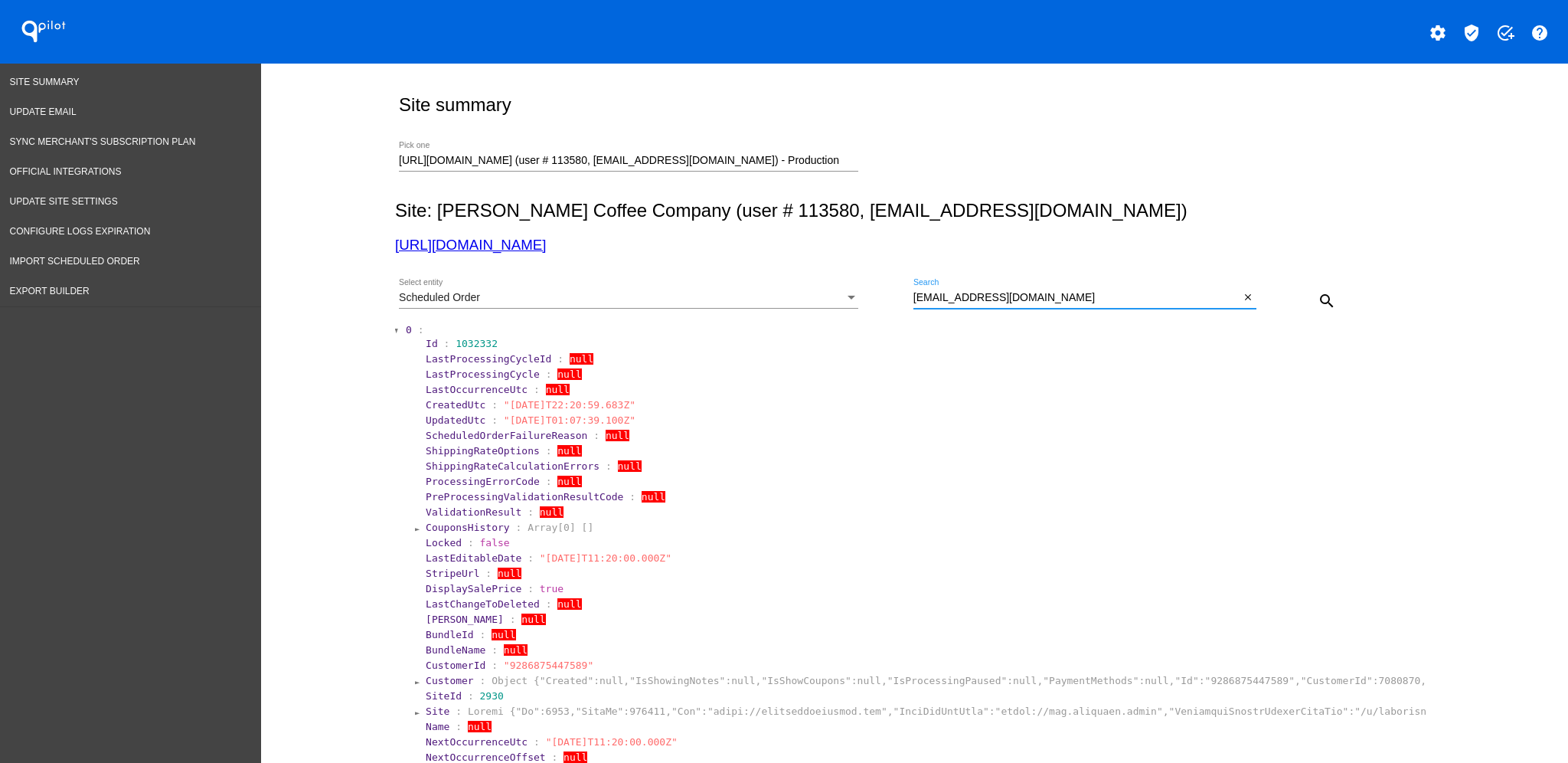
click at [1321, 292] on mat-icon "search" at bounding box center [1327, 301] width 19 height 19
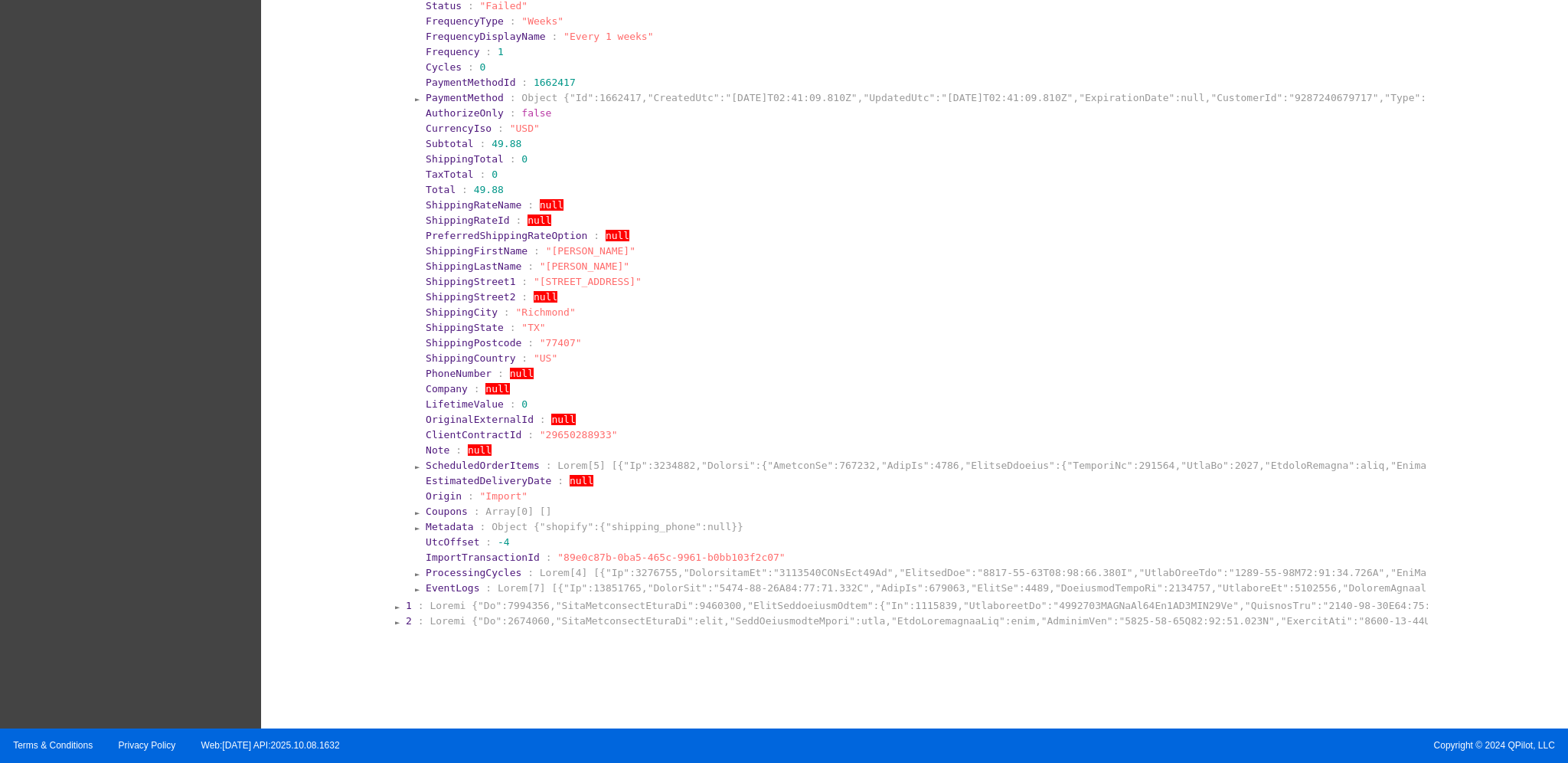
scroll to position [768, 0]
click at [483, 99] on span "PaymentMethod" at bounding box center [465, 96] width 78 height 12
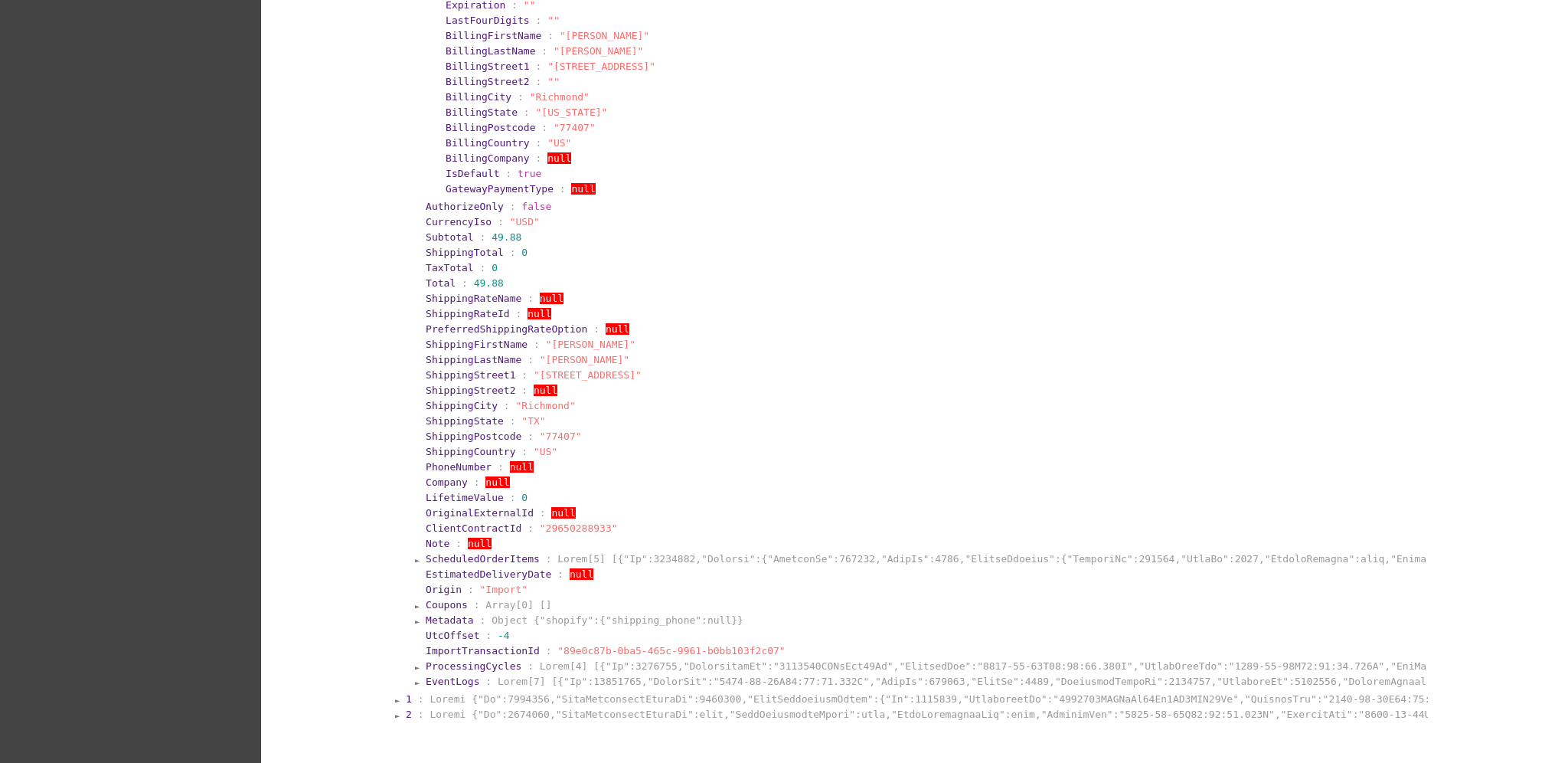
scroll to position [1073, 0]
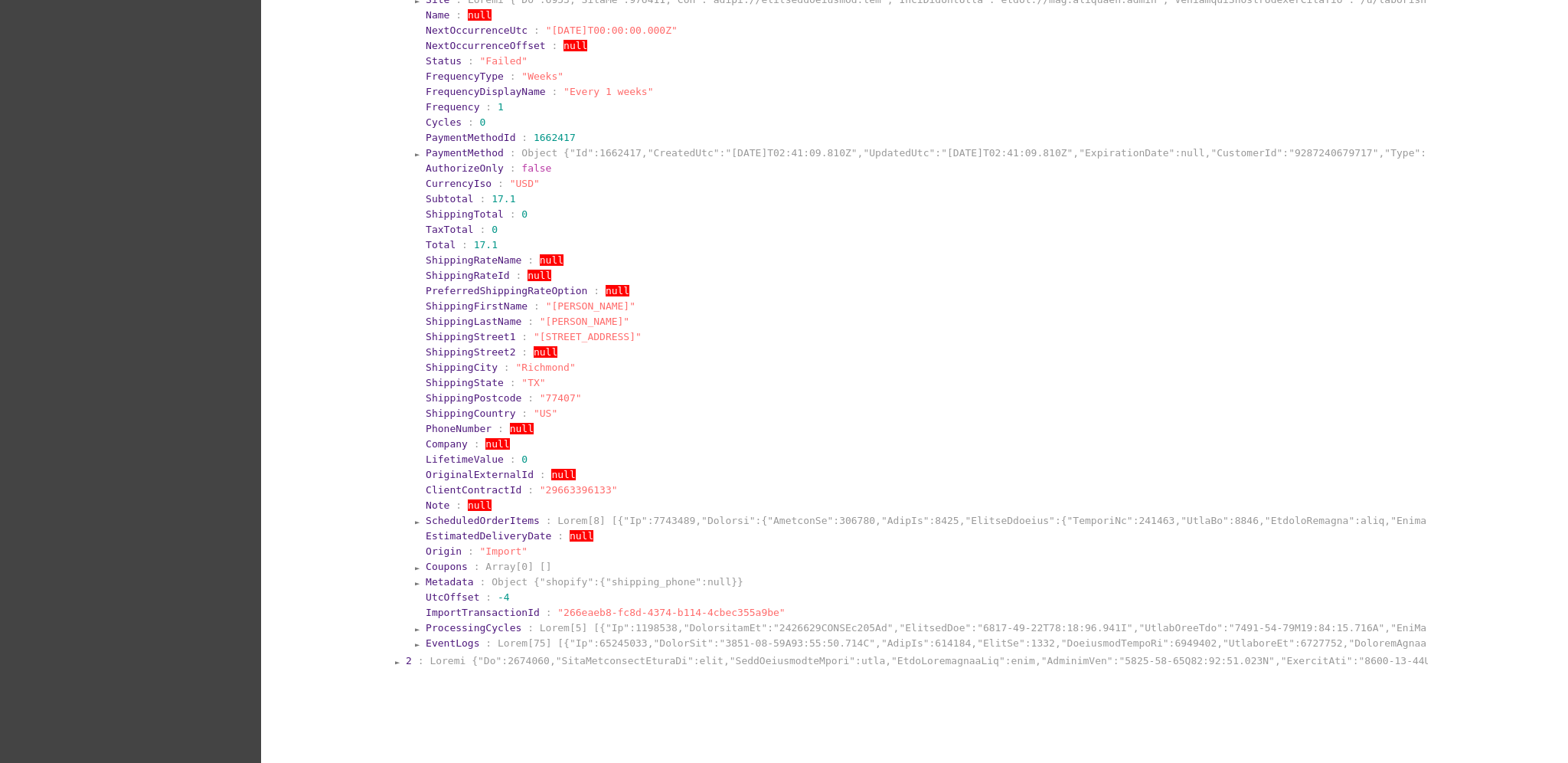
scroll to position [2096, 0]
click at [486, 633] on span ":" at bounding box center [489, 639] width 6 height 12
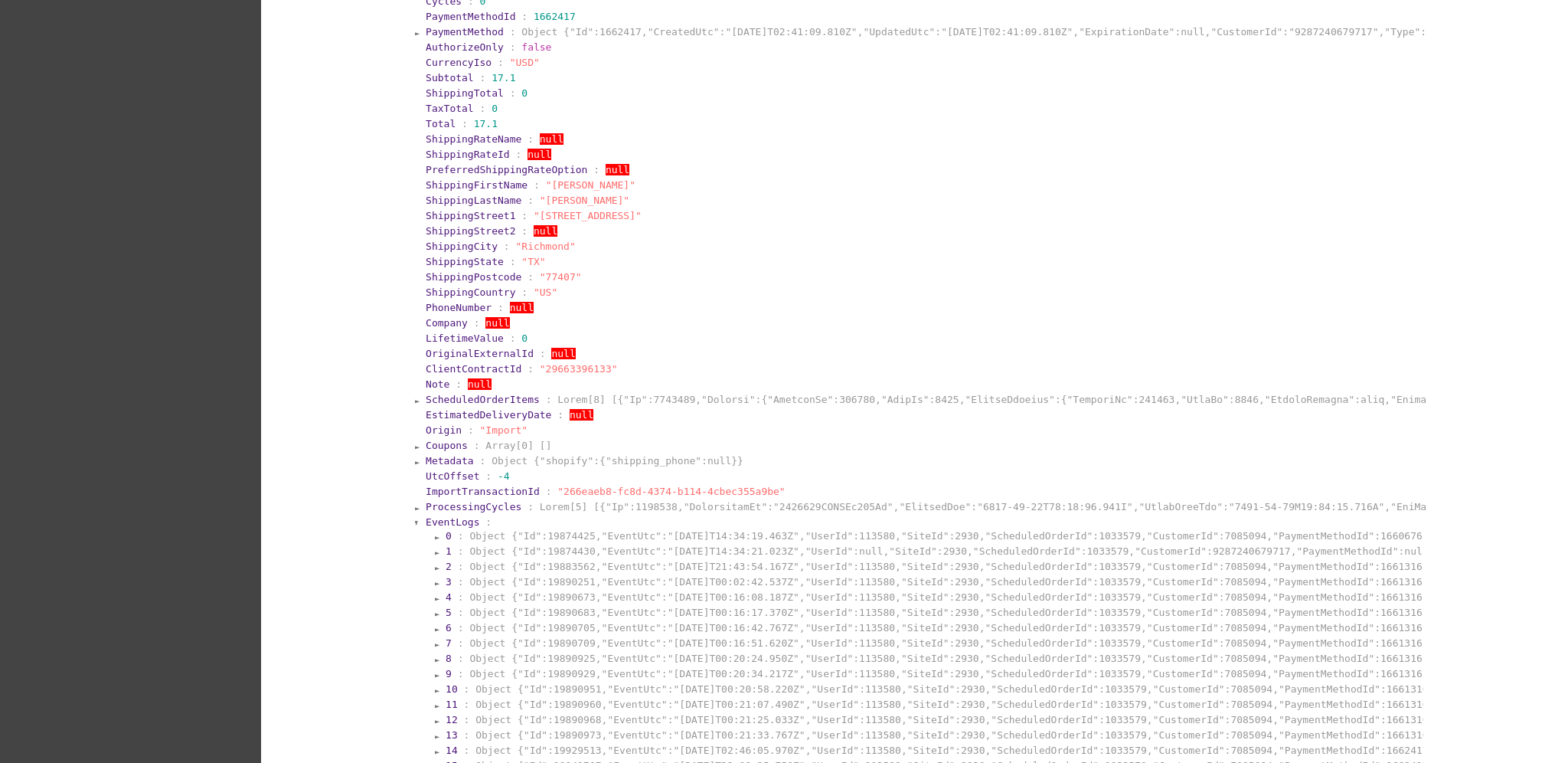
scroll to position [2388, 0]
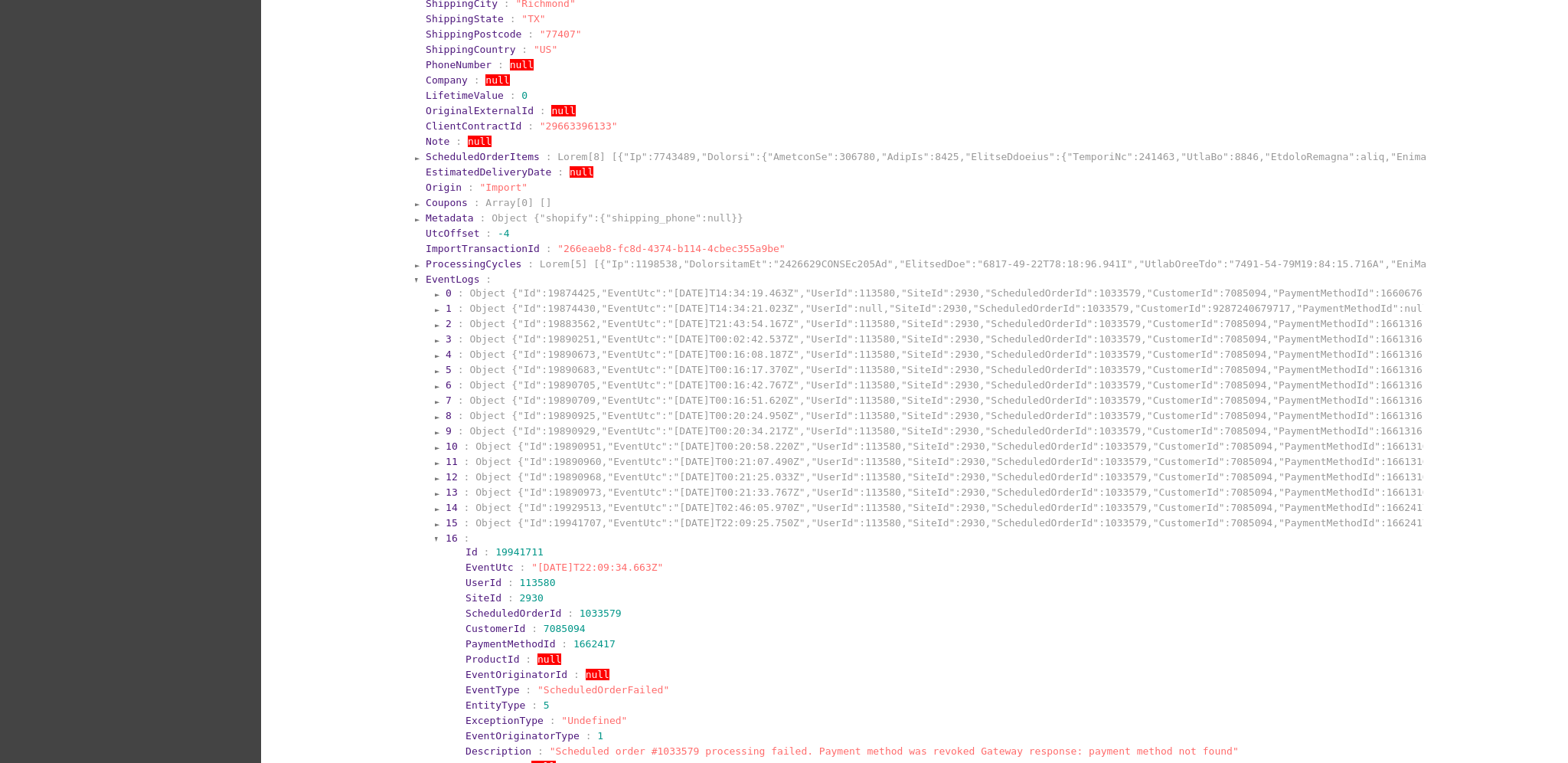
scroll to position [2491, 0]
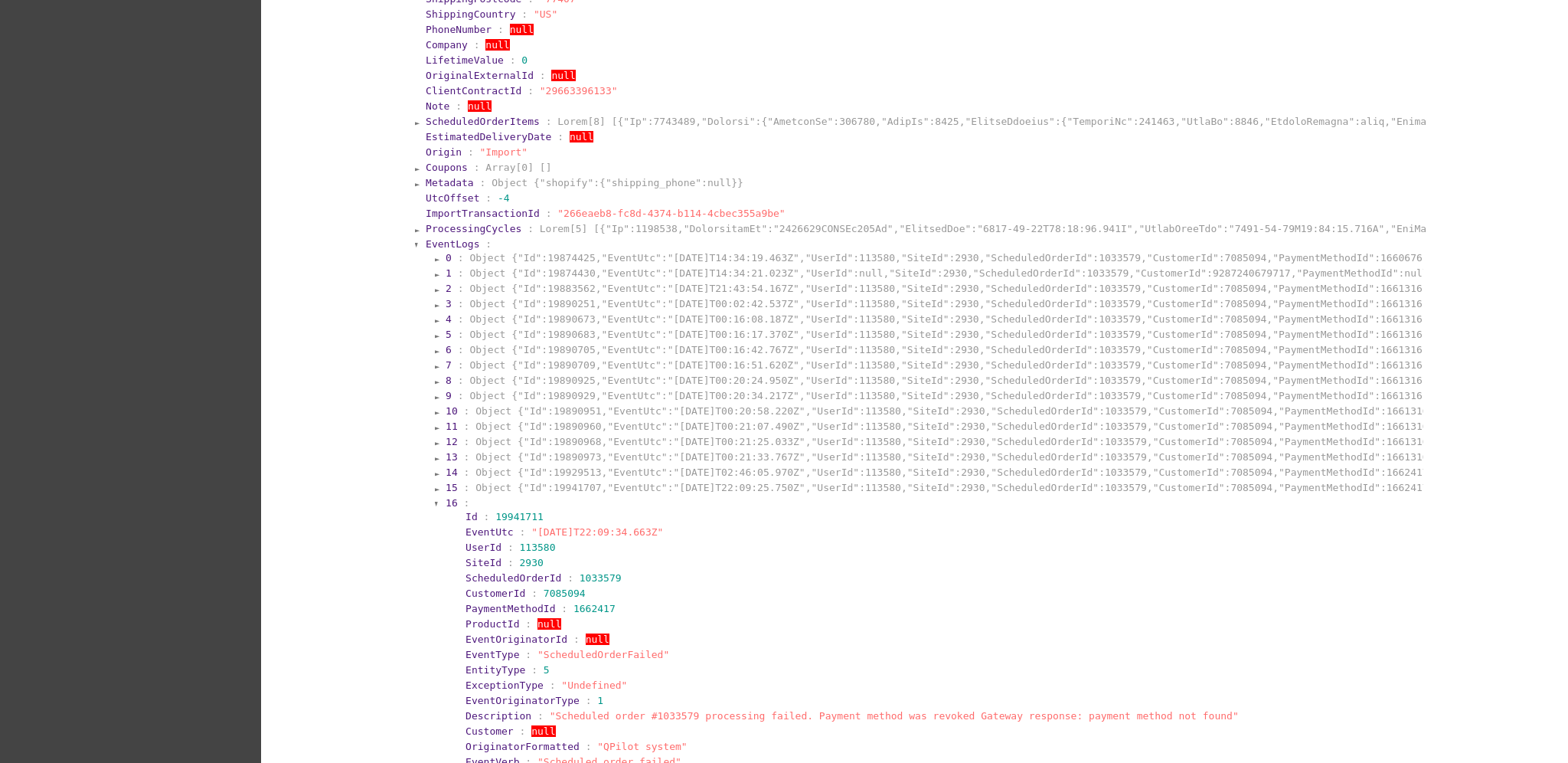
click at [559, 486] on section "15 : Object {"Id":19941707,"EventUtc":"[DATE]T22:09:25.750Z","UserId":113580,"S…" at bounding box center [933, 487] width 978 height 15
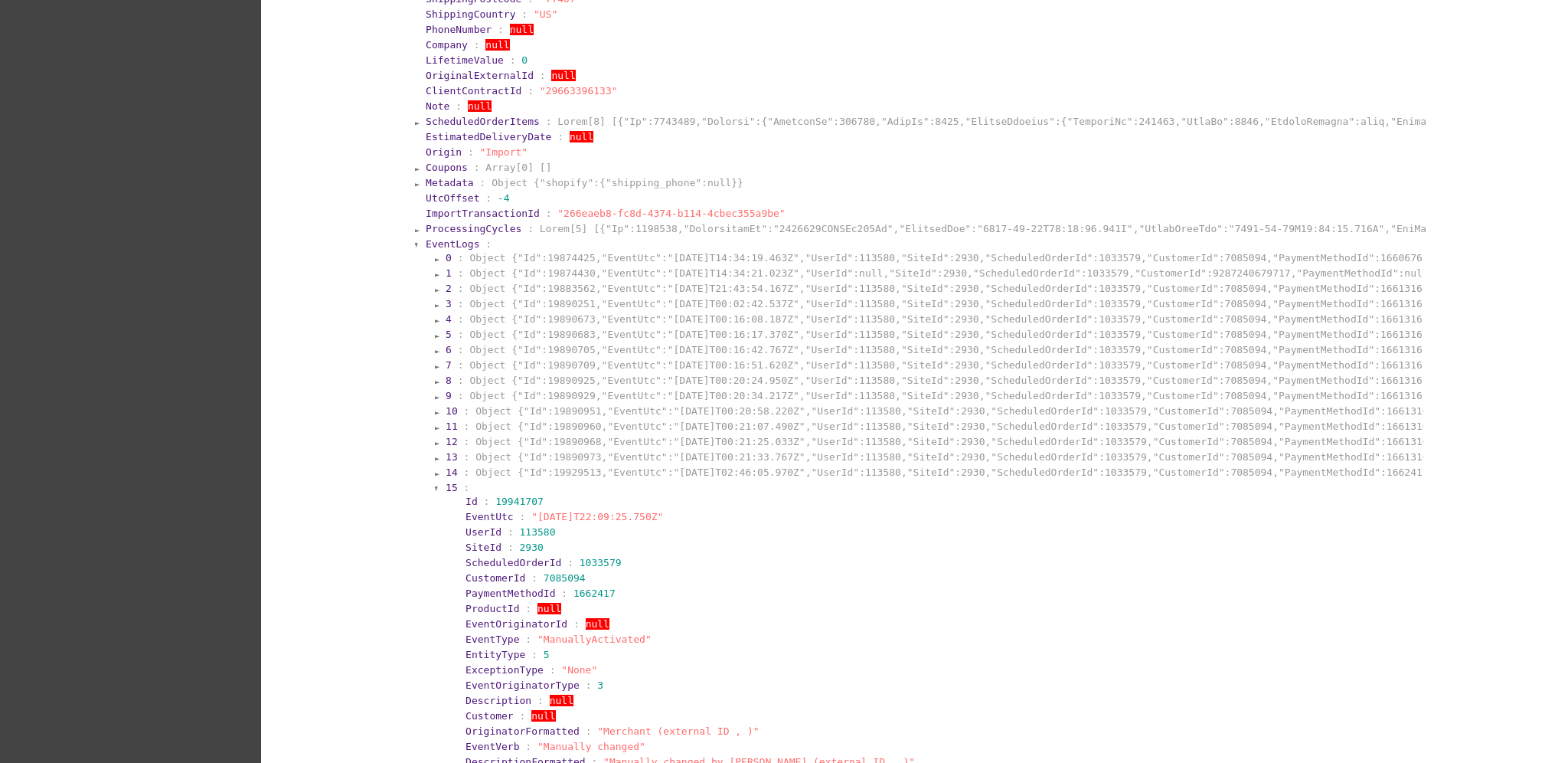
click at [565, 482] on section "15 :" at bounding box center [933, 487] width 975 height 12
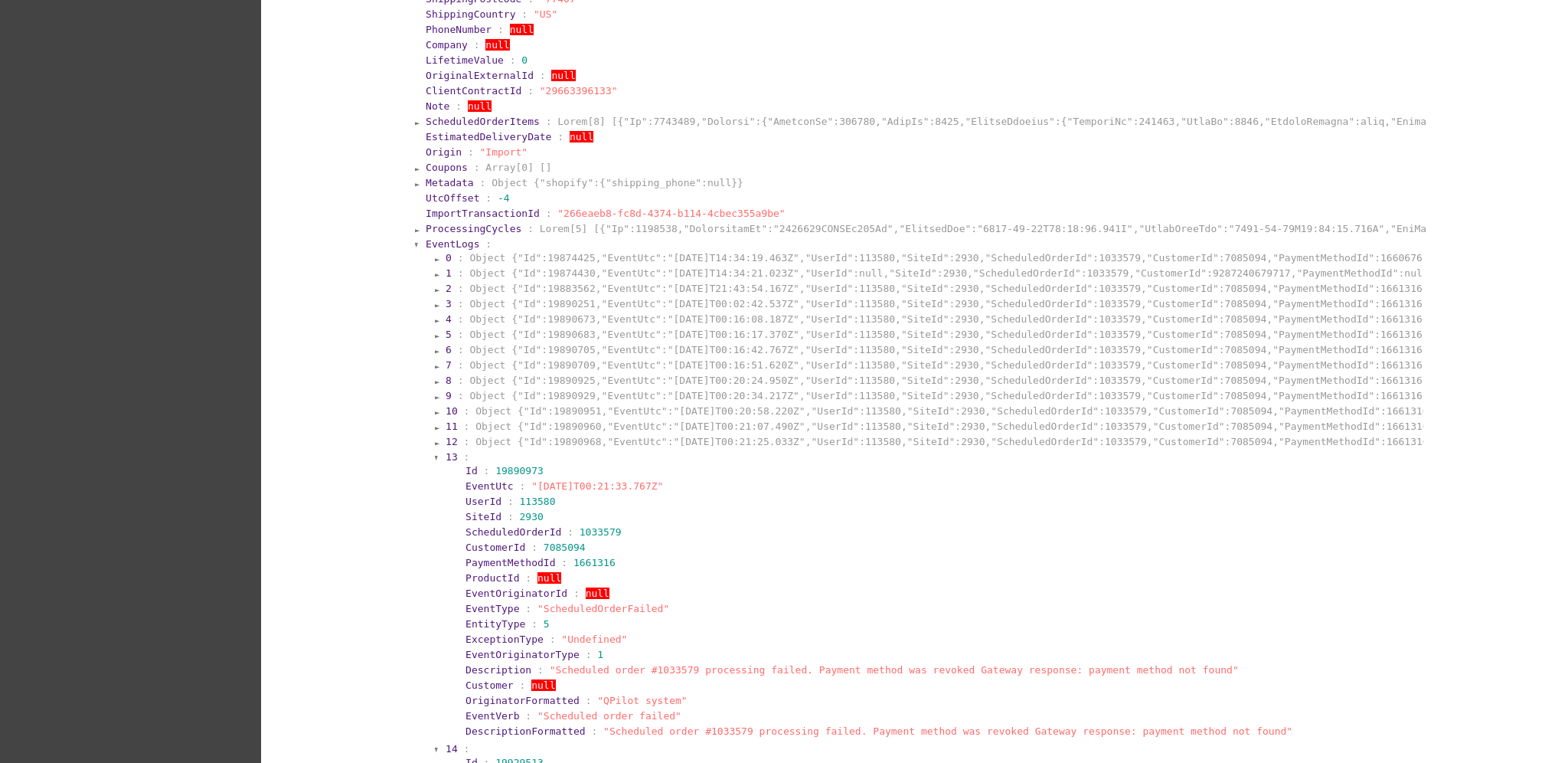
click at [568, 451] on section "13 :" at bounding box center [933, 456] width 975 height 12
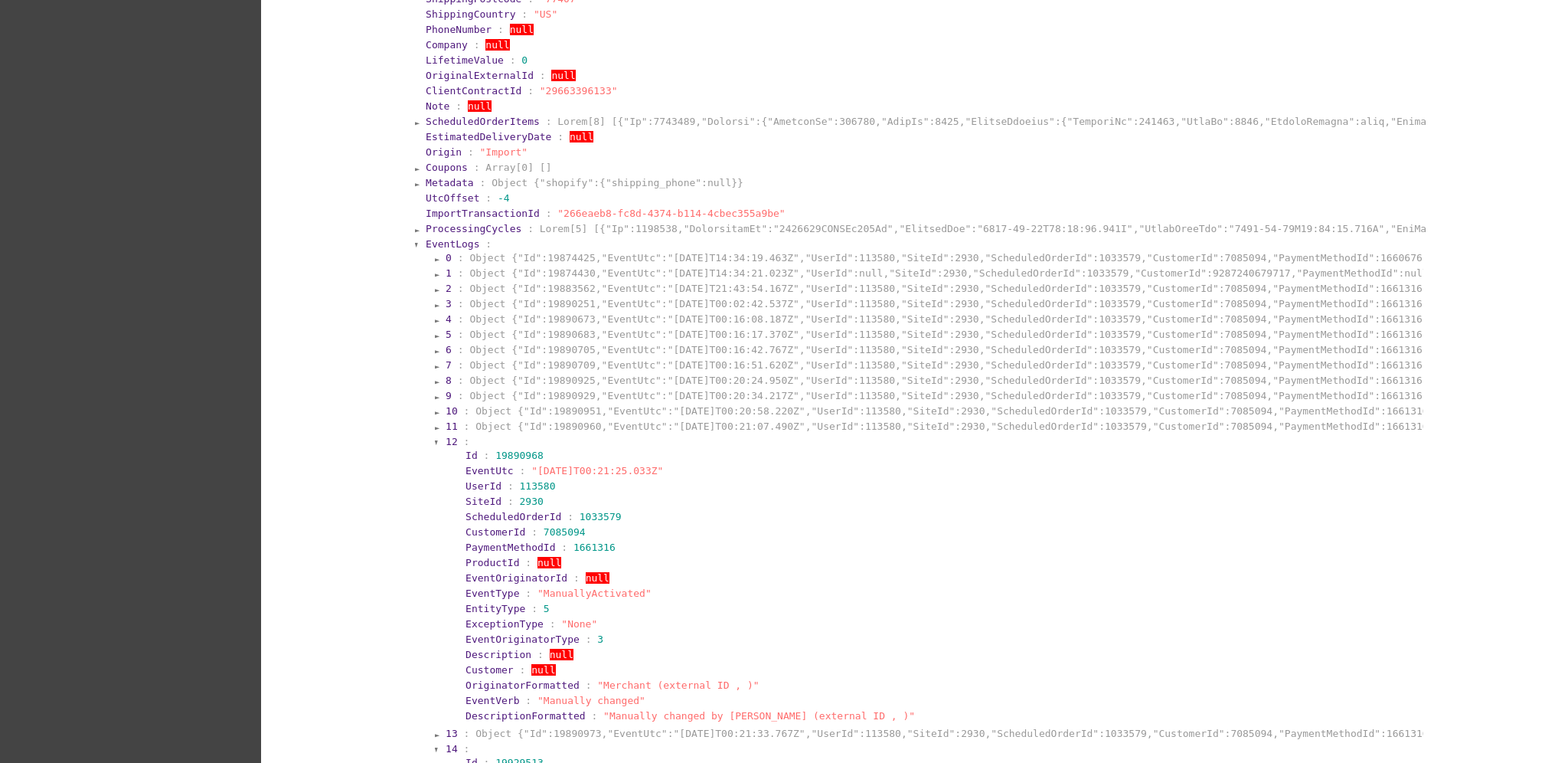
click at [570, 434] on section "12 : Id : 19890968 EventUtc : "[DATE]T00:21:25.033Z" UserId : 113580 SiteId : 2…" at bounding box center [933, 579] width 978 height 291
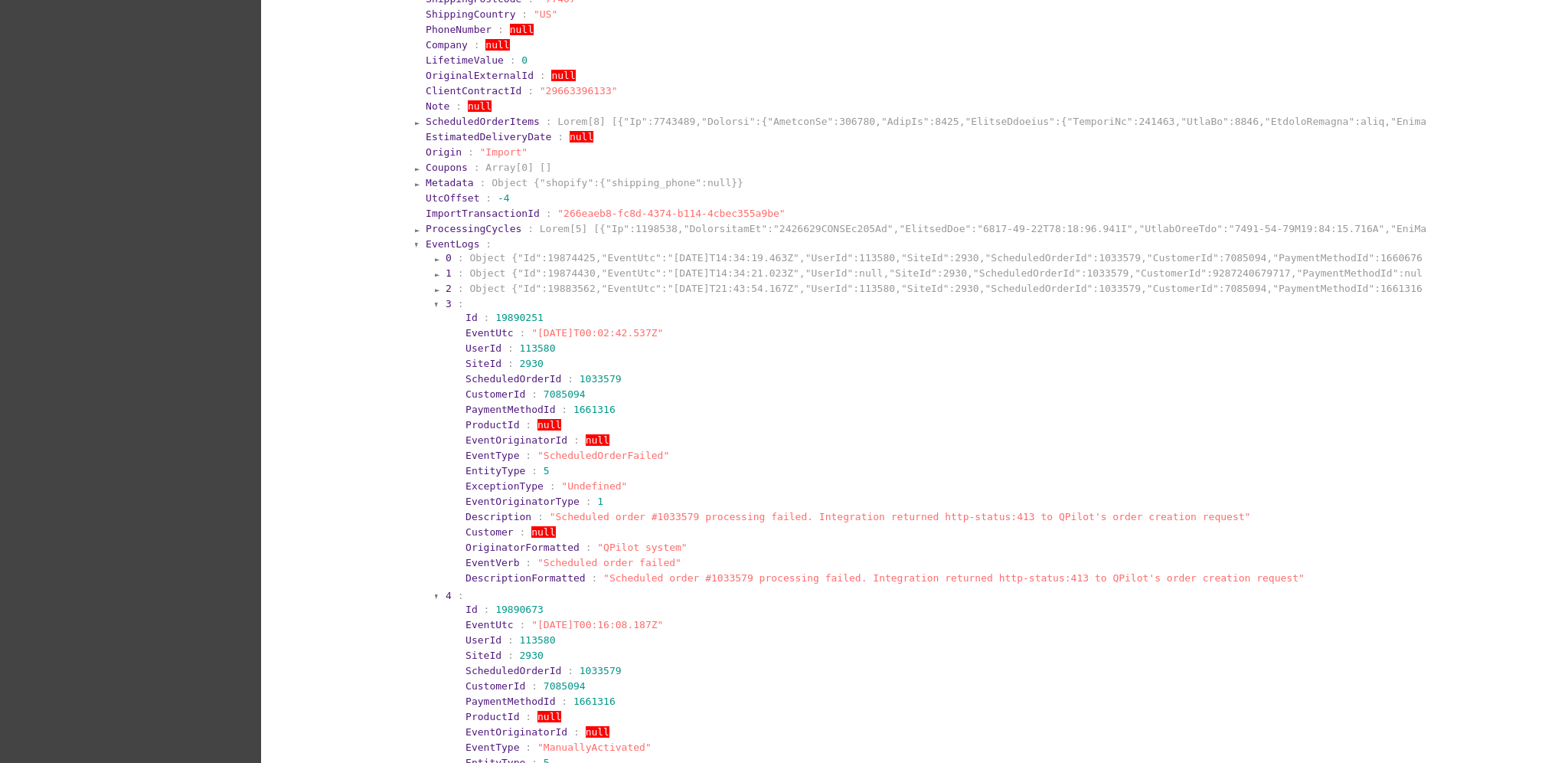
click at [639, 281] on section "2 : Object {"Id":19883562,"EventUtc":"[DATE]T21:43:54.167Z","UserId":113580,"Si…" at bounding box center [933, 288] width 978 height 15
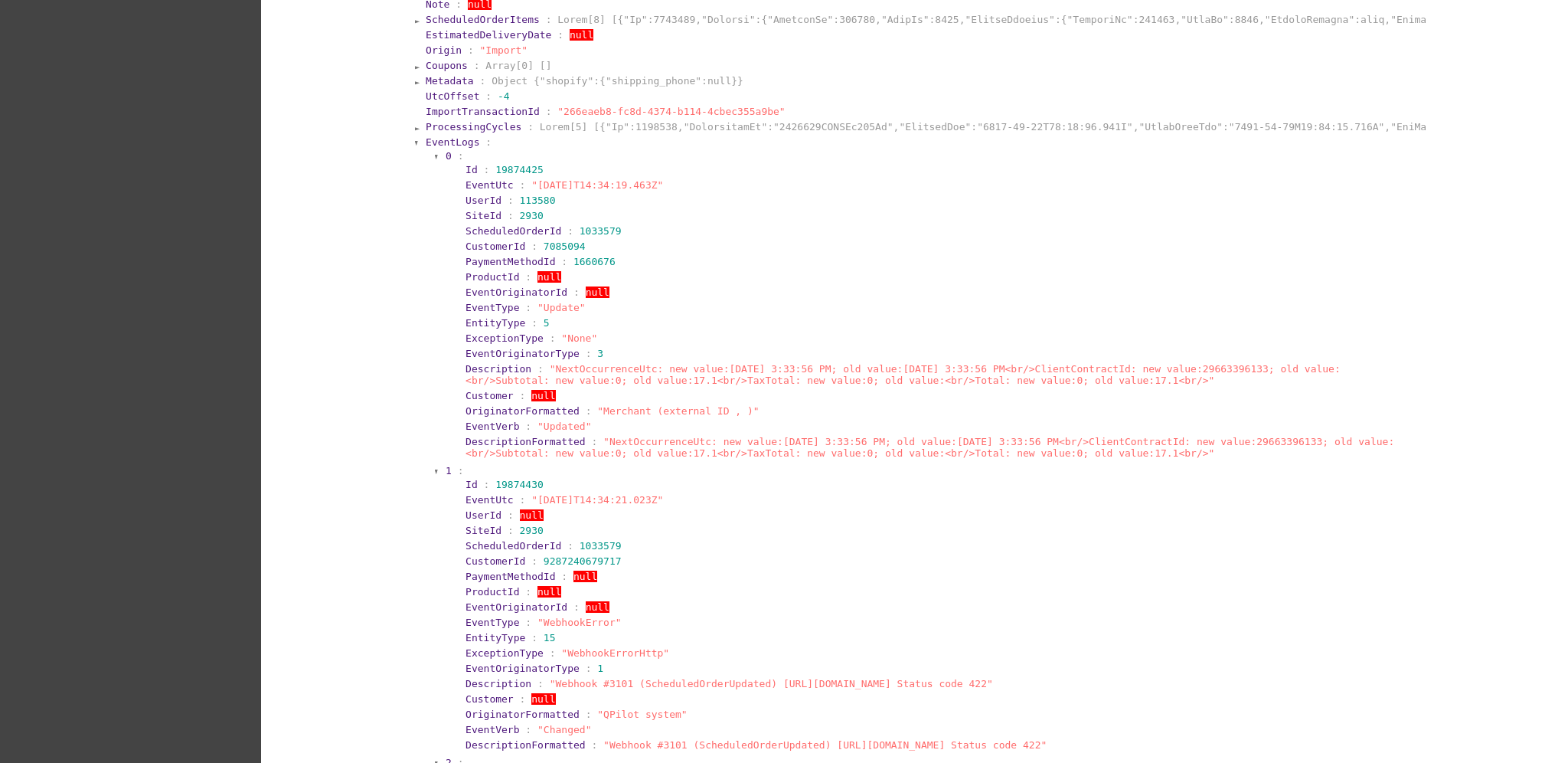
scroll to position [2388, 0]
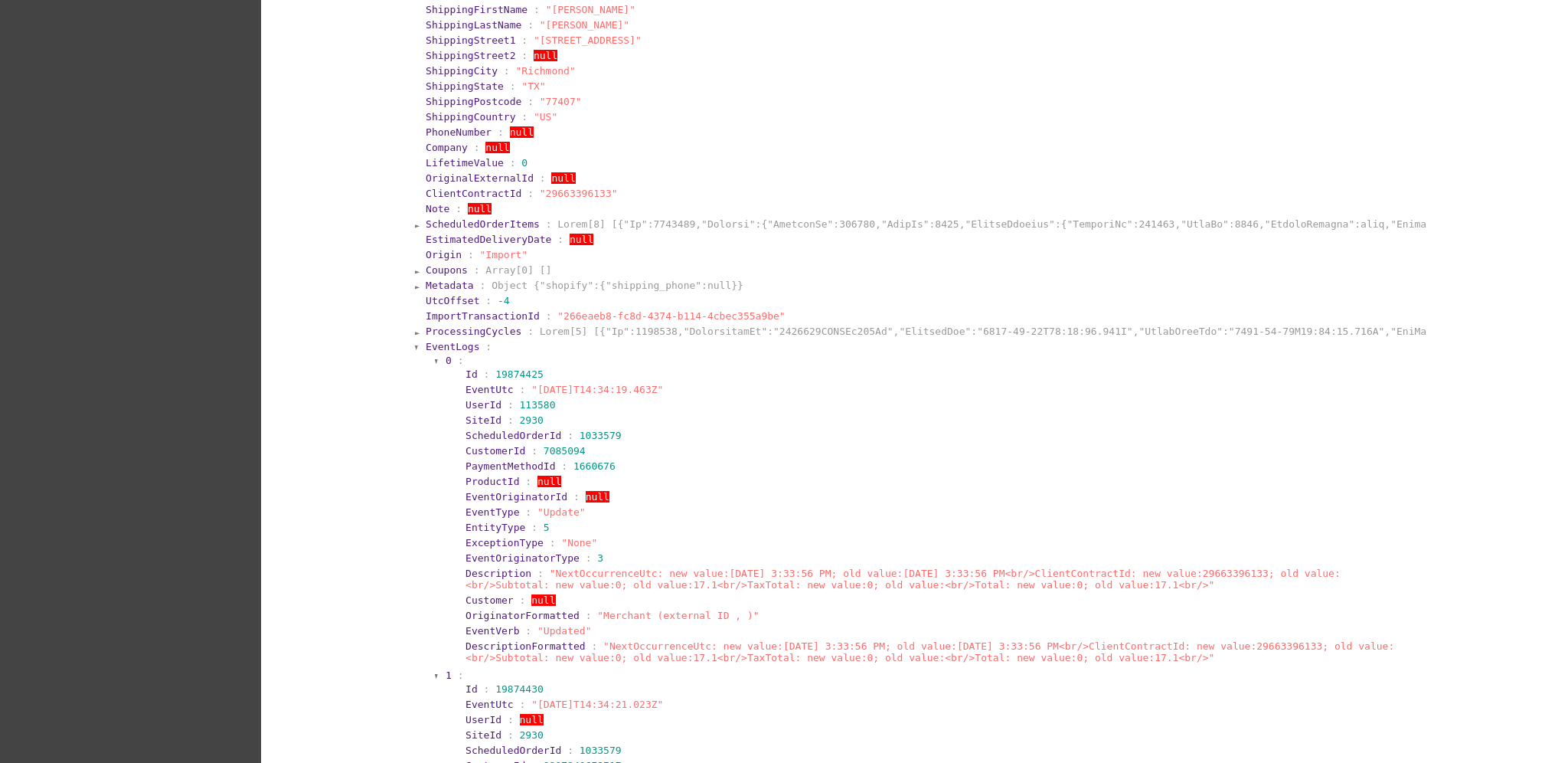
click at [460, 341] on span "EventLogs" at bounding box center [452, 346] width 54 height 12
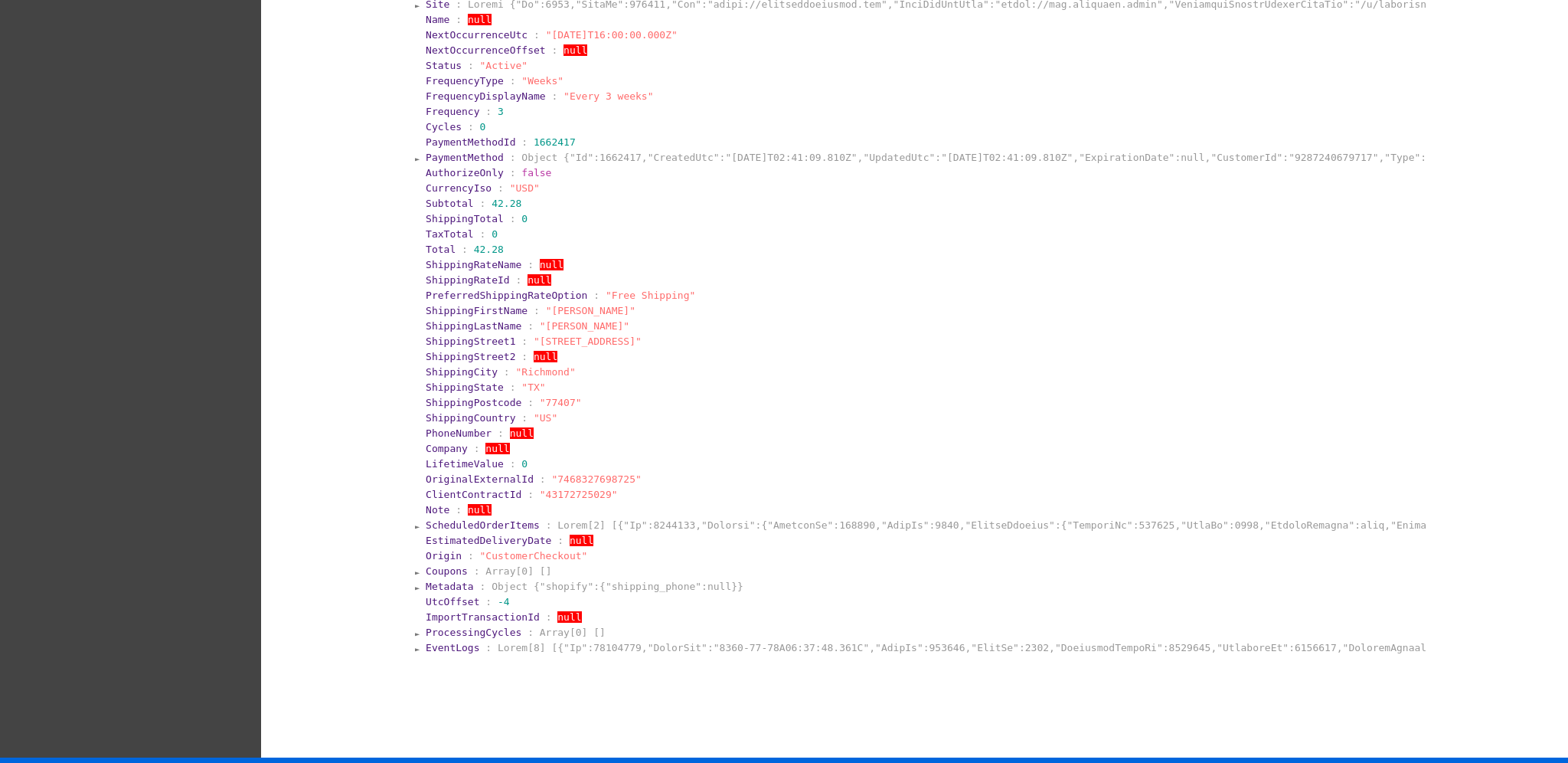
scroll to position [3151, 0]
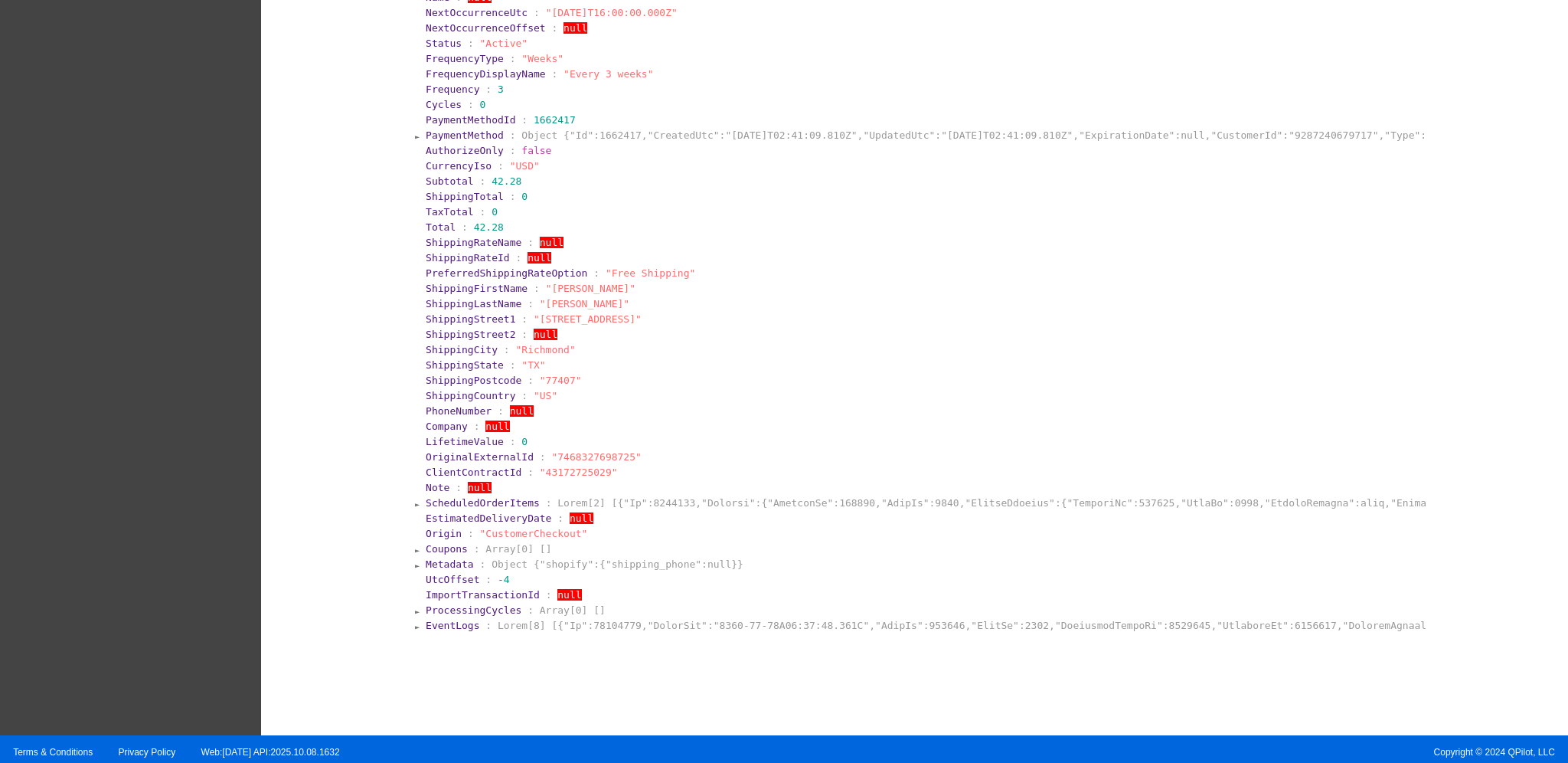
click at [466, 130] on span "PaymentMethod" at bounding box center [465, 135] width 78 height 12
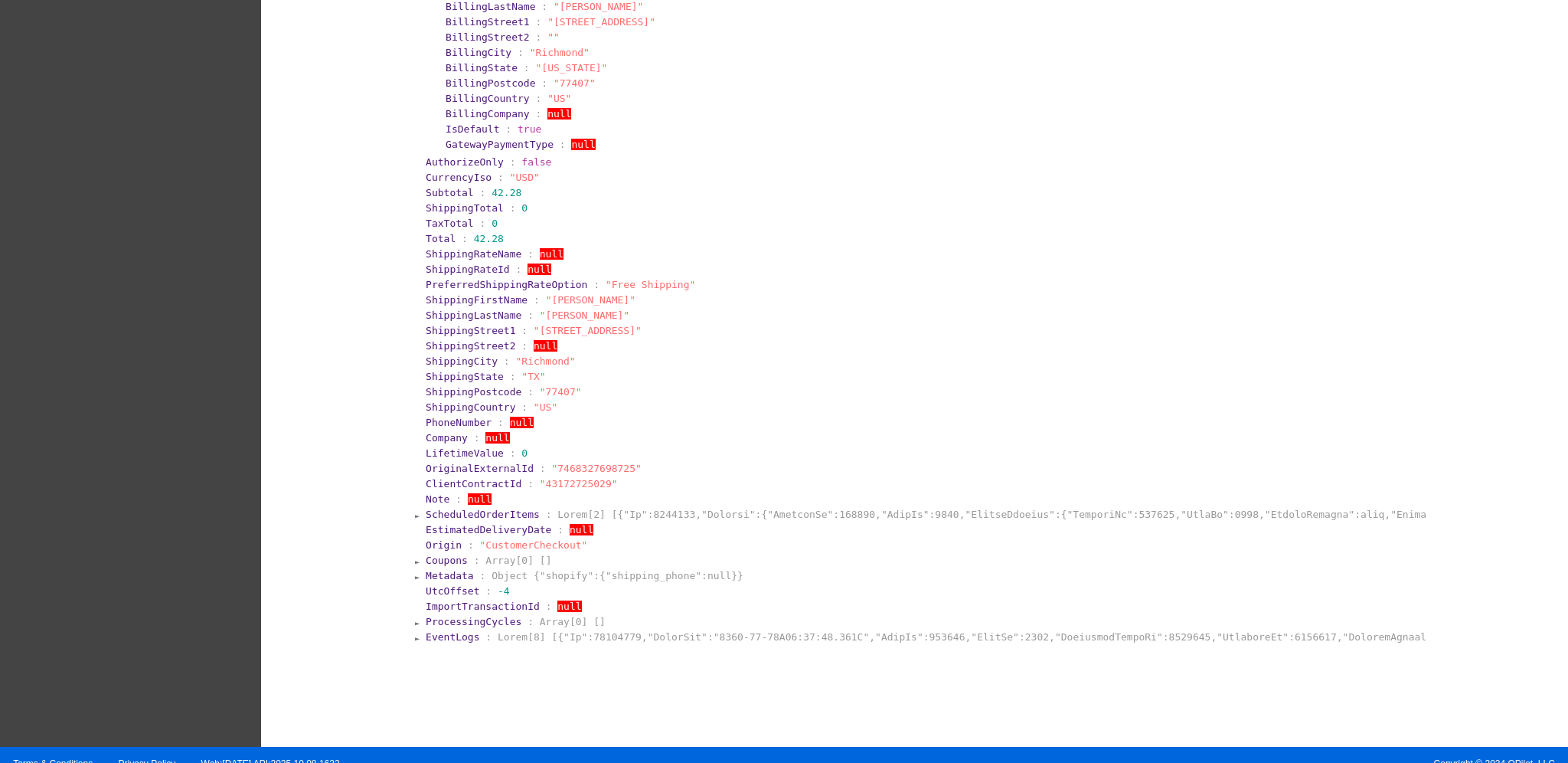
scroll to position [3488, 0]
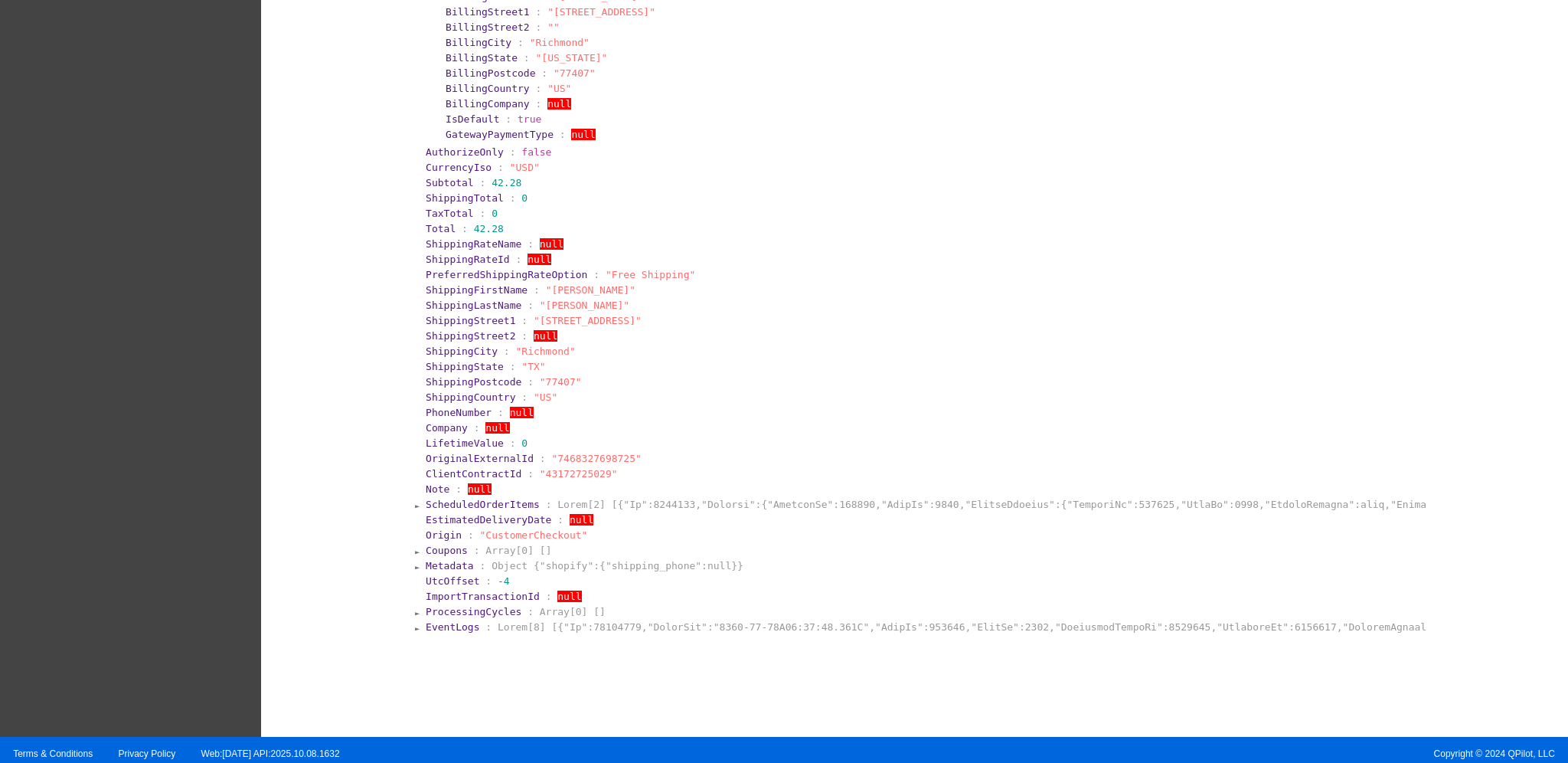
click at [455, 621] on span "EventLogs" at bounding box center [452, 626] width 54 height 12
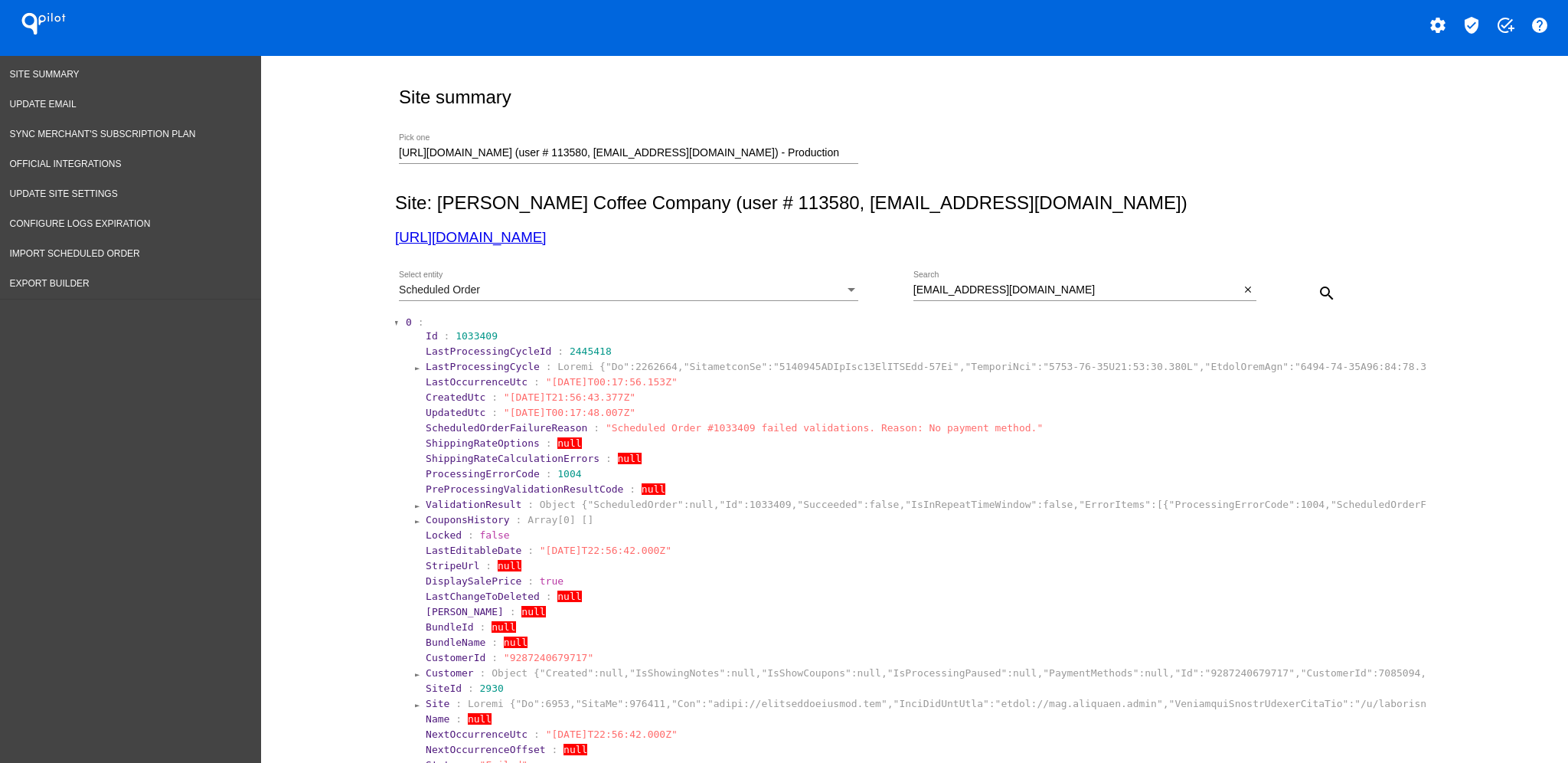
scroll to position [0, 0]
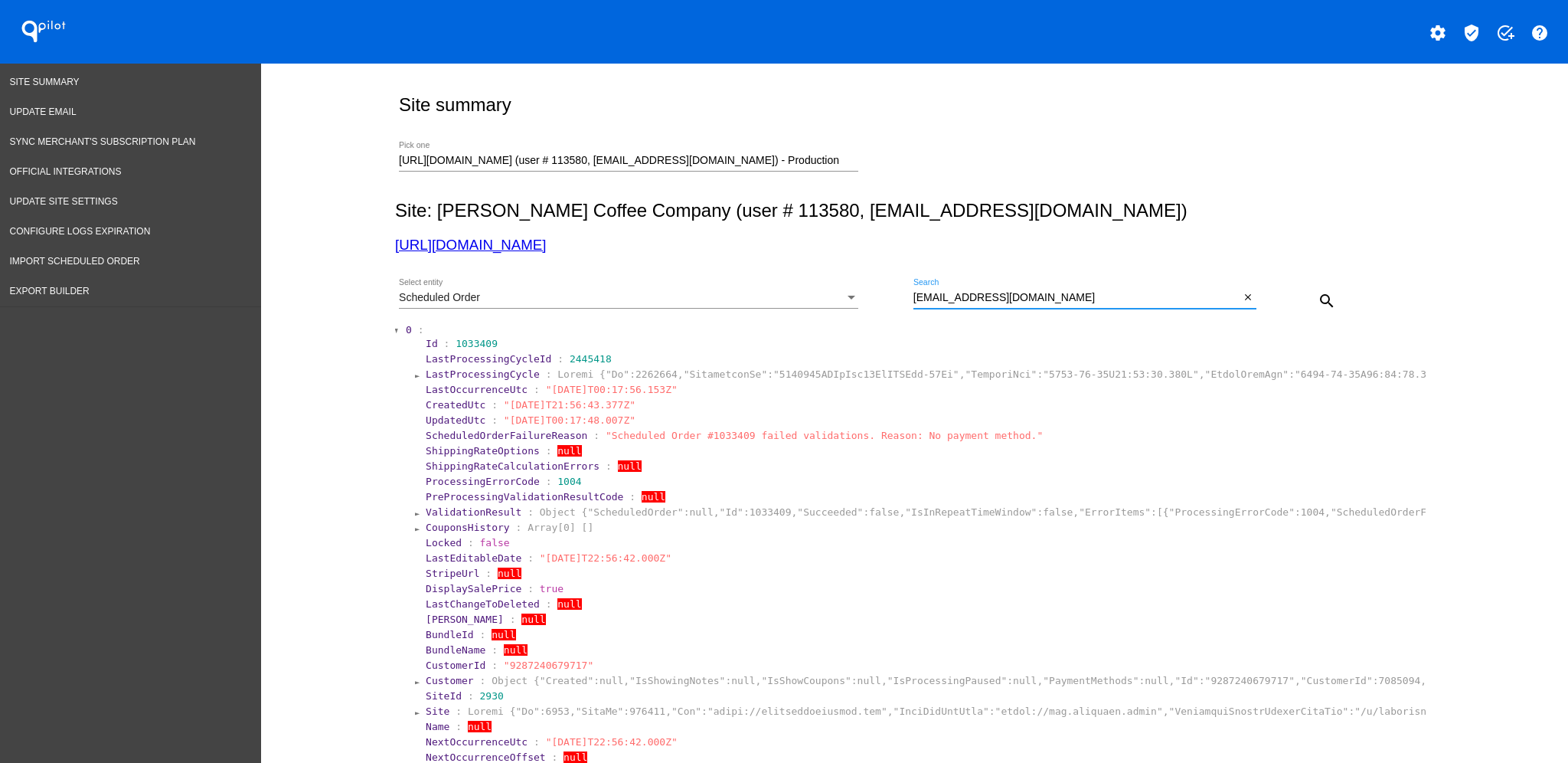
drag, startPoint x: 1101, startPoint y: 299, endPoint x: 808, endPoint y: 281, distance: 293.6
click at [802, 292] on div "Scheduled Order Select entity [EMAIL_ADDRESS][DOMAIN_NAME] Search close search" at bounding box center [911, 295] width 1033 height 54
type input "mountaingoat"
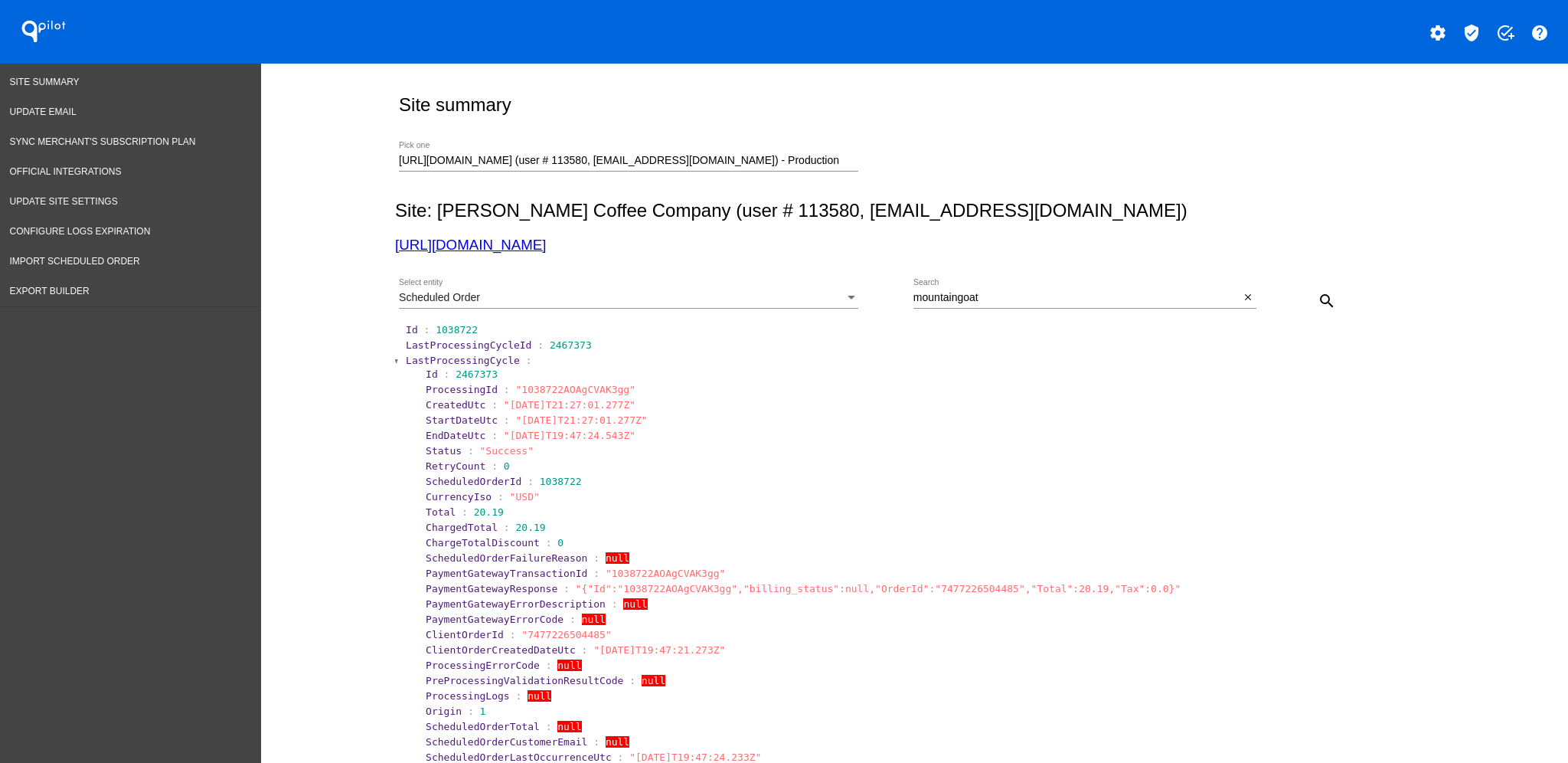
click at [406, 360] on span "LastProcessingCycle" at bounding box center [462, 360] width 114 height 12
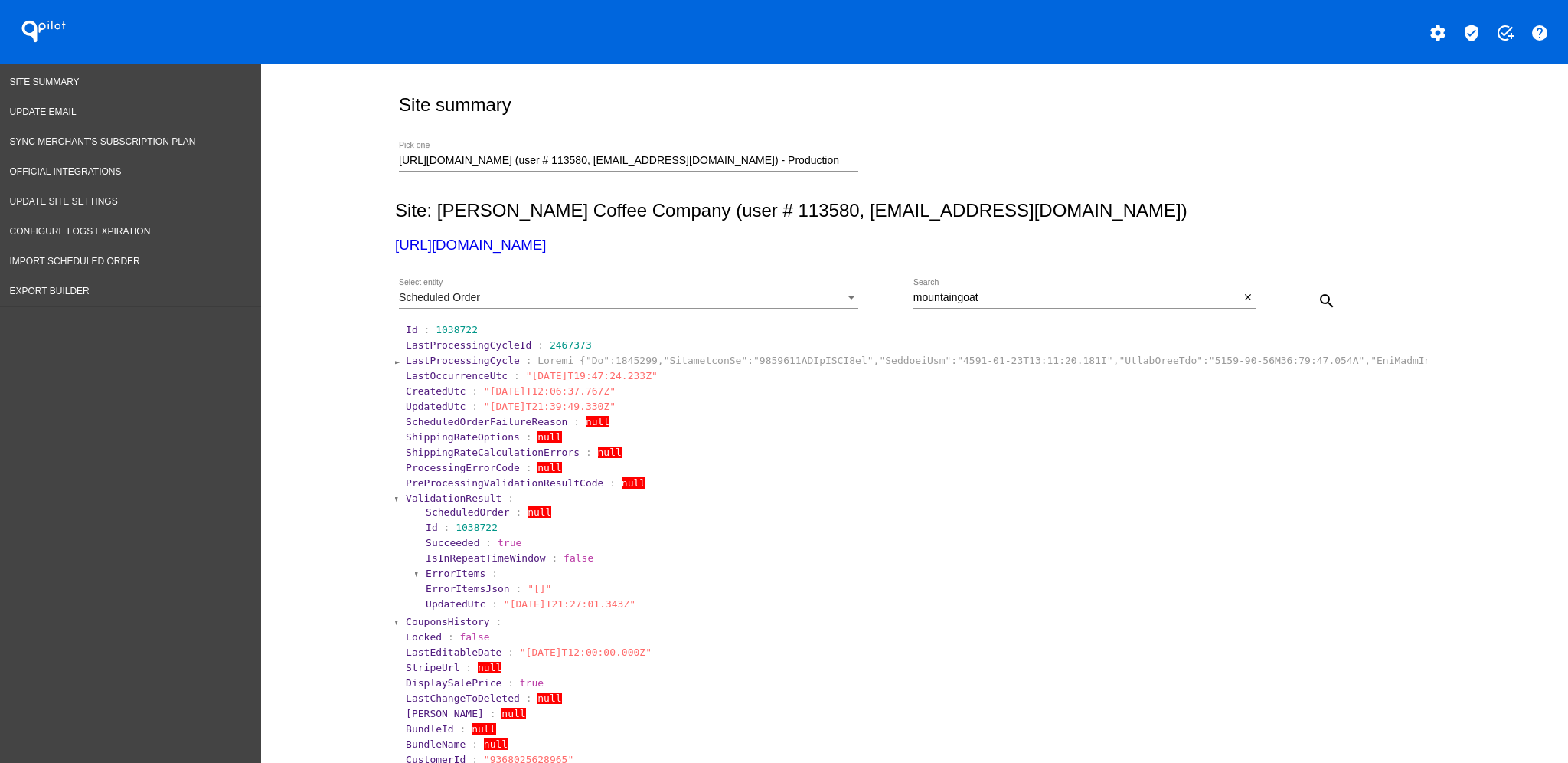
click at [439, 498] on span "ValidationResult" at bounding box center [453, 498] width 95 height 12
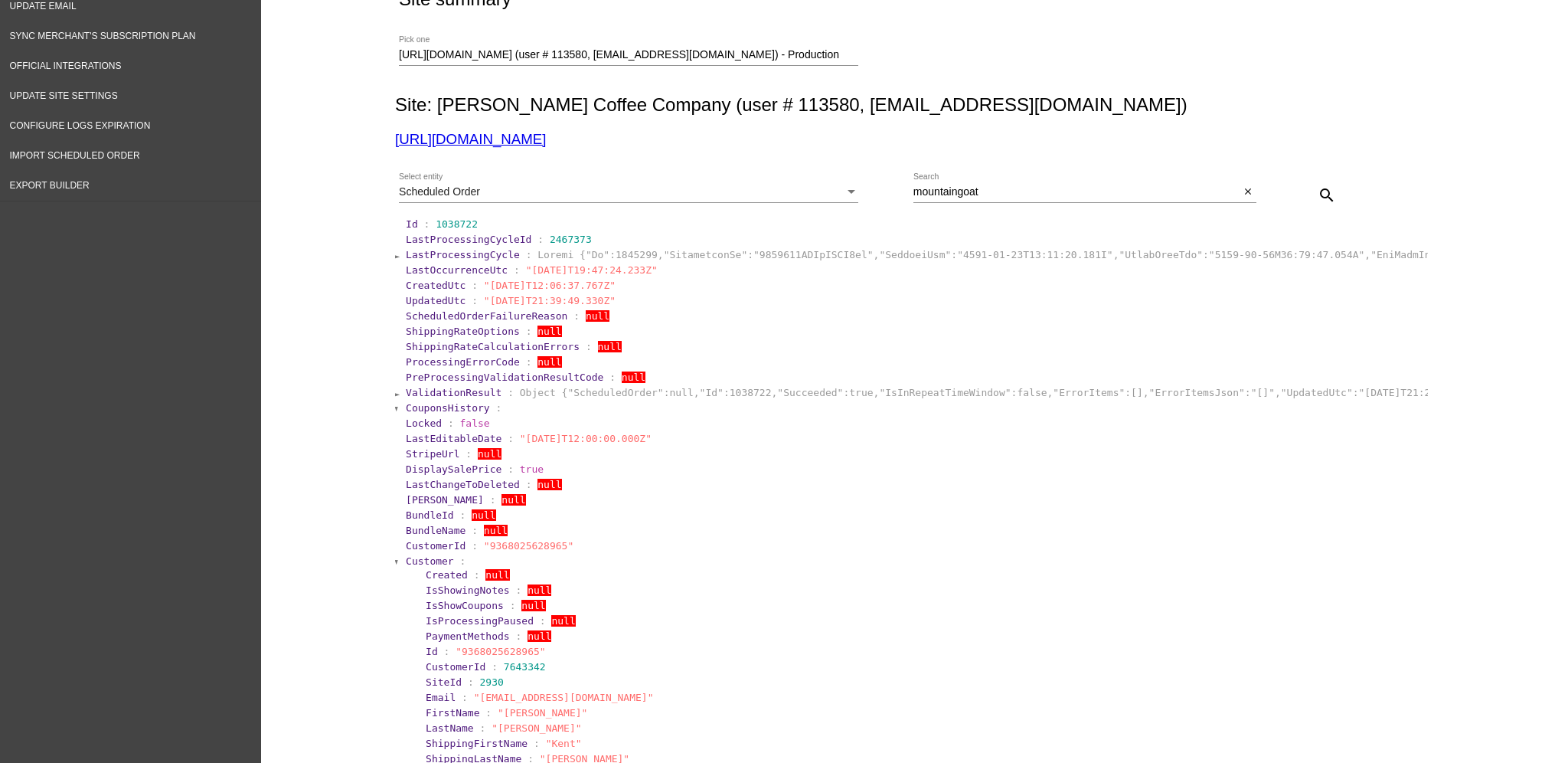
scroll to position [307, 0]
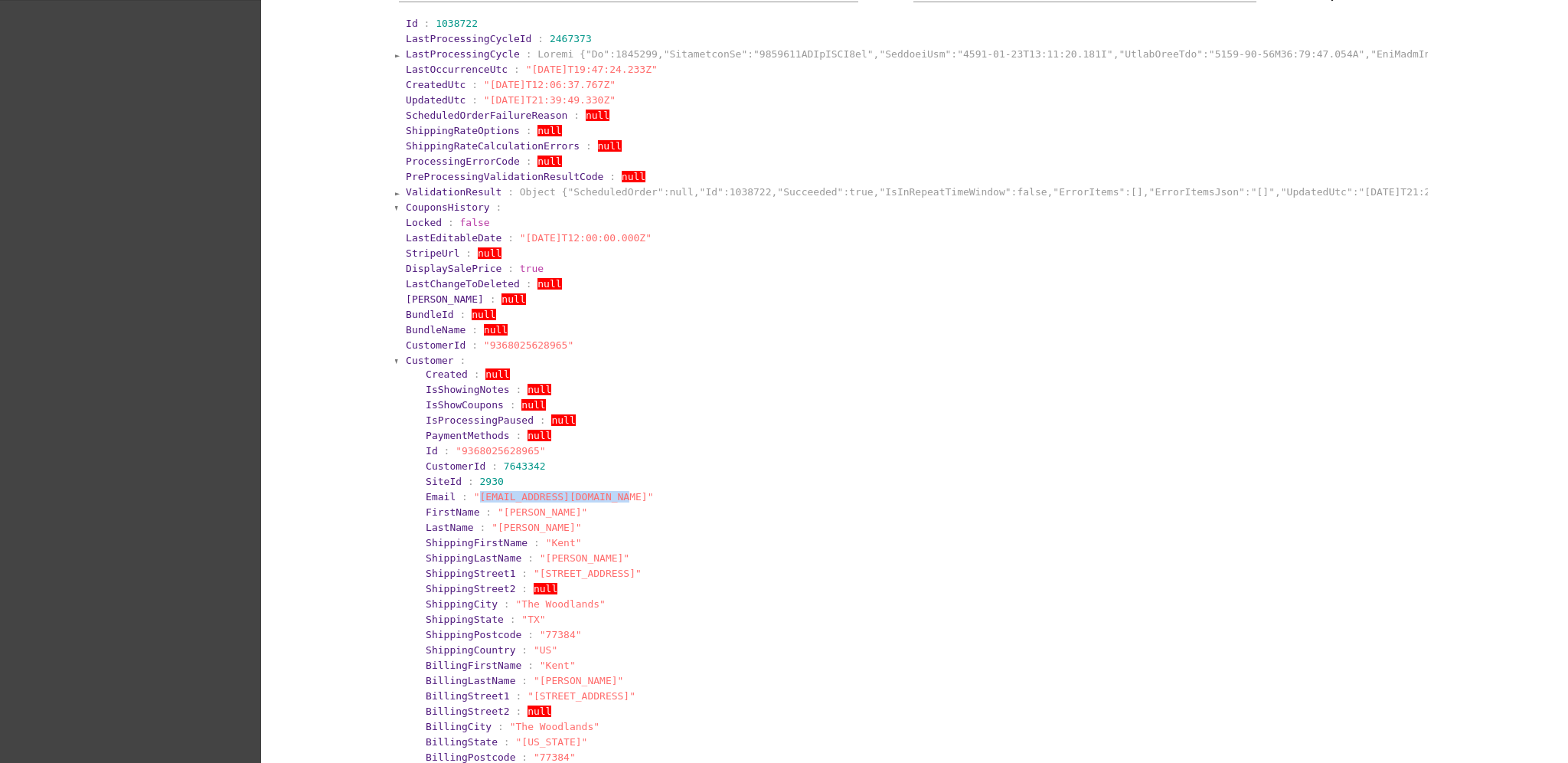
drag, startPoint x: 468, startPoint y: 499, endPoint x: 603, endPoint y: 498, distance: 135.0
click at [603, 498] on span ""[EMAIL_ADDRESS][DOMAIN_NAME]"" at bounding box center [564, 496] width 180 height 12
copy span "[EMAIL_ADDRESS][DOMAIN_NAME]"
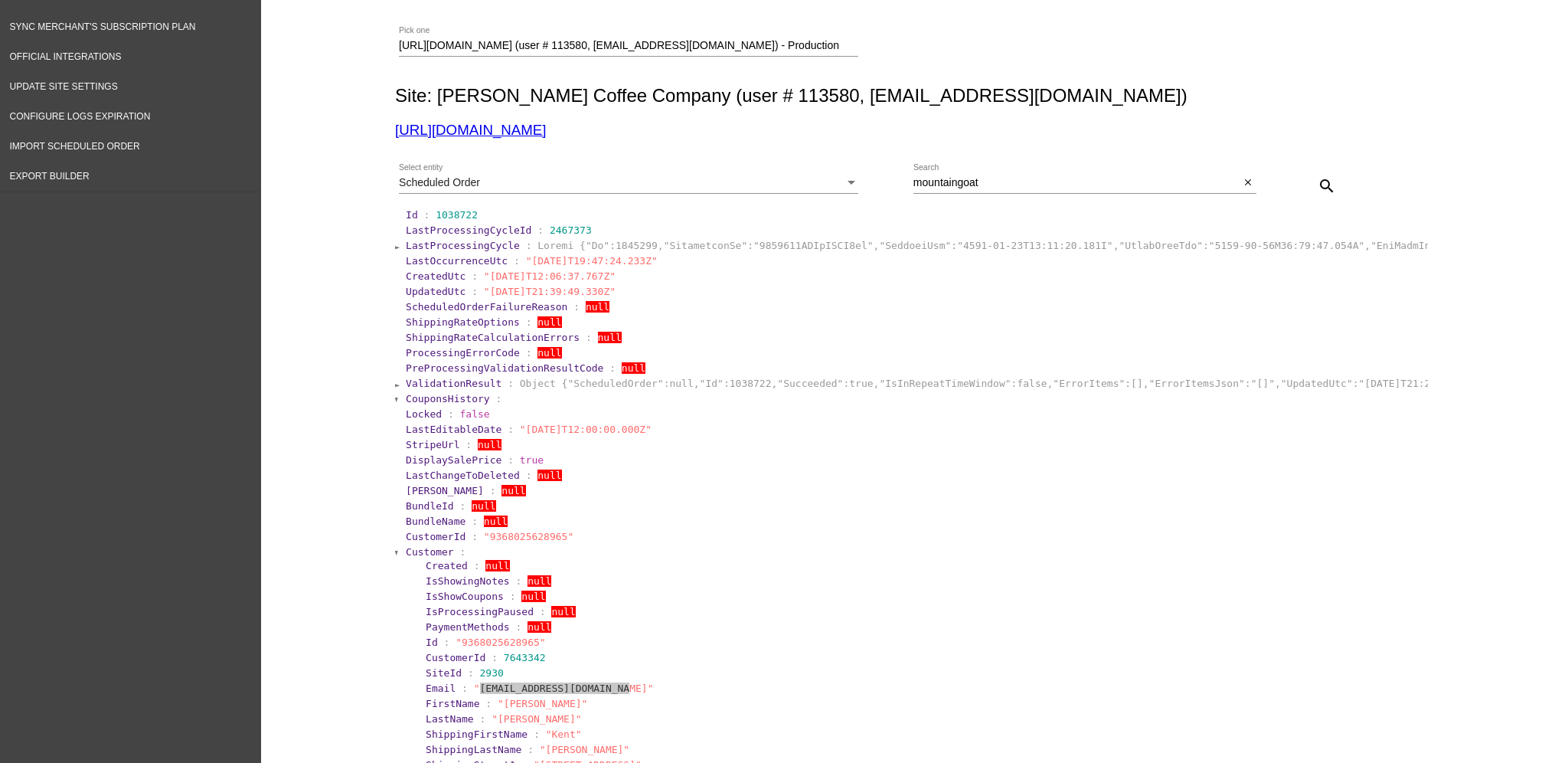
scroll to position [102, 0]
